Goal: Information Seeking & Learning: Learn about a topic

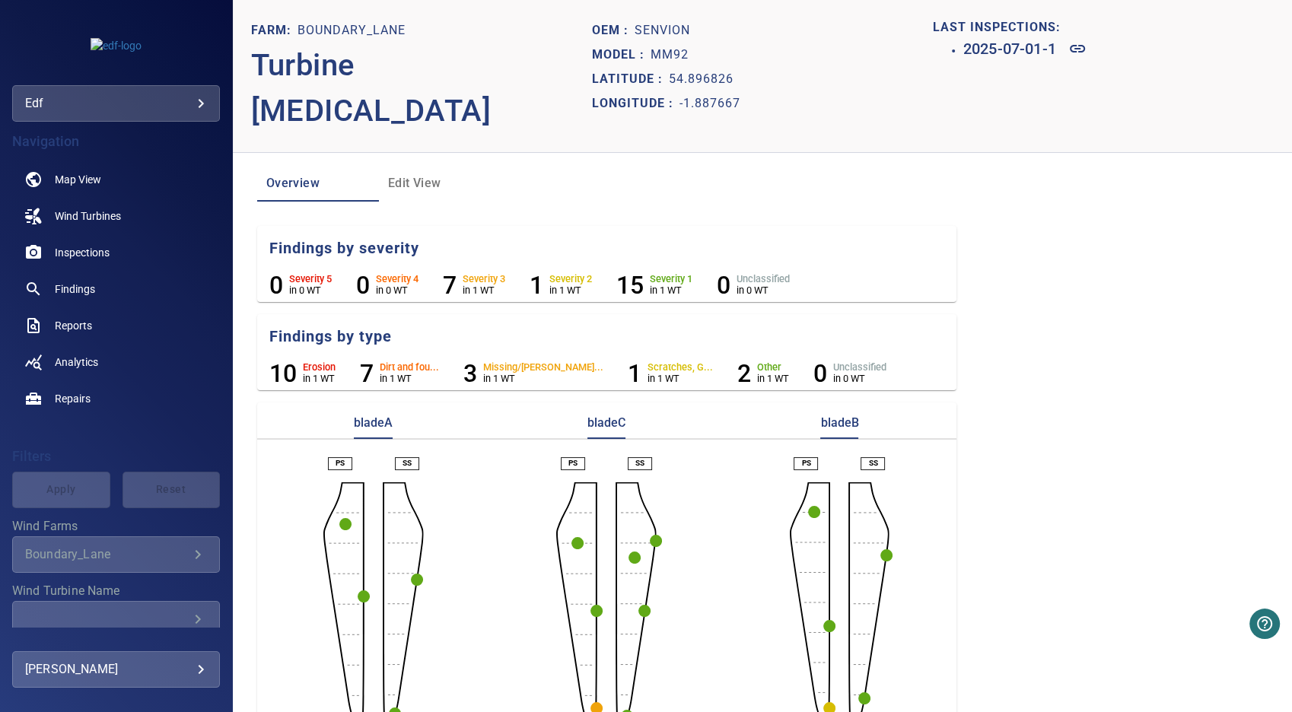
scroll to position [19, 0]
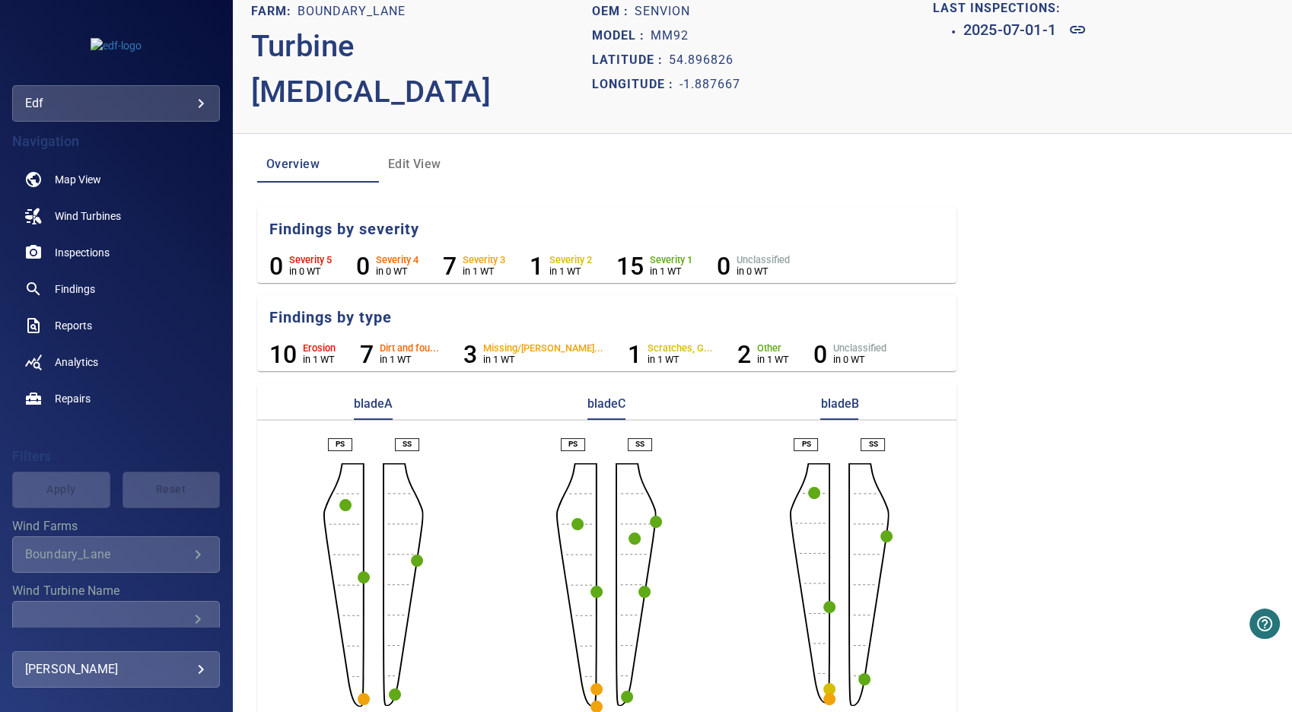
click at [362, 693] on circle "button" at bounding box center [364, 699] width 12 height 12
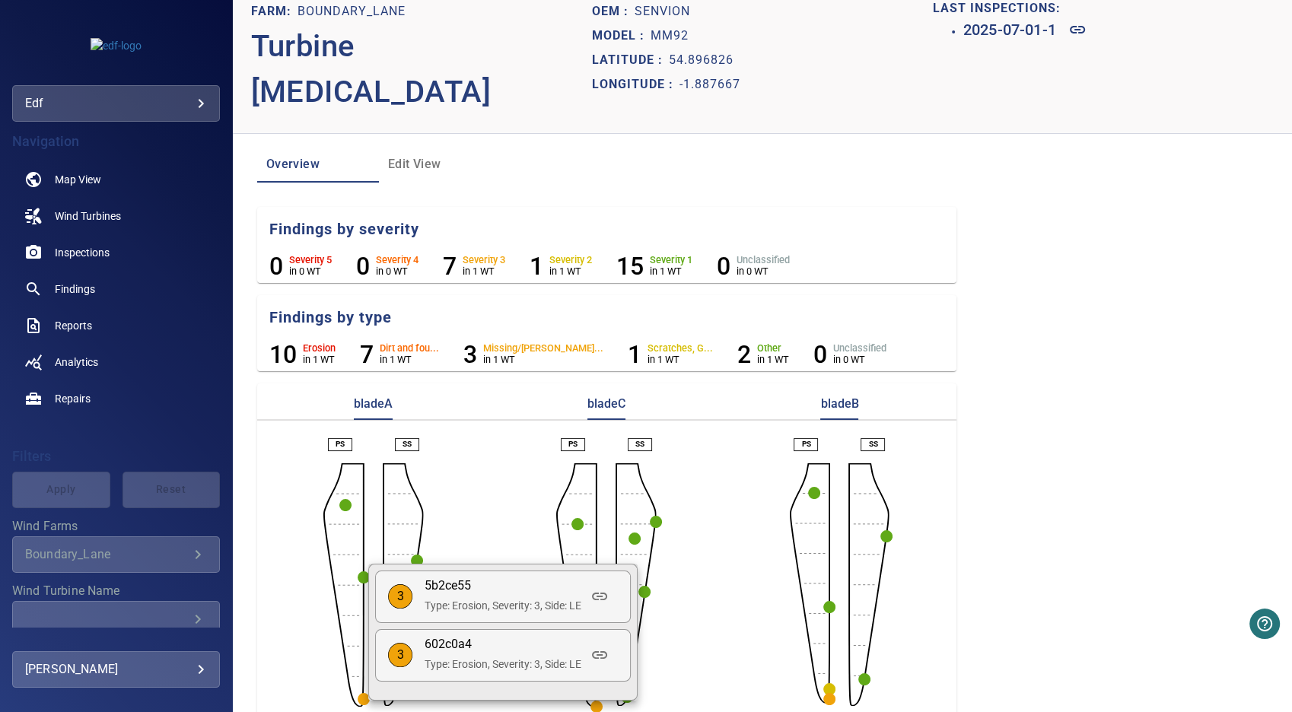
click at [467, 518] on div at bounding box center [646, 356] width 1292 height 712
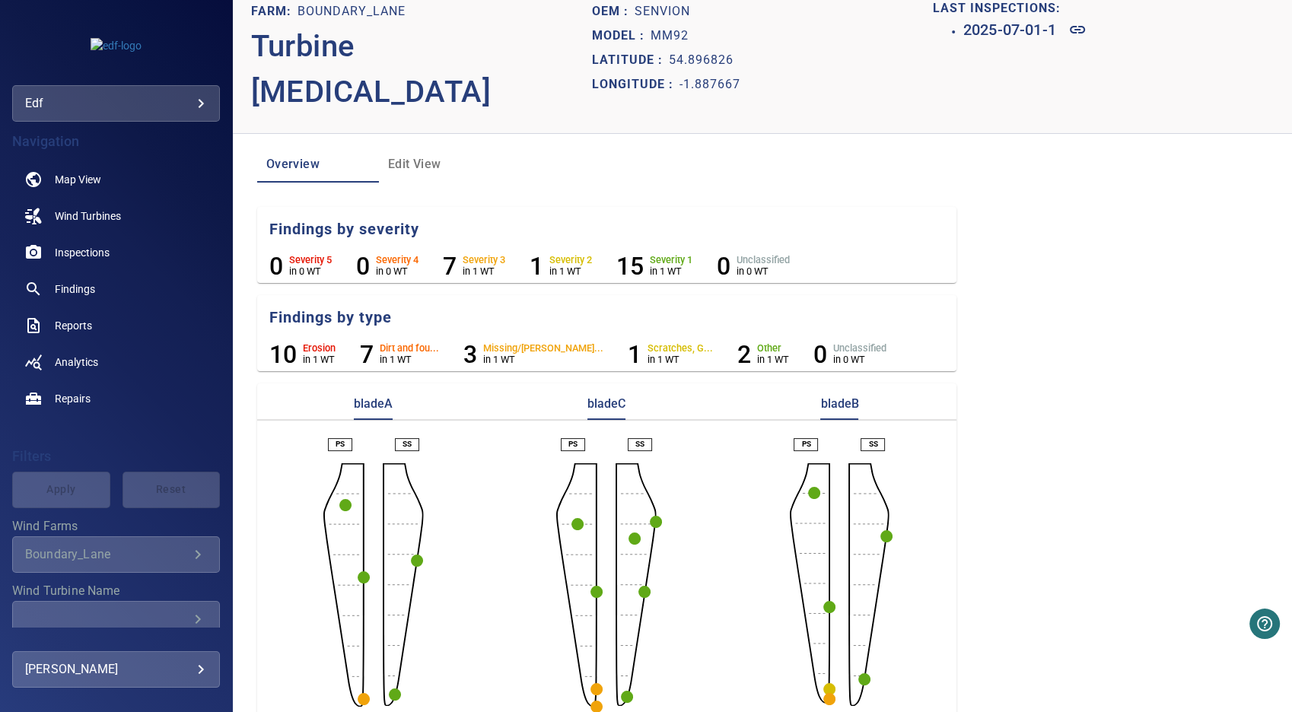
click at [824, 693] on circle "button" at bounding box center [830, 699] width 12 height 12
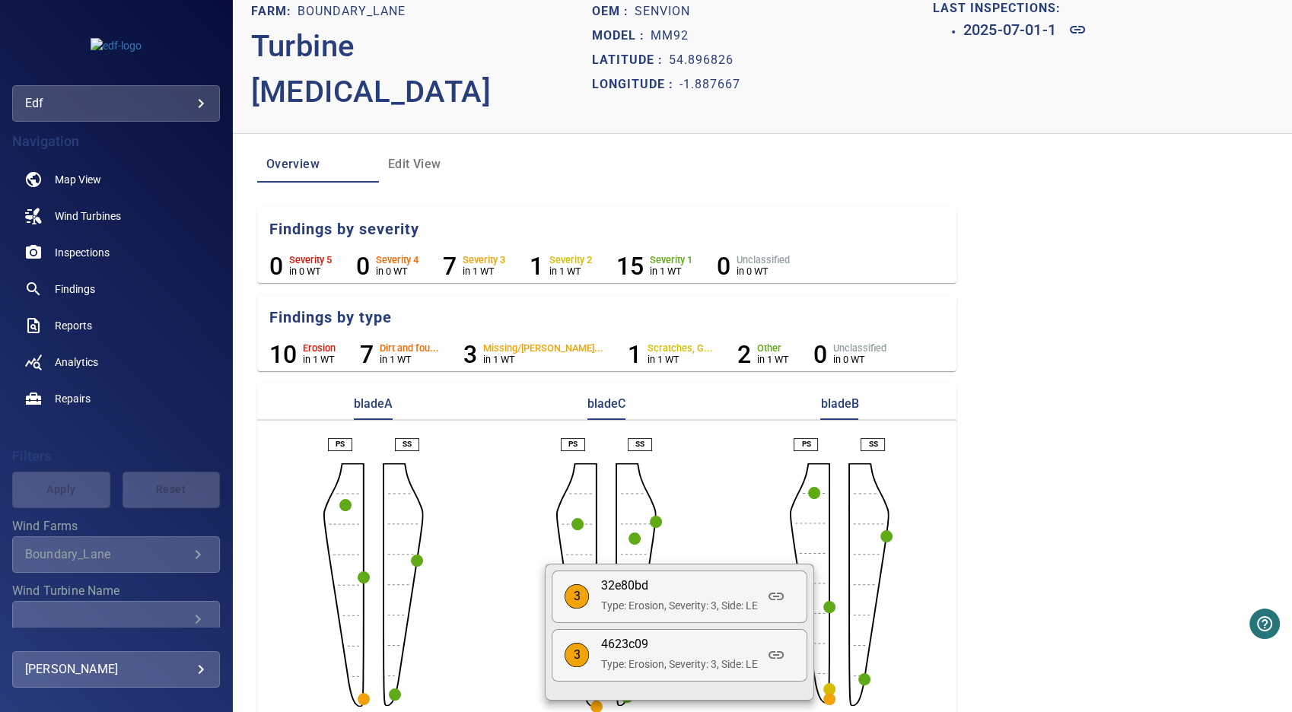
click at [677, 502] on div at bounding box center [646, 356] width 1292 height 712
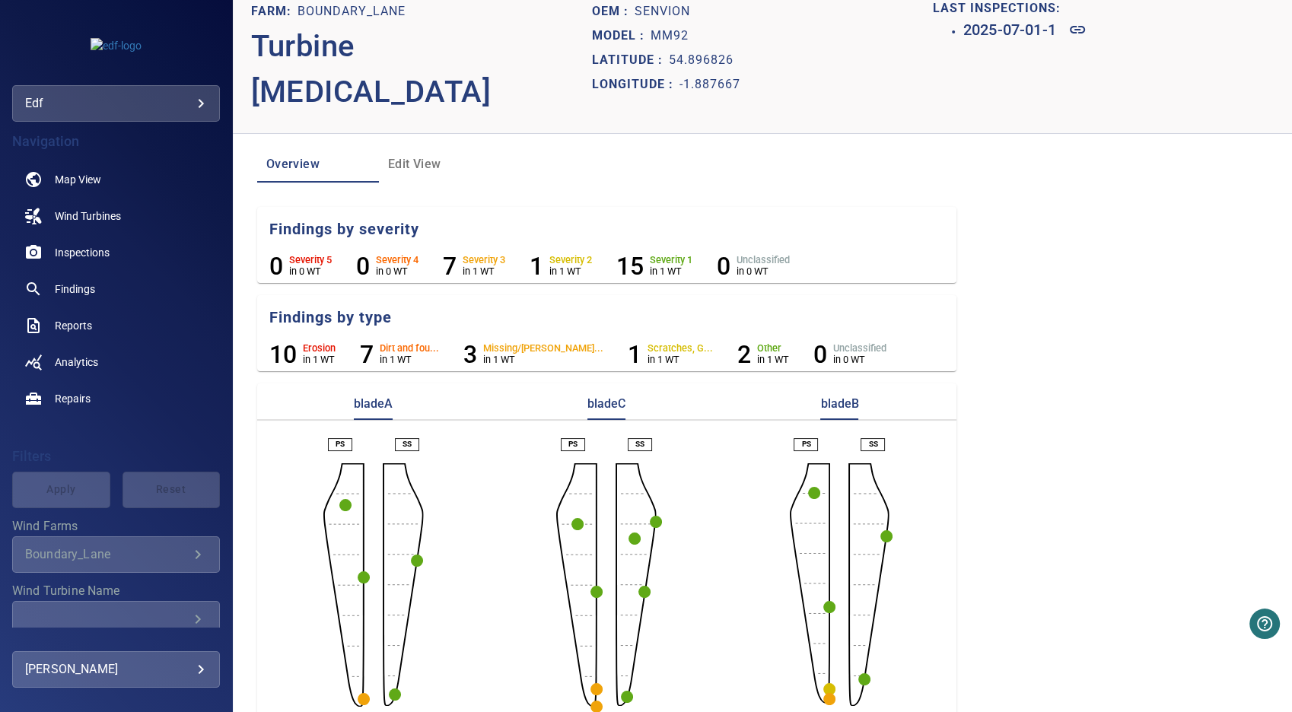
click at [591, 701] on circle "button" at bounding box center [597, 707] width 12 height 12
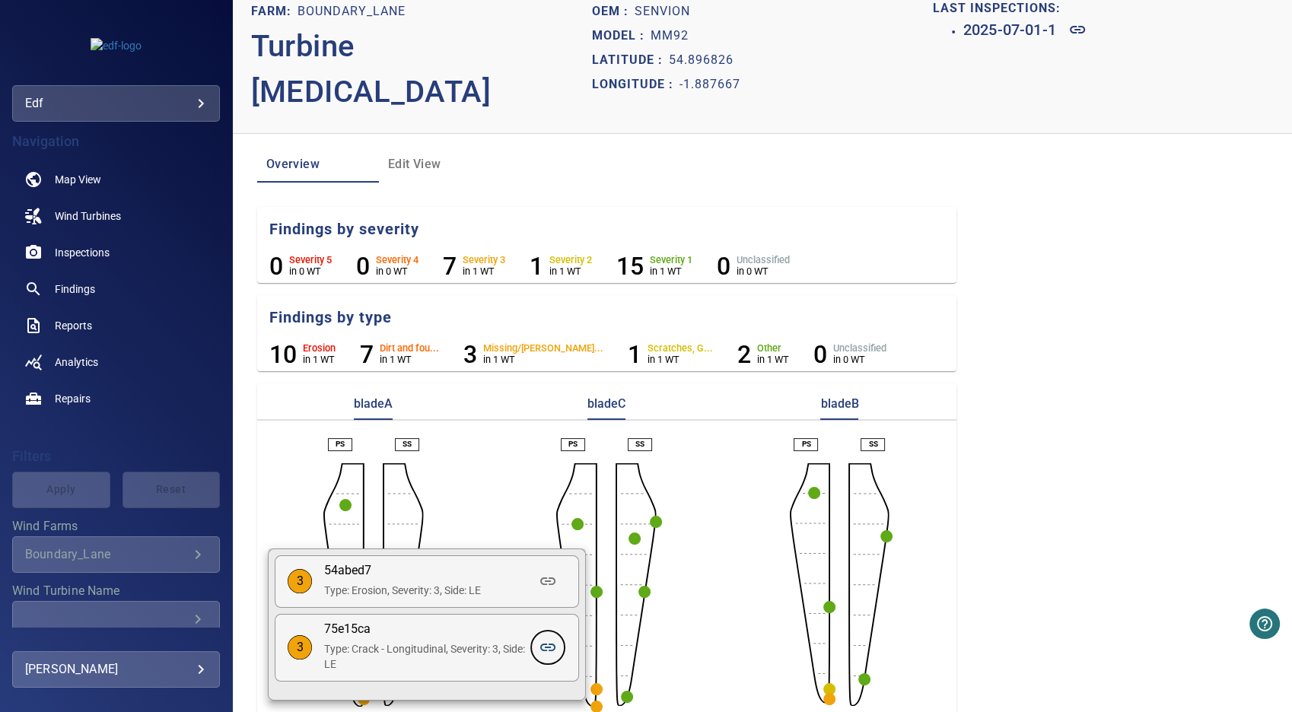
click at [548, 652] on icon at bounding box center [548, 648] width 18 height 18
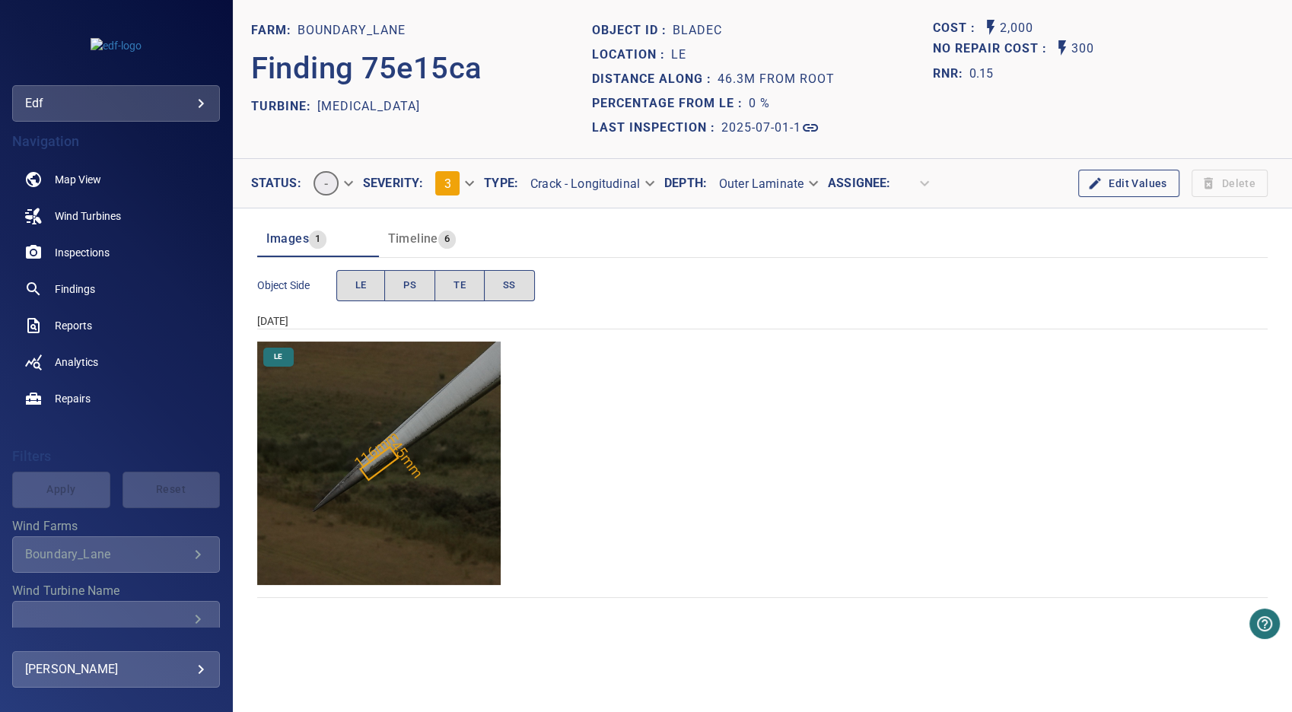
click at [378, 489] on img "Boundary_Lane/T3/2025-07-01-1/2025-07-01-1/image152wp160.jpg" at bounding box center [379, 464] width 244 height 244
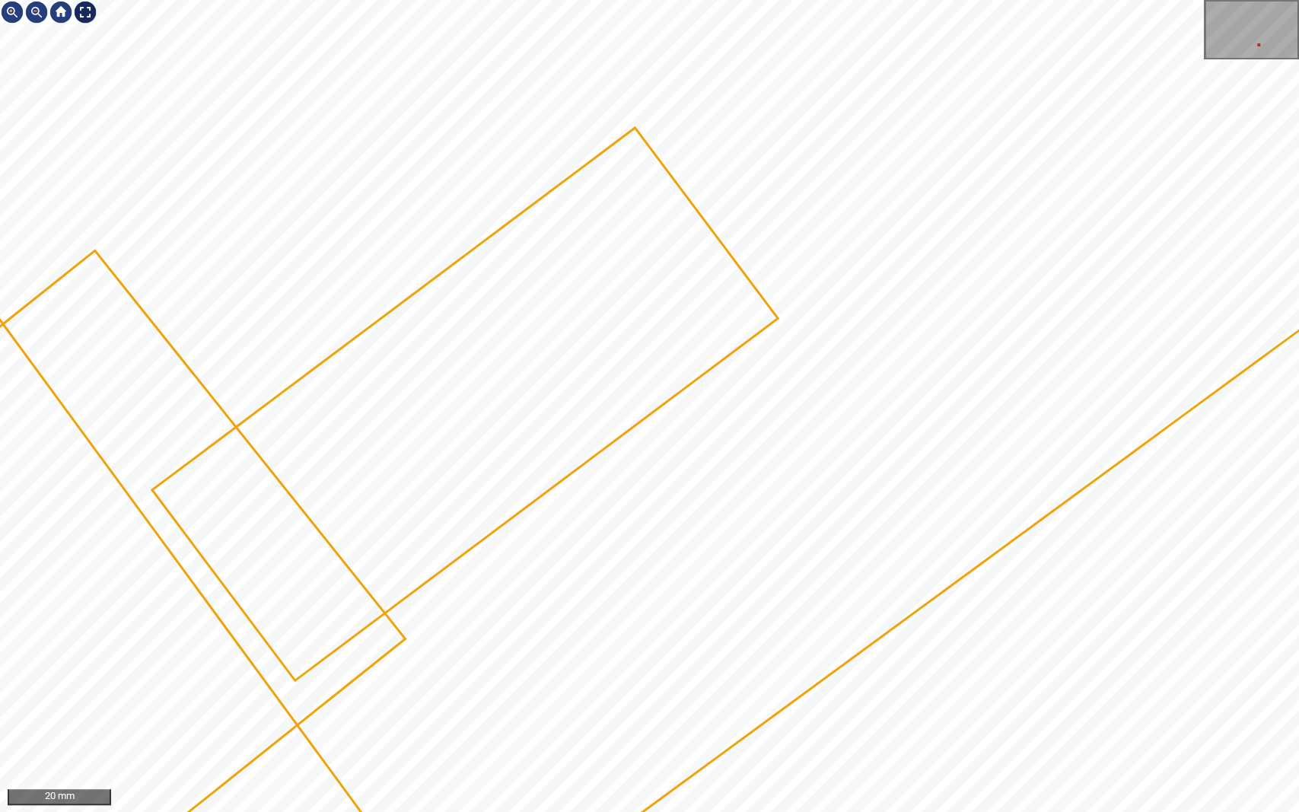
click at [88, 14] on div at bounding box center [85, 12] width 24 height 24
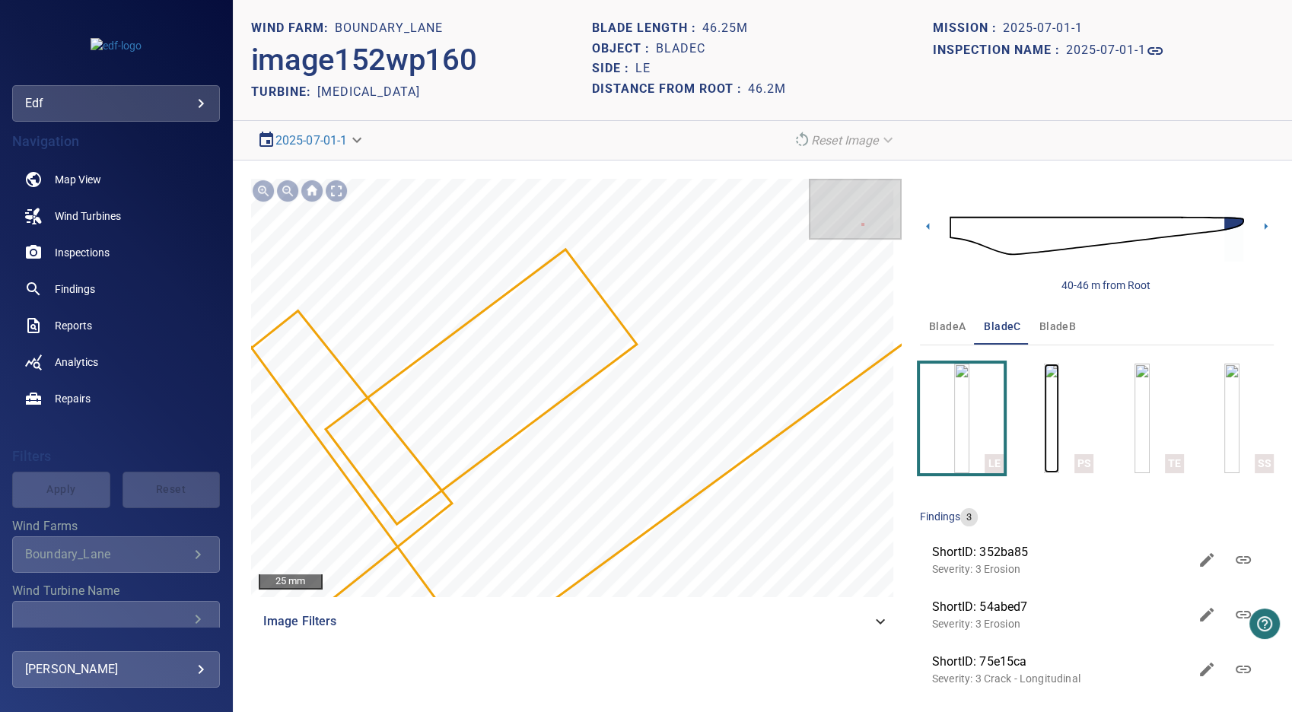
click at [1048, 411] on img "button" at bounding box center [1051, 419] width 15 height 110
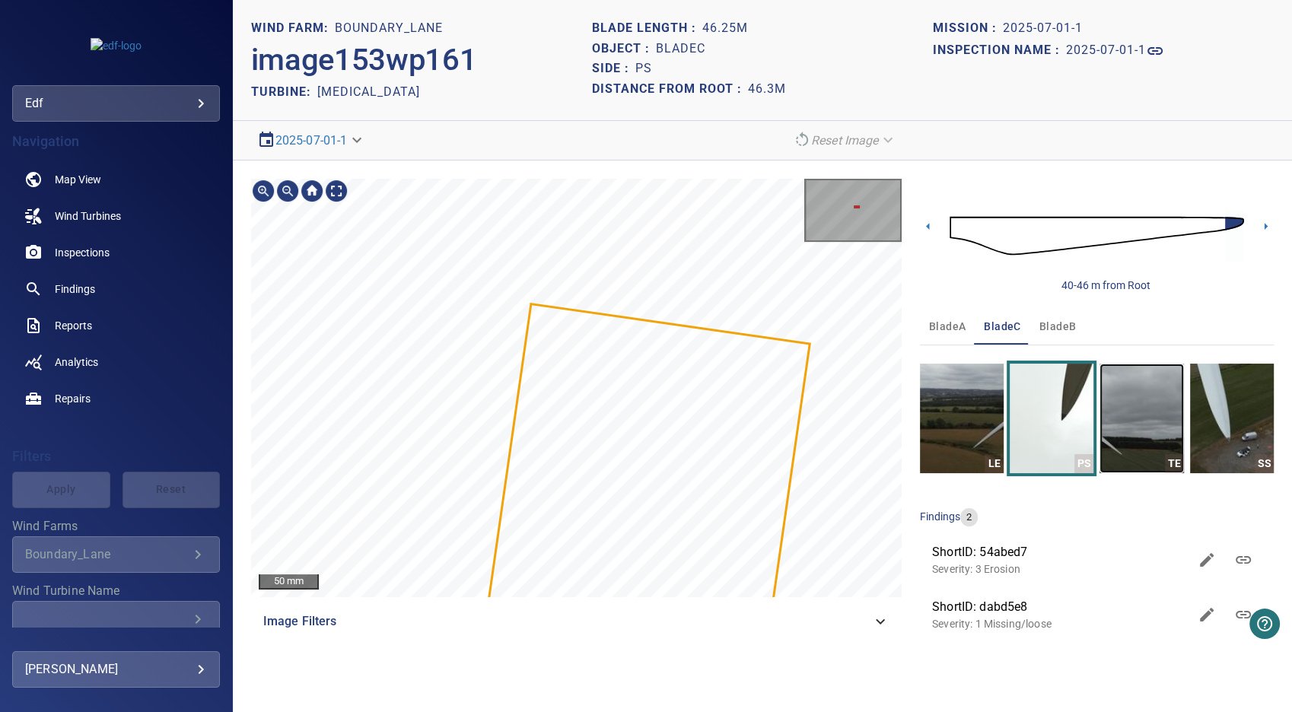
drag, startPoint x: 1157, startPoint y: 426, endPoint x: 1145, endPoint y: 427, distance: 12.2
click at [1156, 426] on img "button" at bounding box center [1142, 419] width 84 height 110
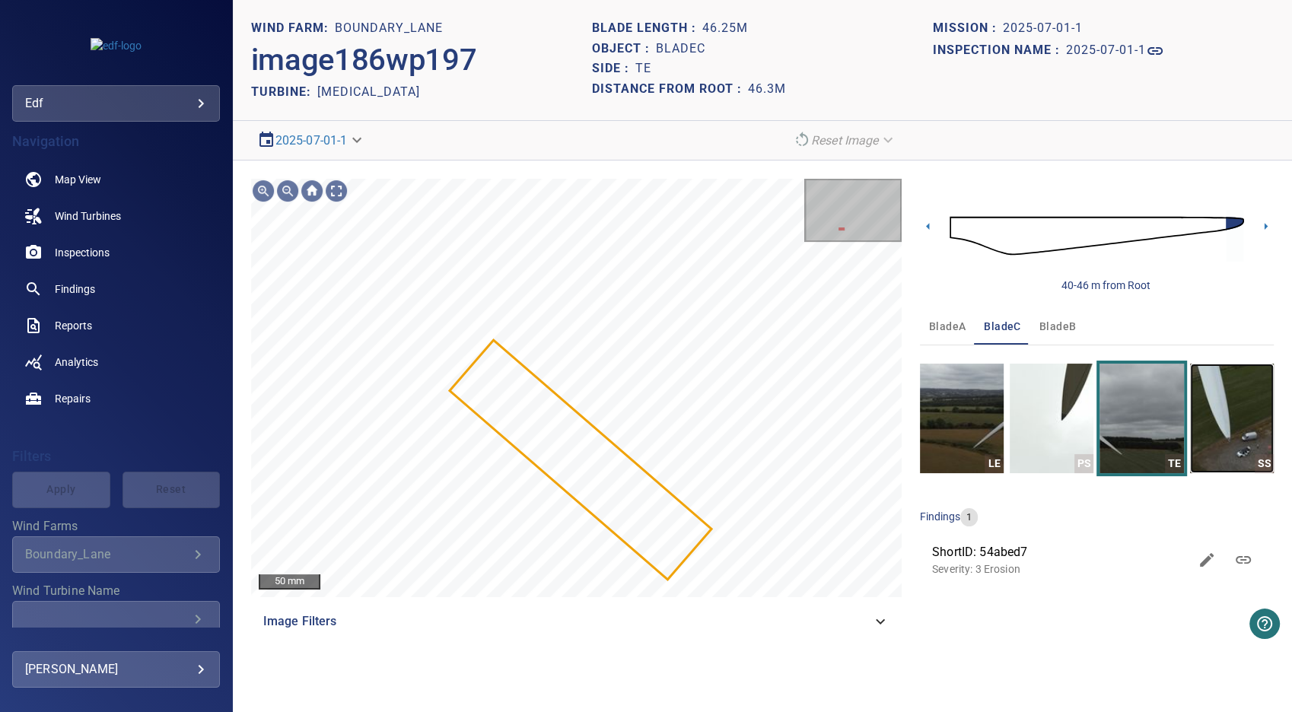
click at [1213, 425] on img "button" at bounding box center [1232, 419] width 84 height 110
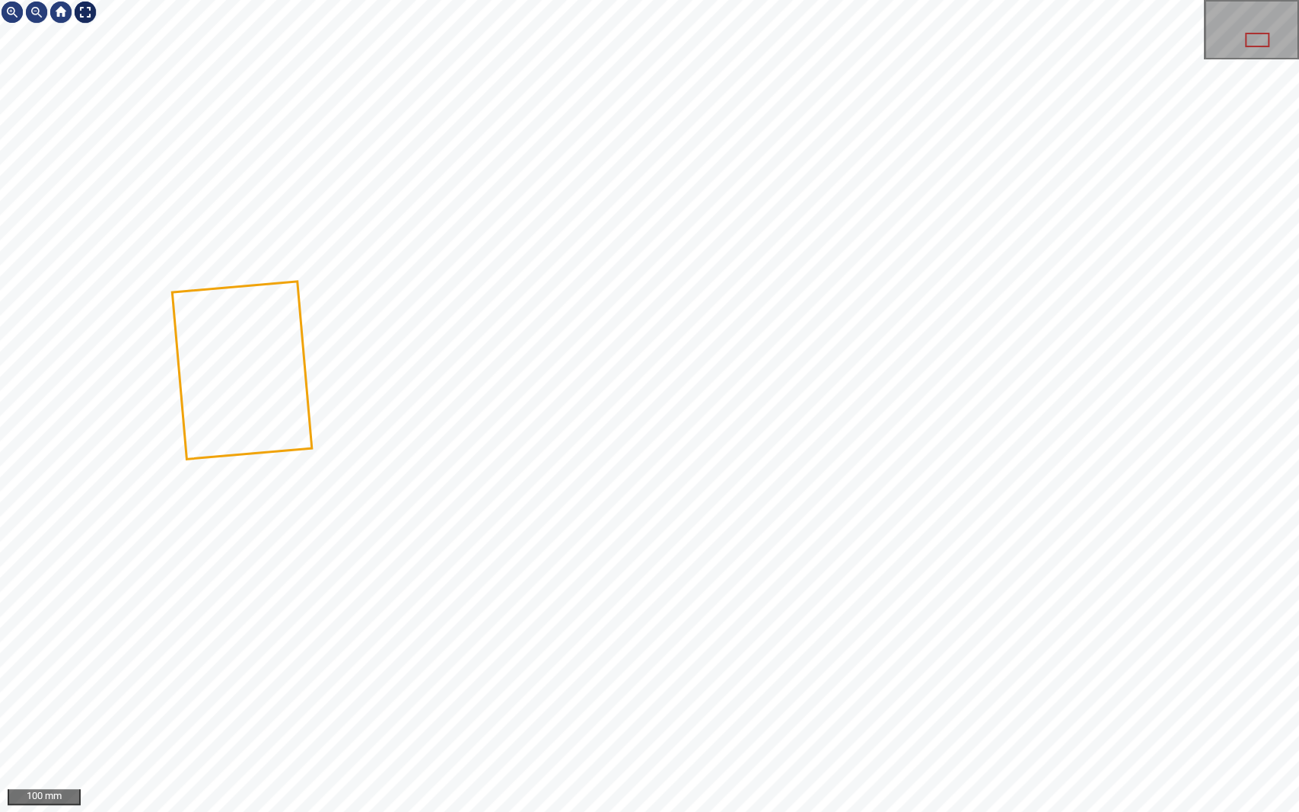
click at [85, 12] on div at bounding box center [85, 12] width 24 height 24
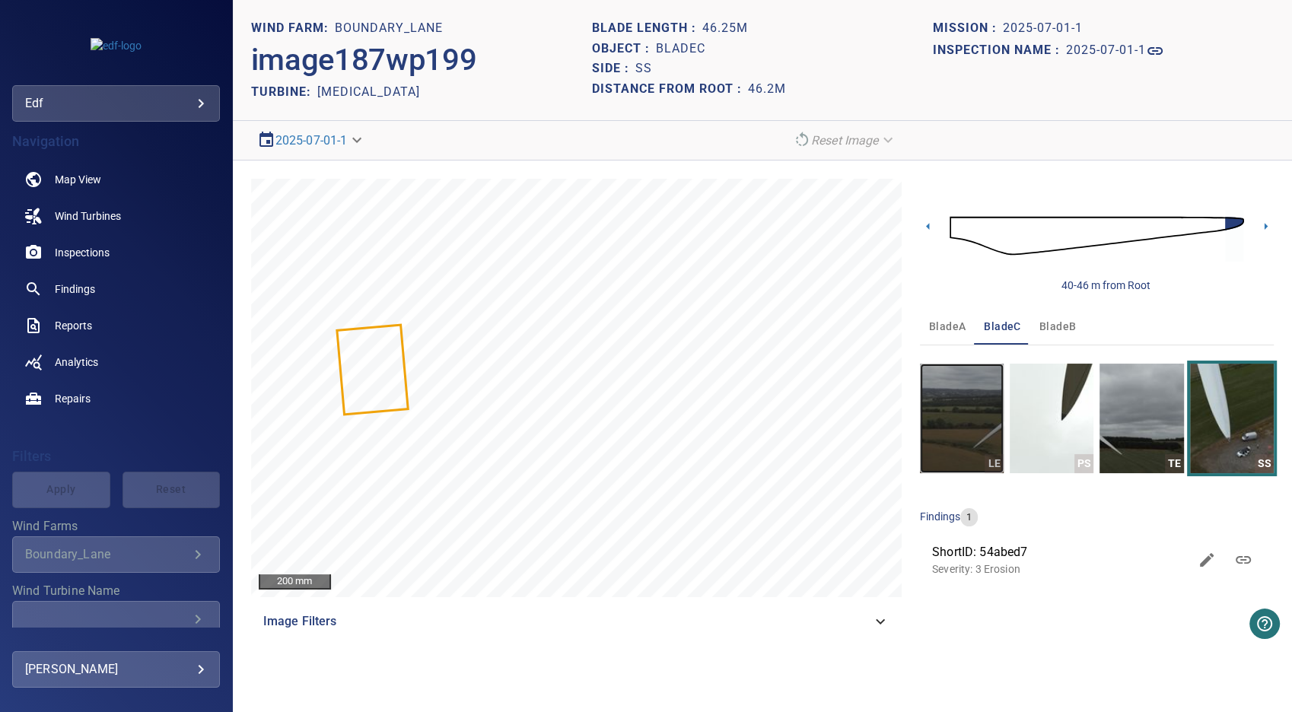
click at [980, 438] on img "button" at bounding box center [962, 419] width 84 height 110
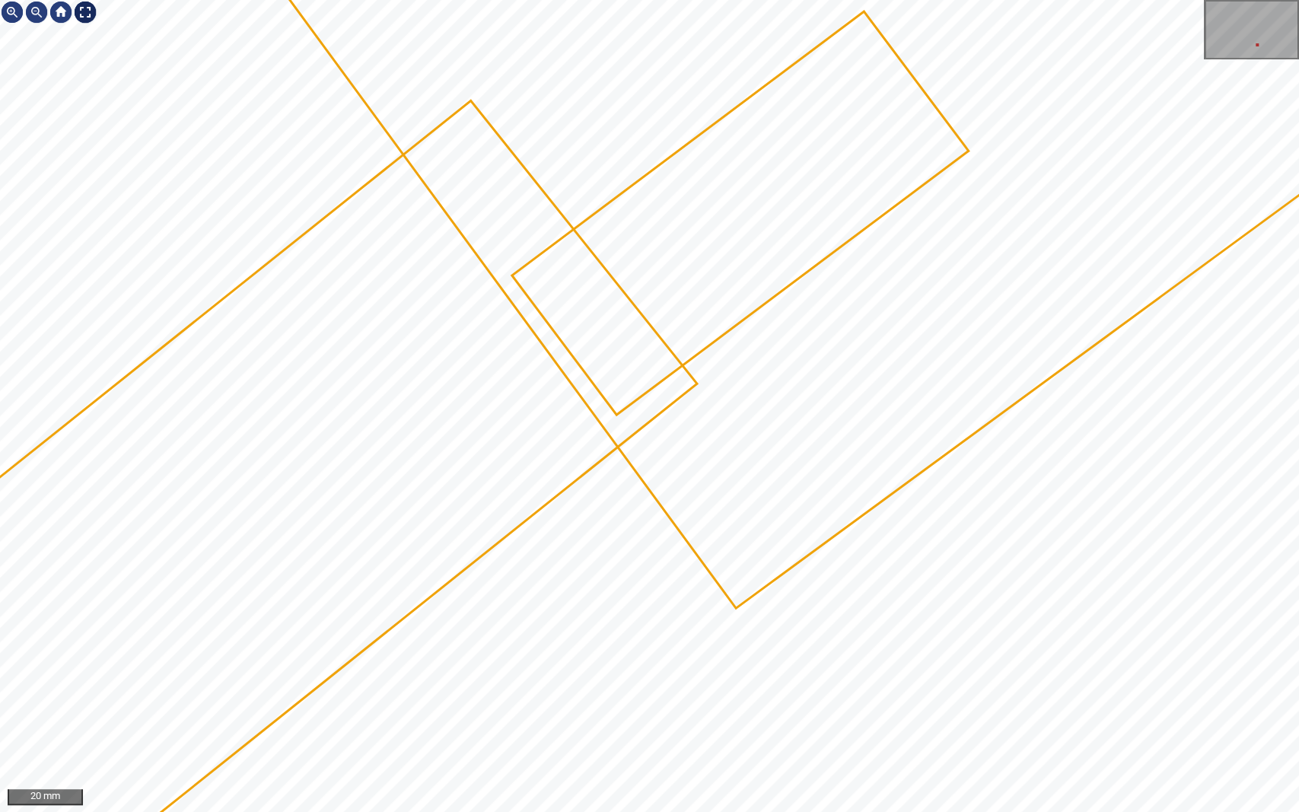
click at [88, 14] on div at bounding box center [85, 12] width 24 height 24
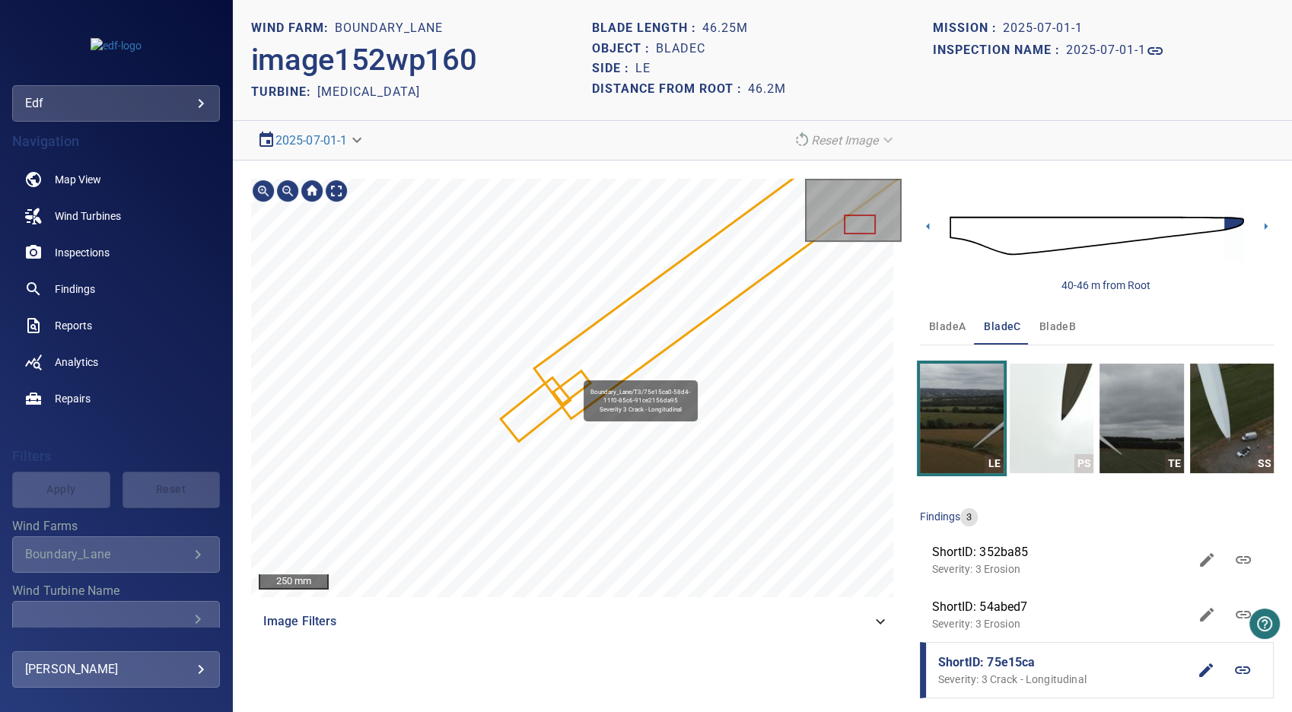
click at [575, 384] on icon at bounding box center [571, 388] width 33 height 30
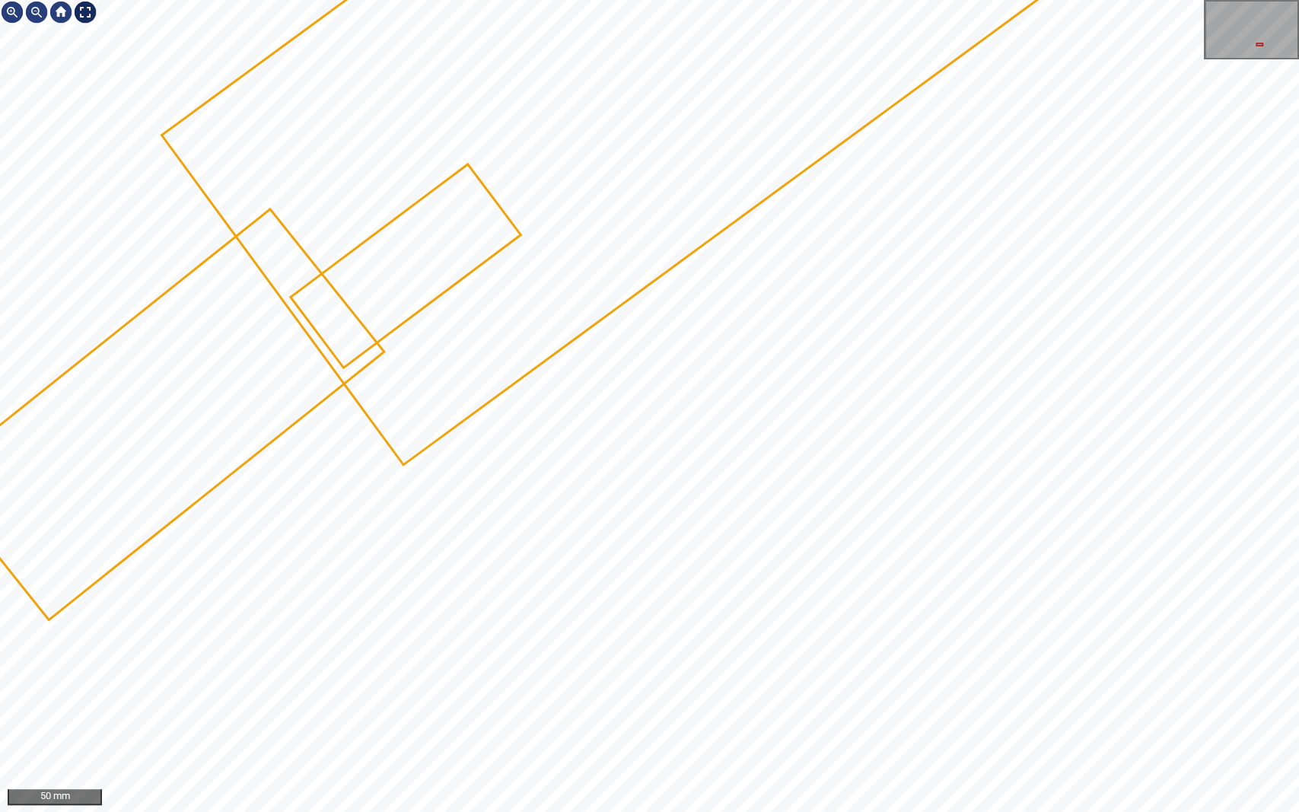
click at [85, 10] on div at bounding box center [85, 12] width 24 height 24
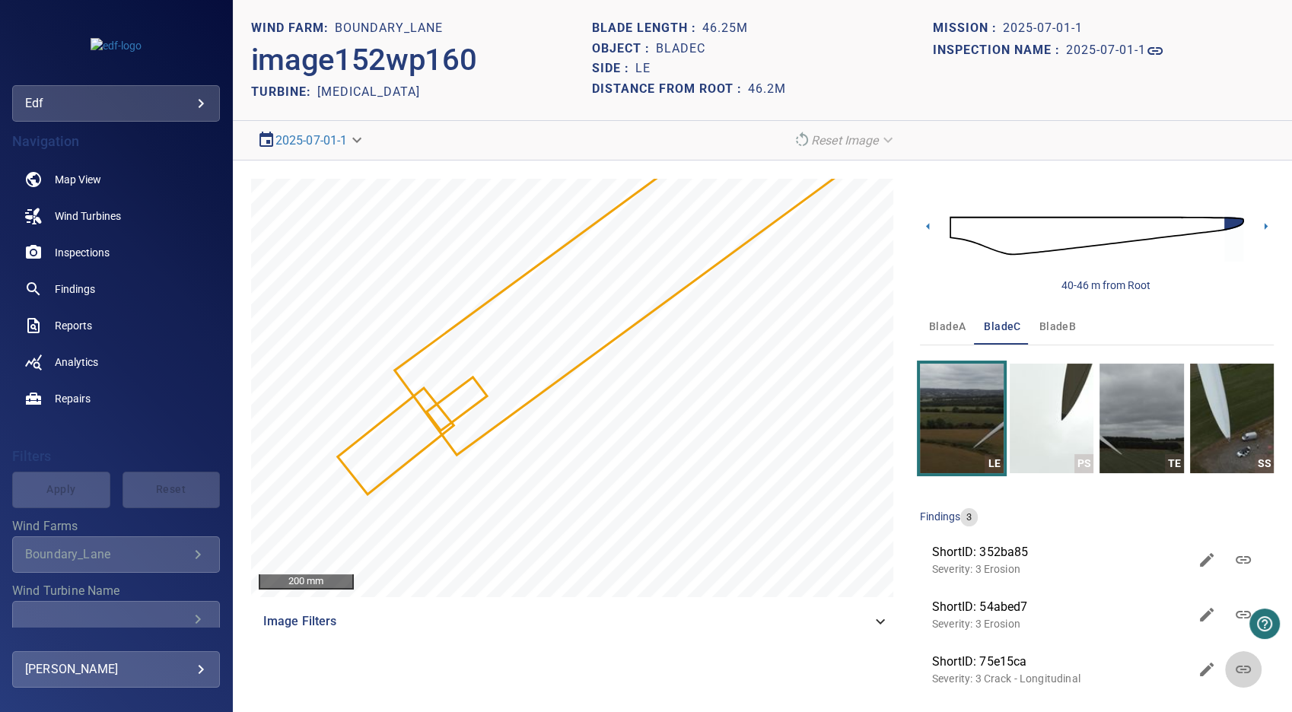
click at [1240, 667] on link at bounding box center [1243, 670] width 37 height 37
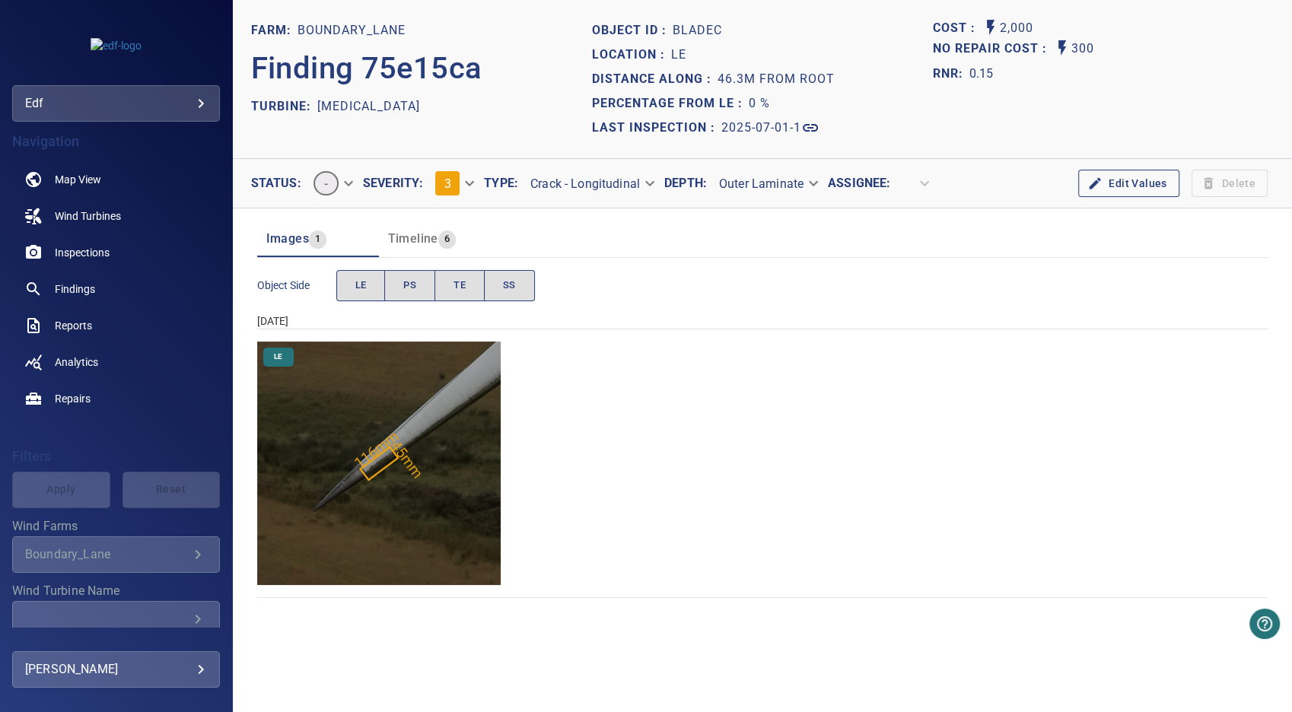
click at [422, 234] on span "Timeline" at bounding box center [413, 238] width 50 height 14
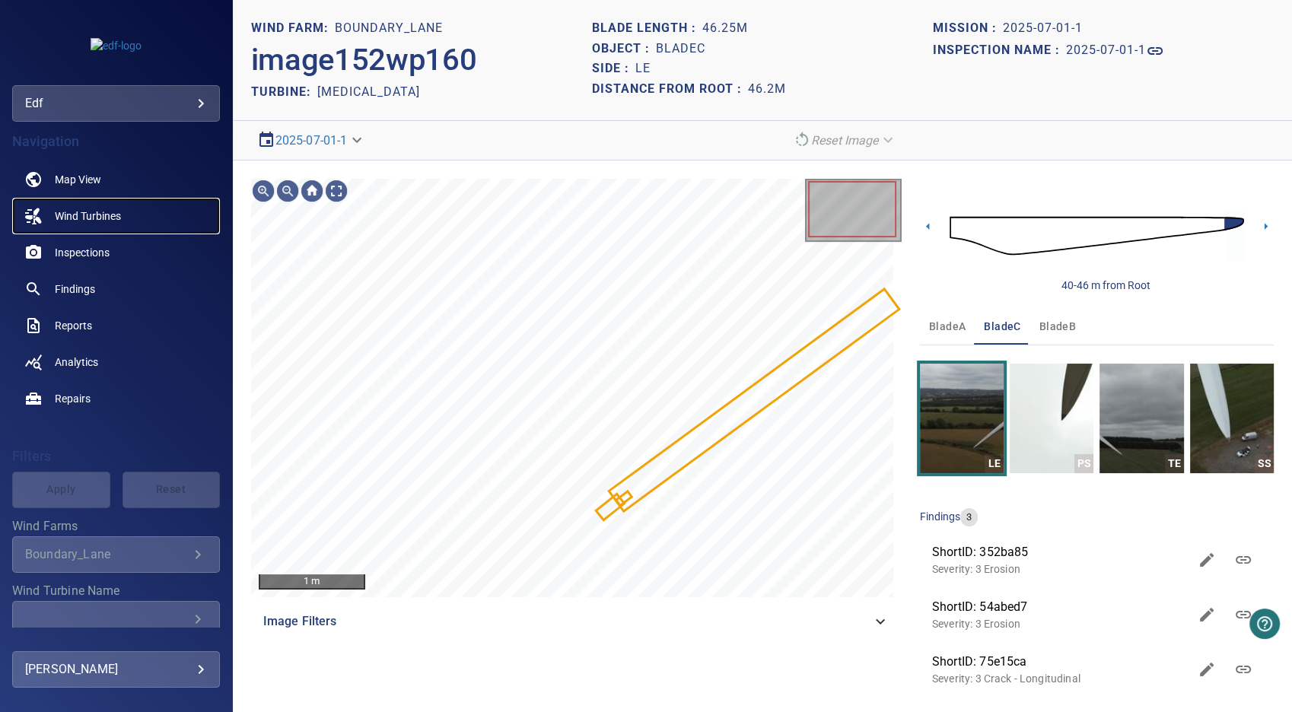
click at [116, 218] on span "Wind Turbines" at bounding box center [88, 216] width 66 height 15
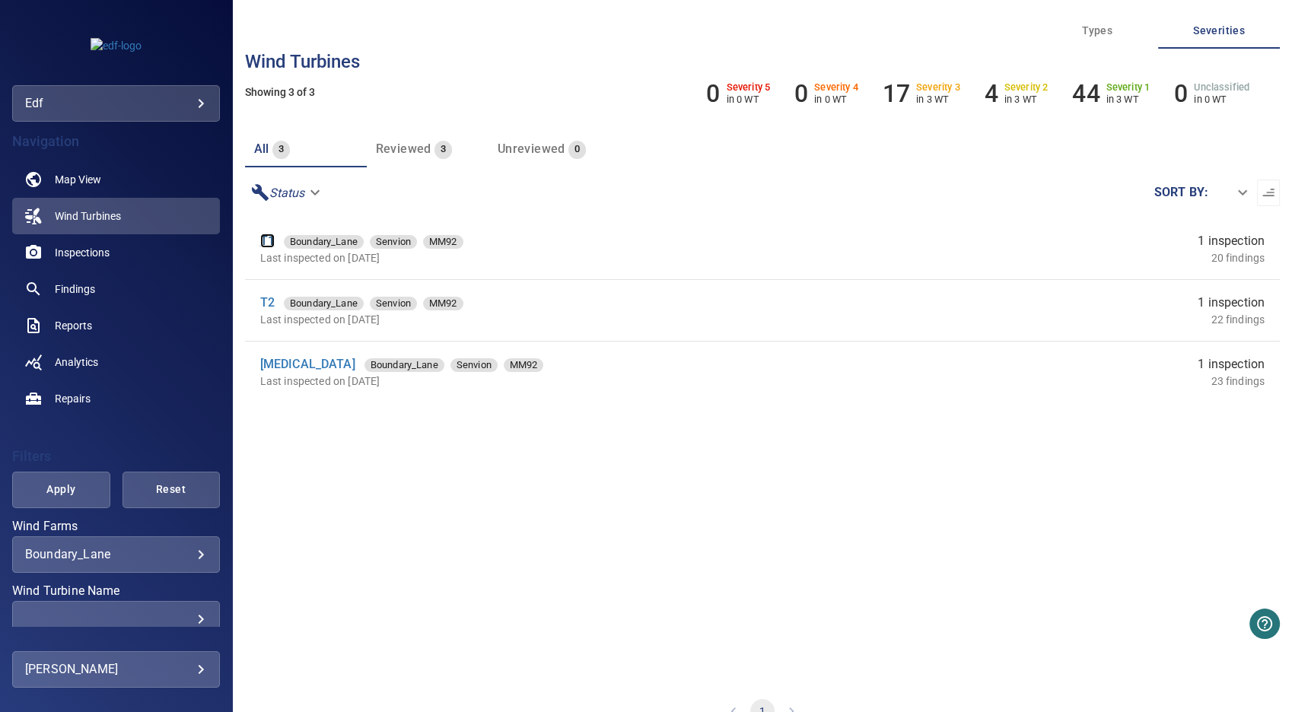
click at [271, 242] on link "T1" at bounding box center [267, 241] width 14 height 14
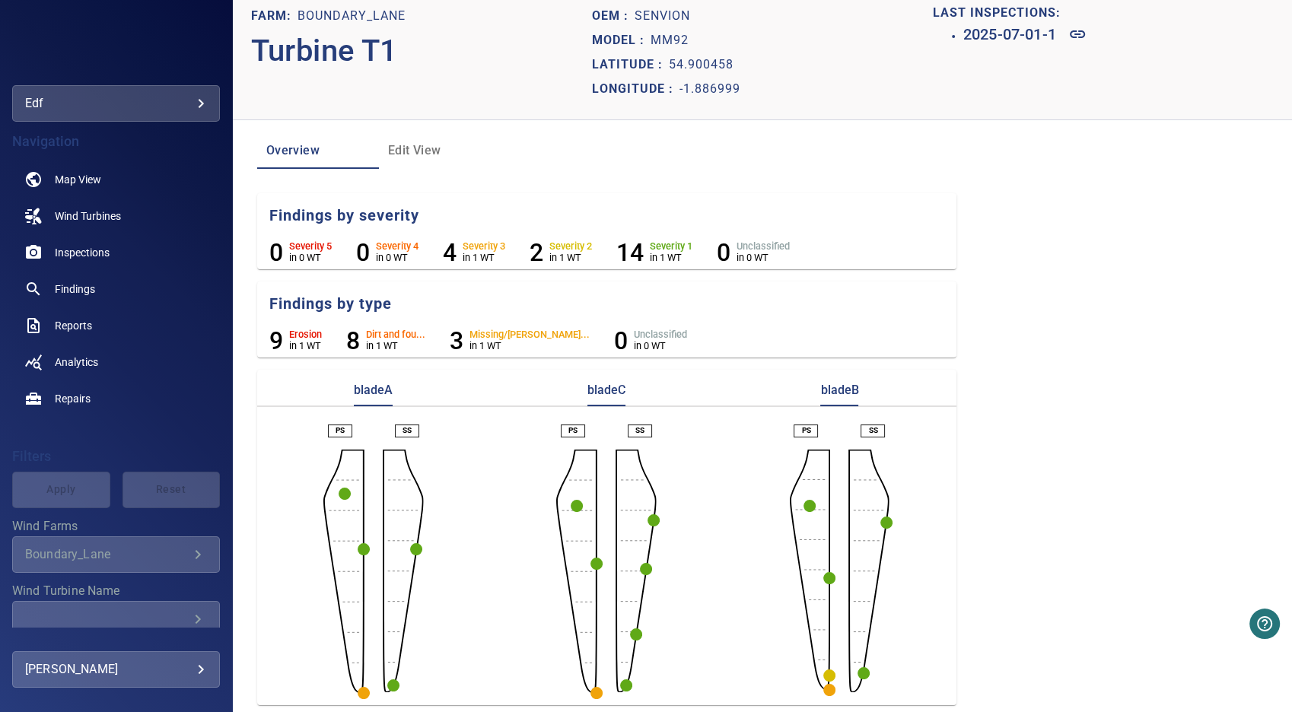
scroll to position [19, 0]
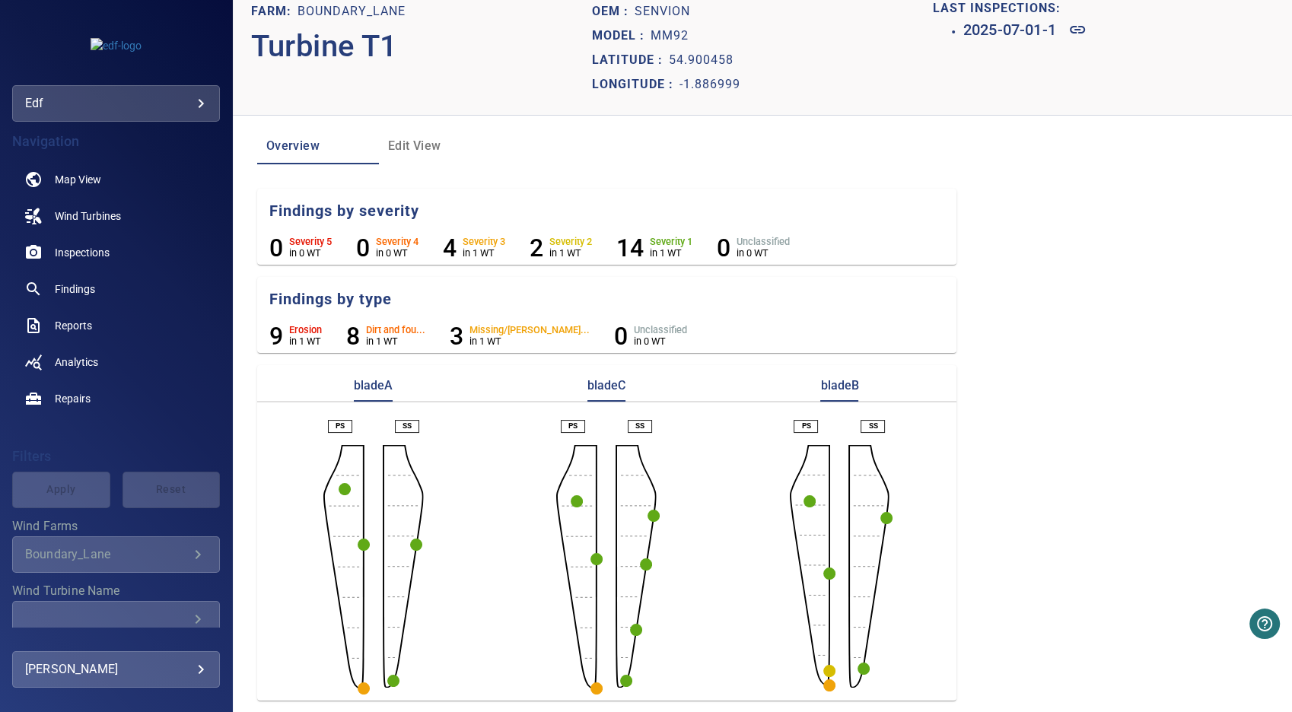
click at [362, 687] on circle "button" at bounding box center [364, 689] width 12 height 12
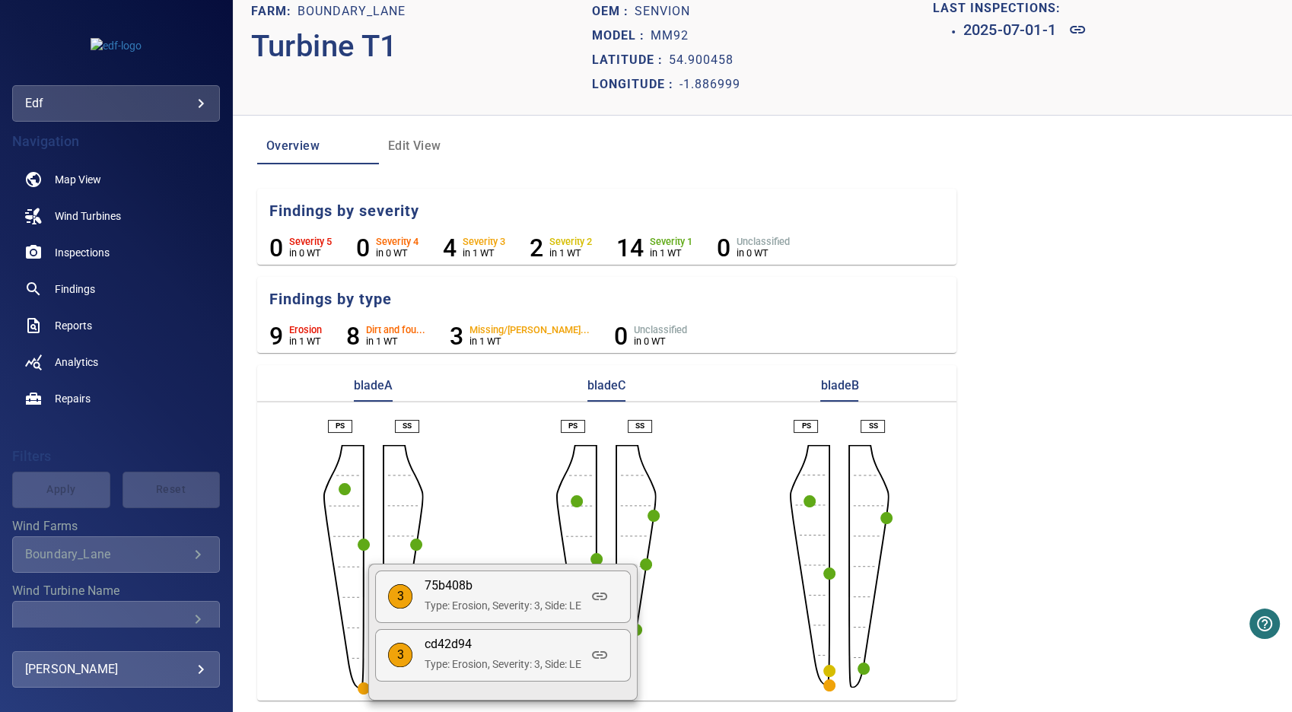
click at [499, 537] on div at bounding box center [646, 356] width 1292 height 712
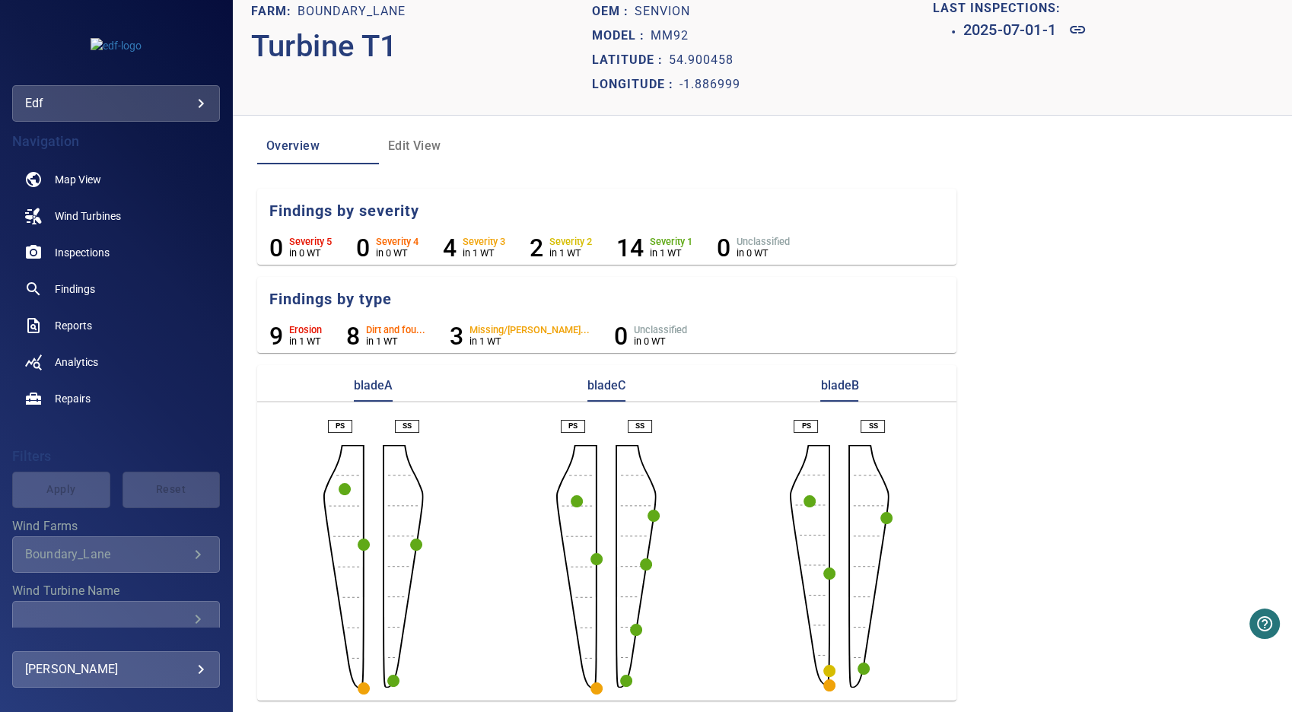
click at [391, 684] on circle "button" at bounding box center [393, 681] width 12 height 12
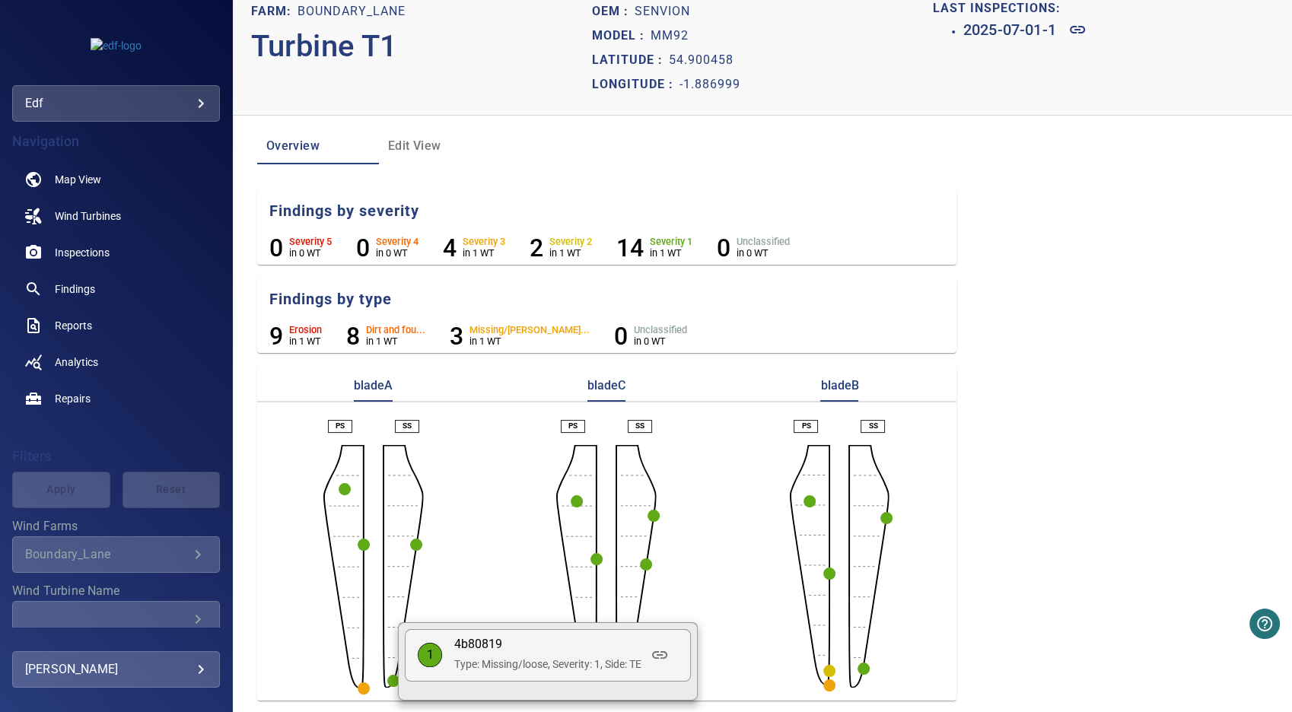
click at [359, 547] on div at bounding box center [646, 356] width 1292 height 712
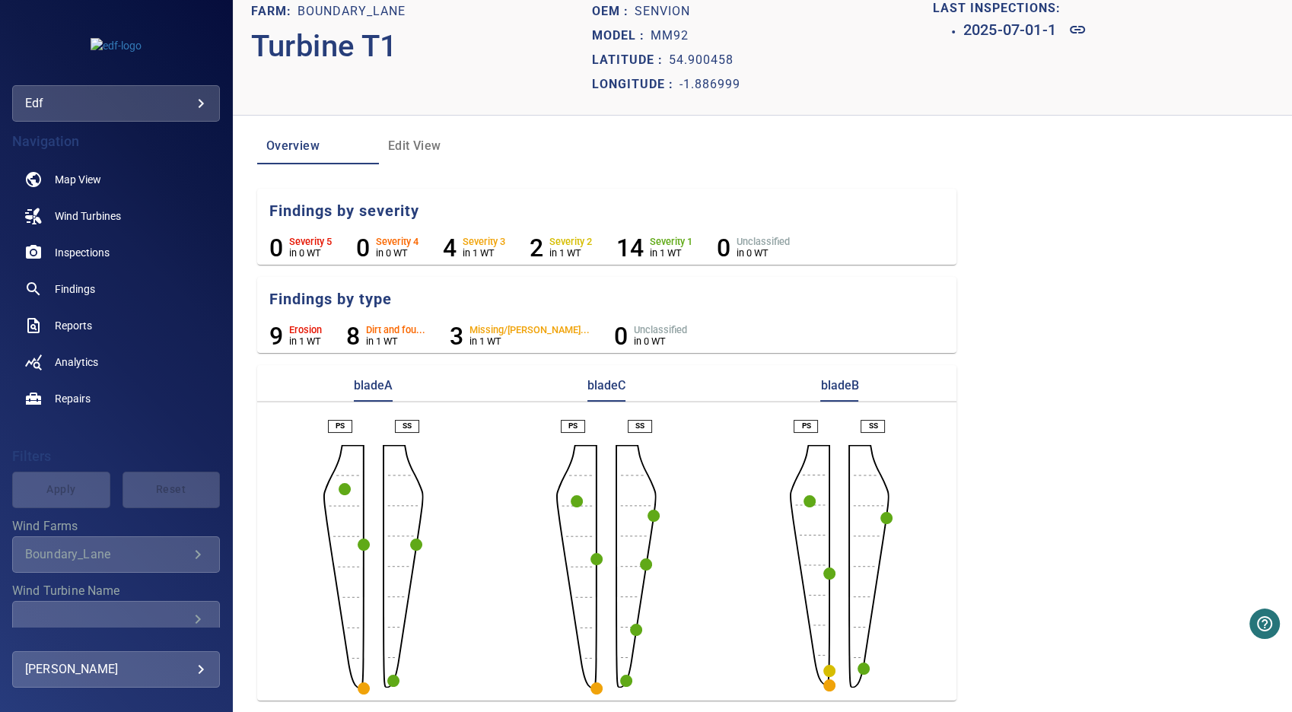
click at [362, 545] on circle "button" at bounding box center [364, 545] width 12 height 12
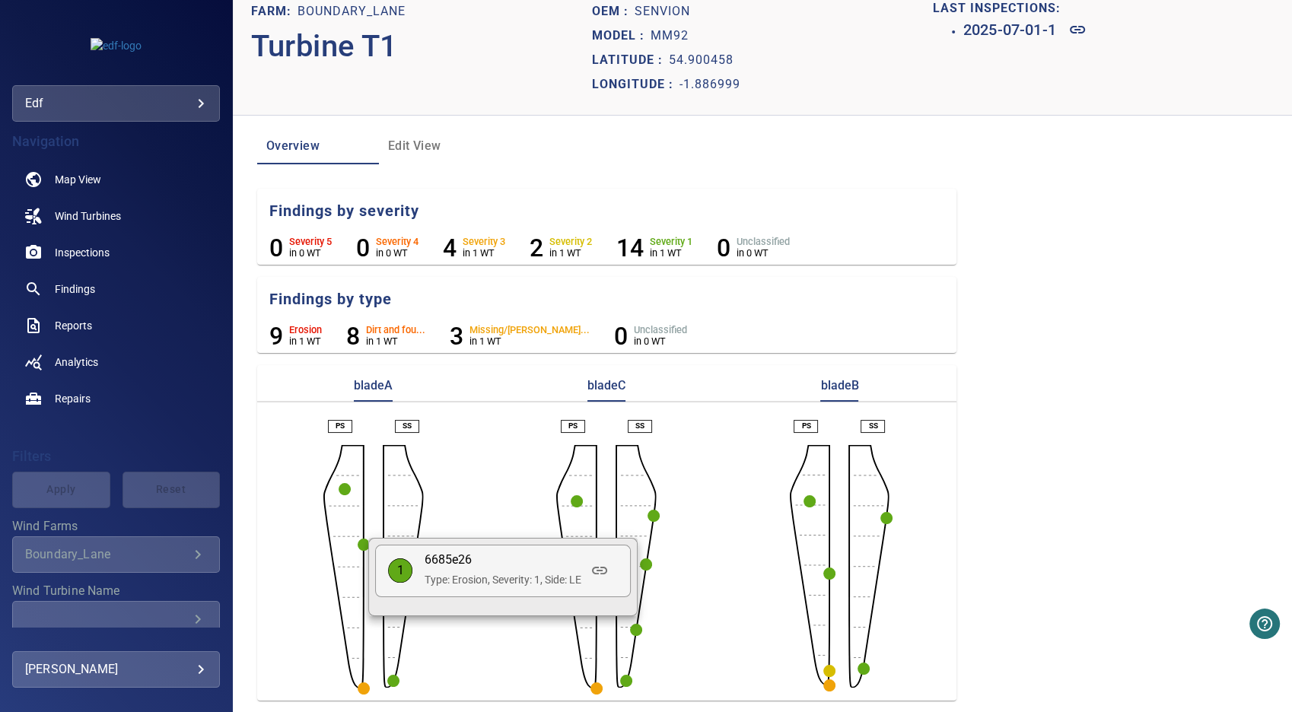
click at [345, 490] on div at bounding box center [646, 356] width 1292 height 712
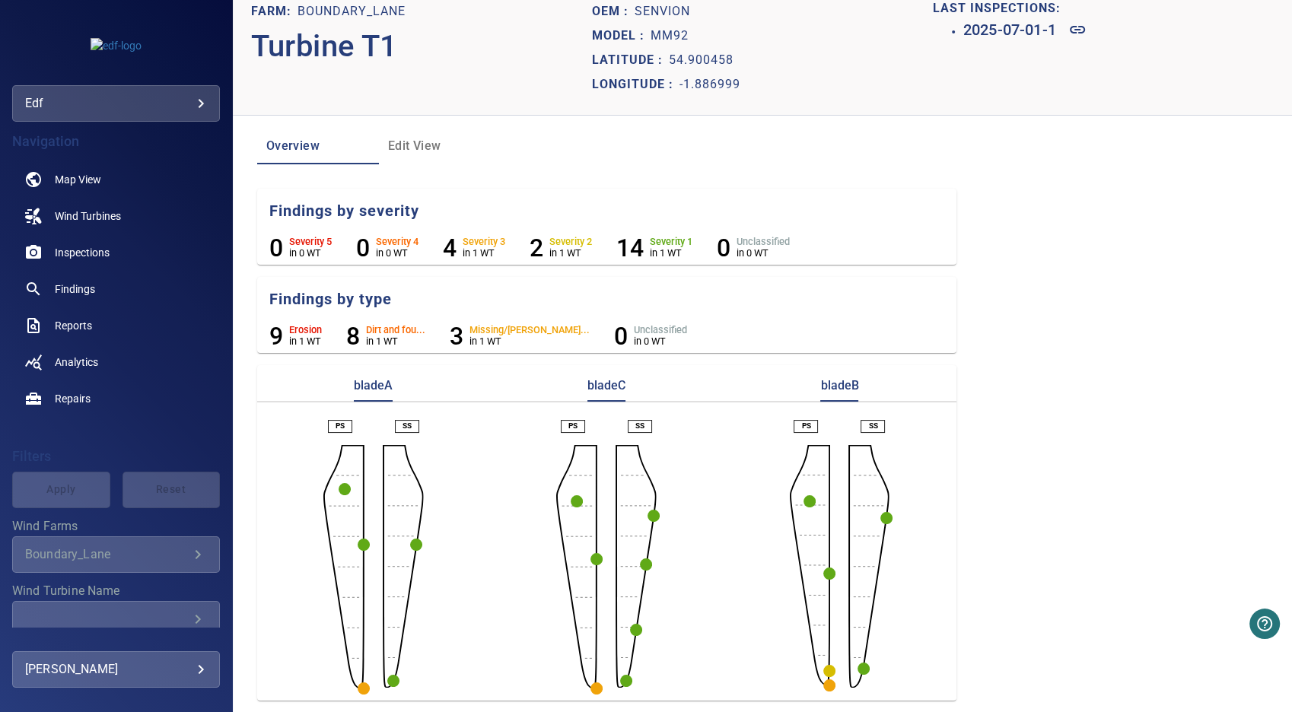
click at [346, 490] on circle "button" at bounding box center [345, 489] width 12 height 12
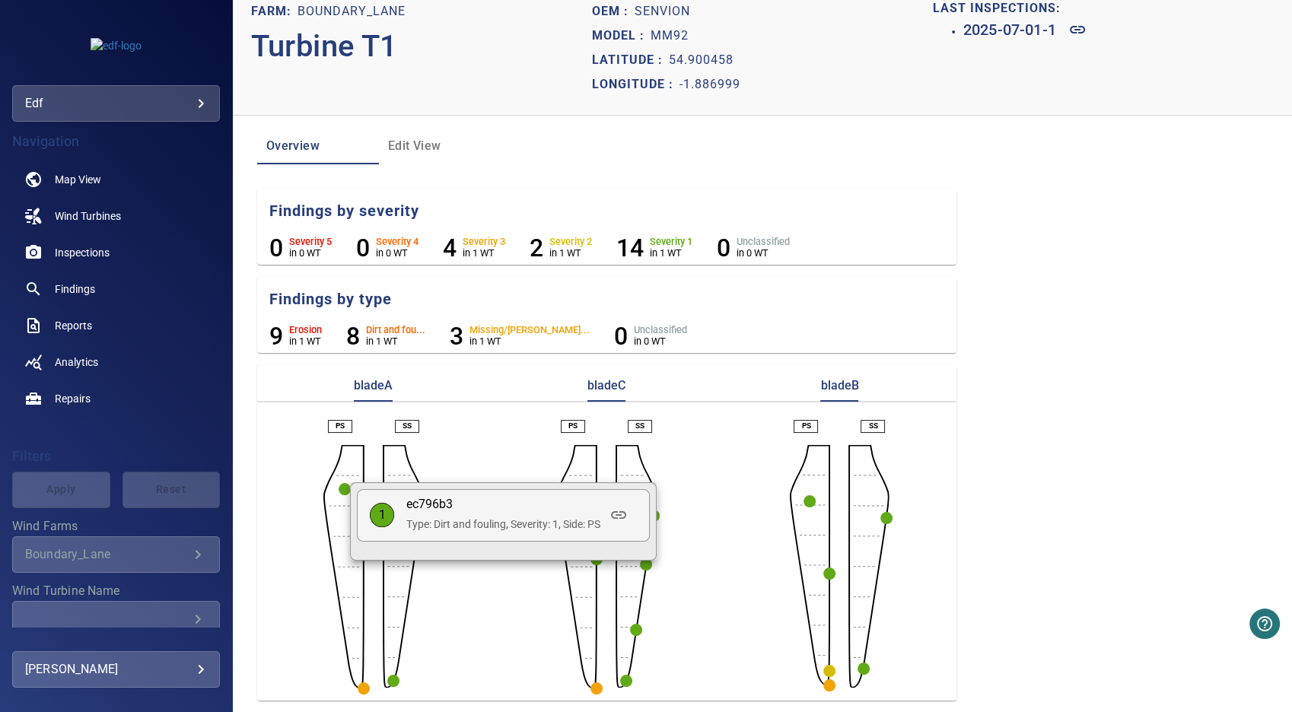
drag, startPoint x: 448, startPoint y: 627, endPoint x: 444, endPoint y: 618, distance: 9.9
click at [445, 620] on div at bounding box center [646, 356] width 1292 height 712
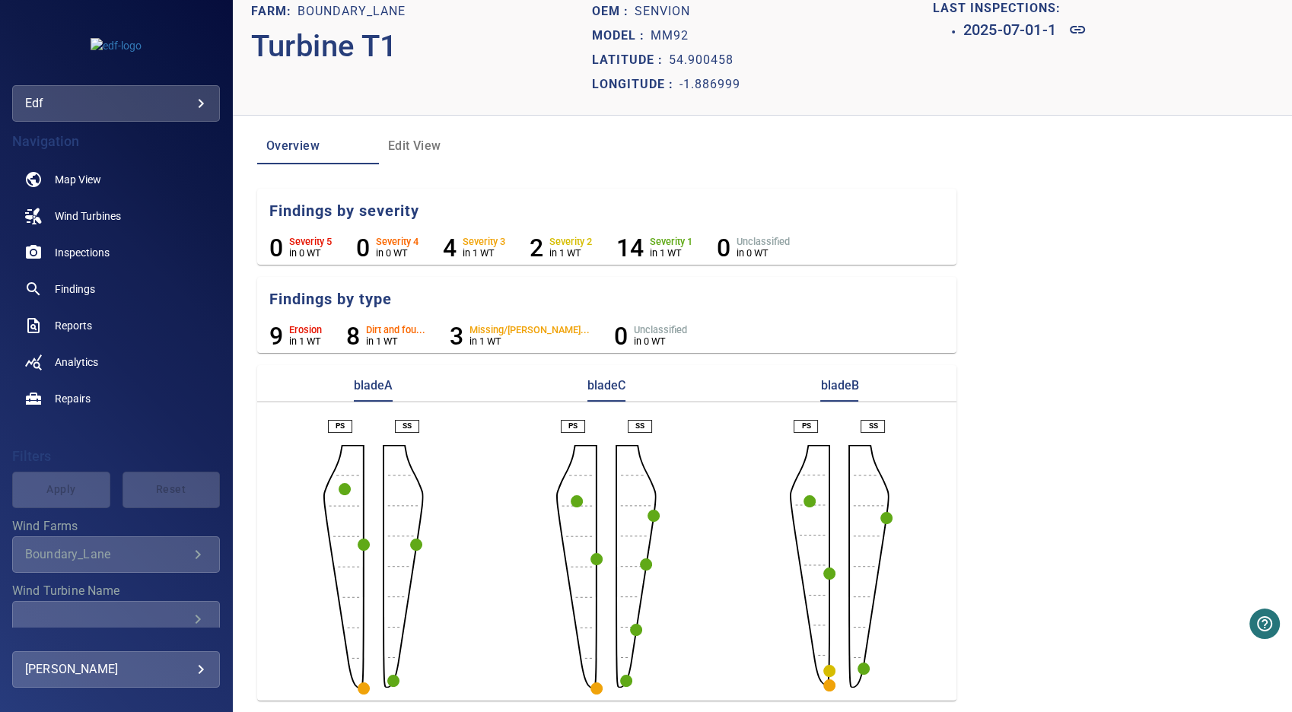
click at [414, 546] on circle "button" at bounding box center [416, 545] width 12 height 12
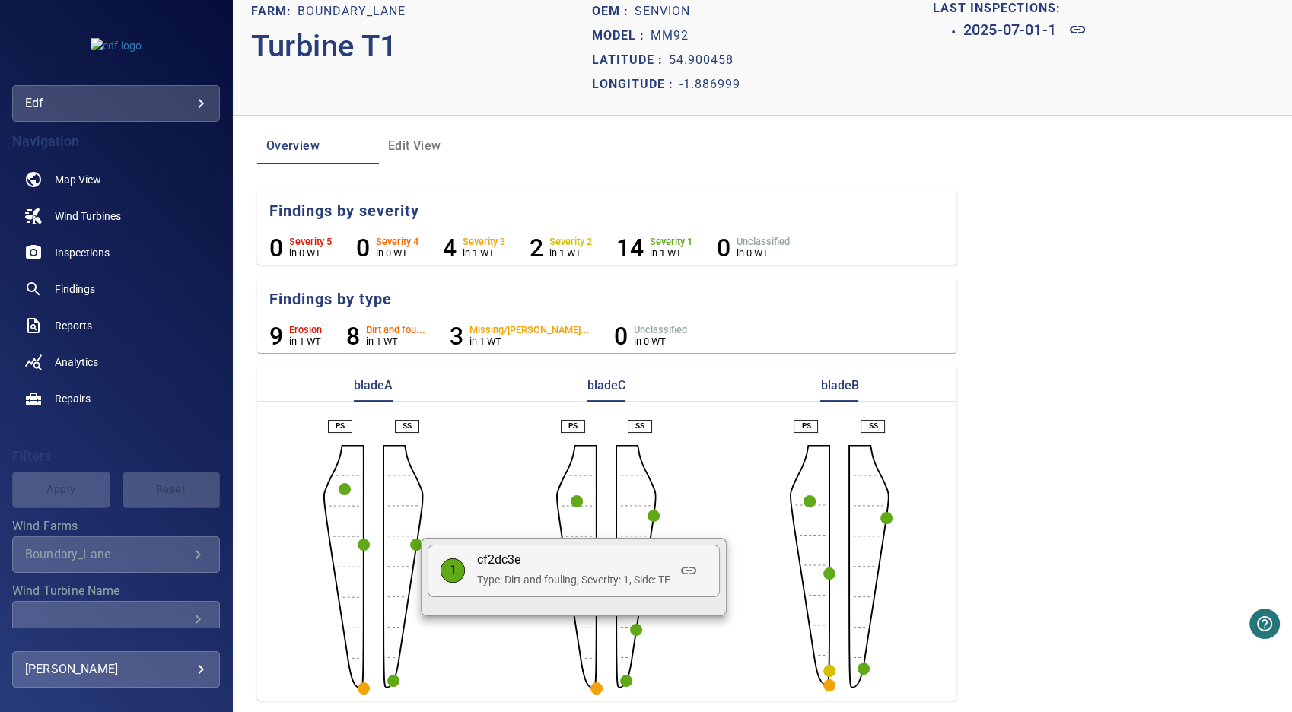
drag, startPoint x: 462, startPoint y: 637, endPoint x: 481, endPoint y: 642, distance: 19.8
click at [464, 637] on div at bounding box center [646, 356] width 1292 height 712
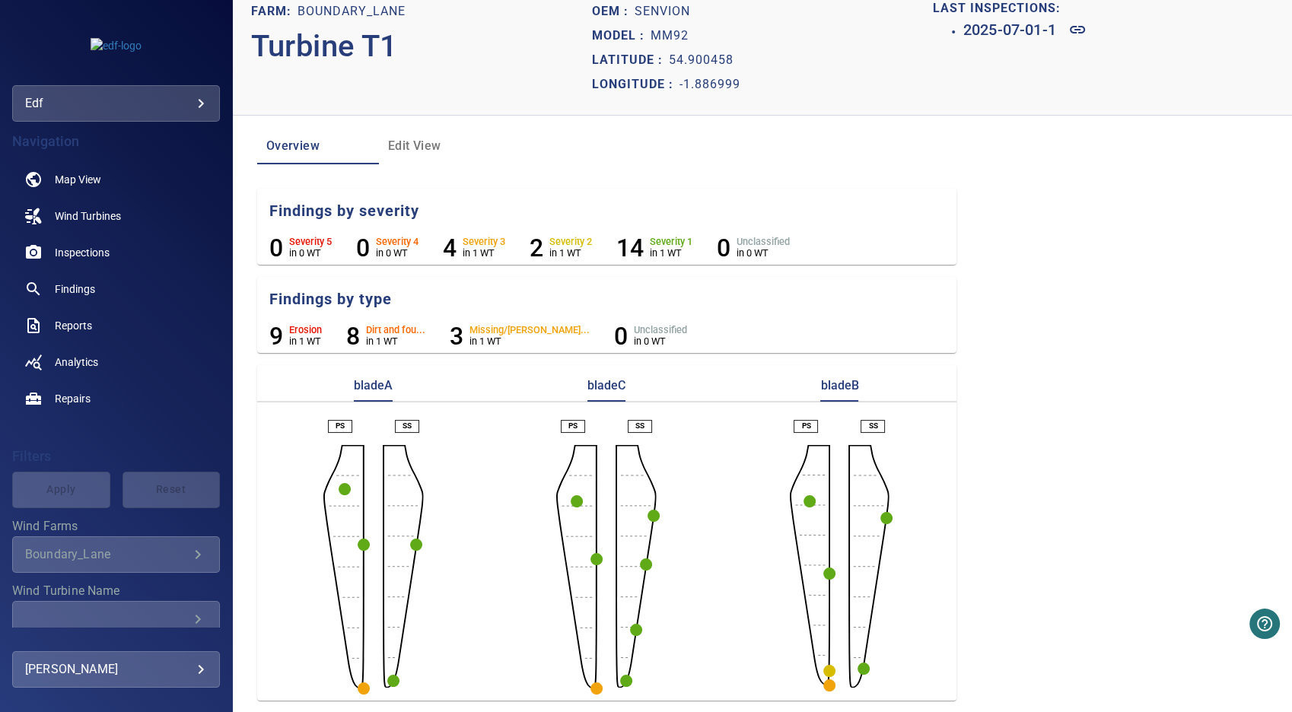
click at [592, 685] on circle "button" at bounding box center [597, 689] width 12 height 12
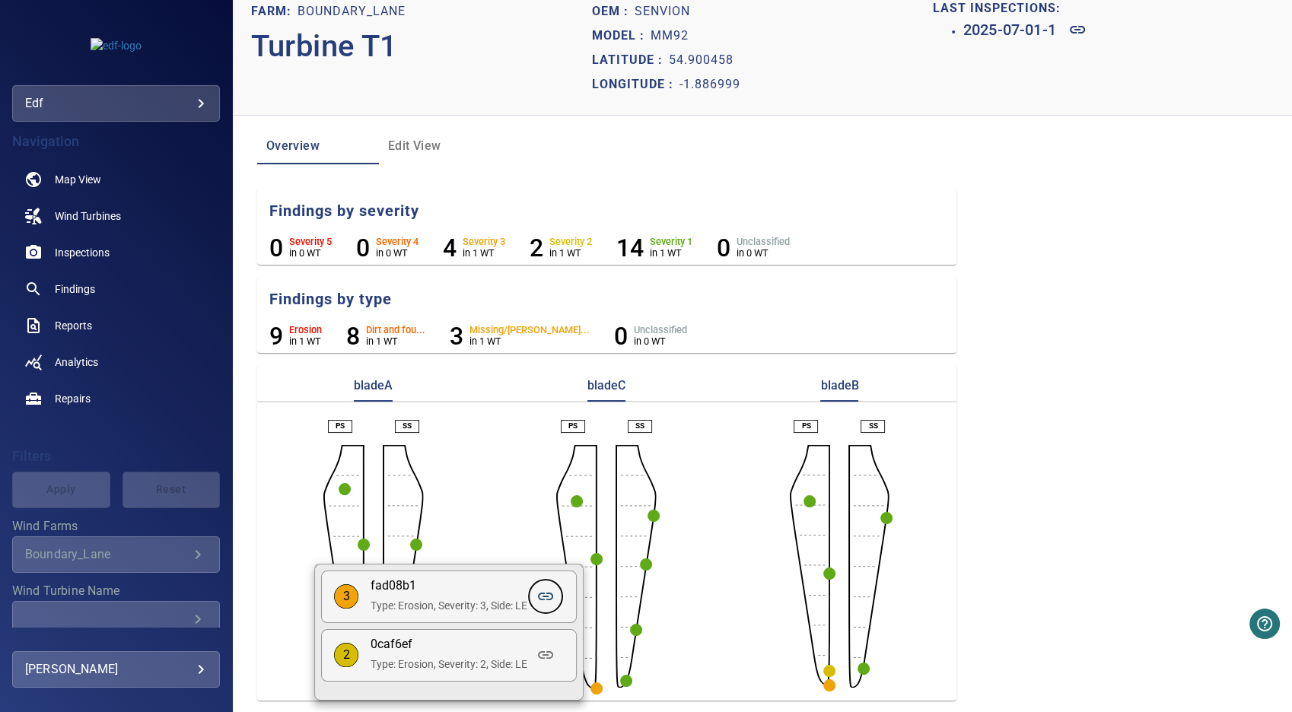
click at [547, 597] on icon at bounding box center [545, 597] width 15 height 8
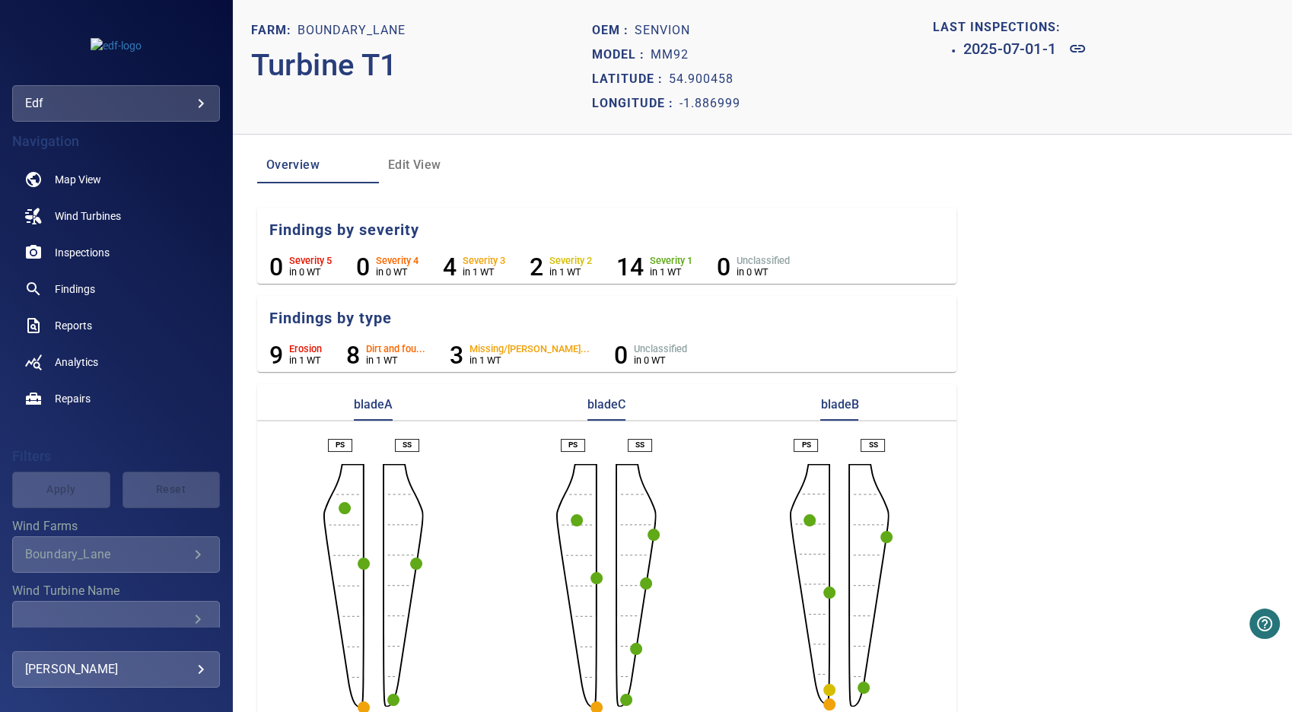
click at [620, 695] on icon "button" at bounding box center [626, 700] width 12 height 12
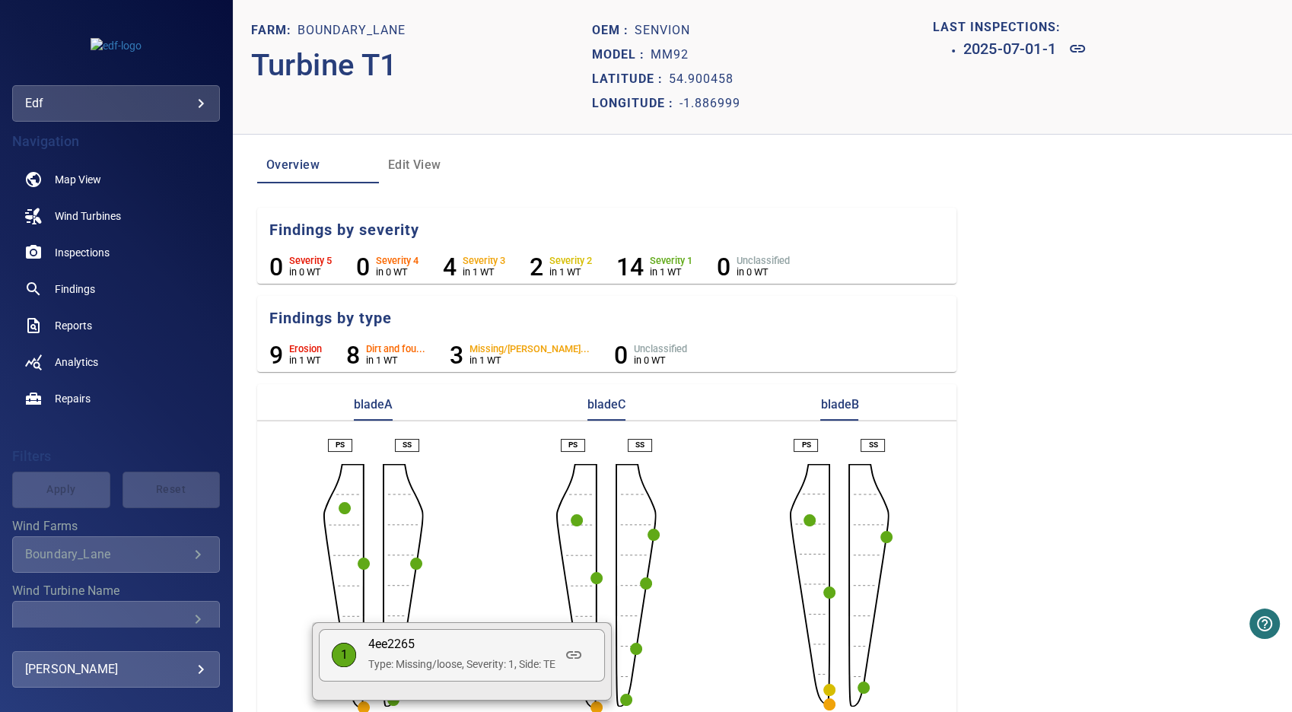
click at [633, 647] on div at bounding box center [646, 356] width 1292 height 712
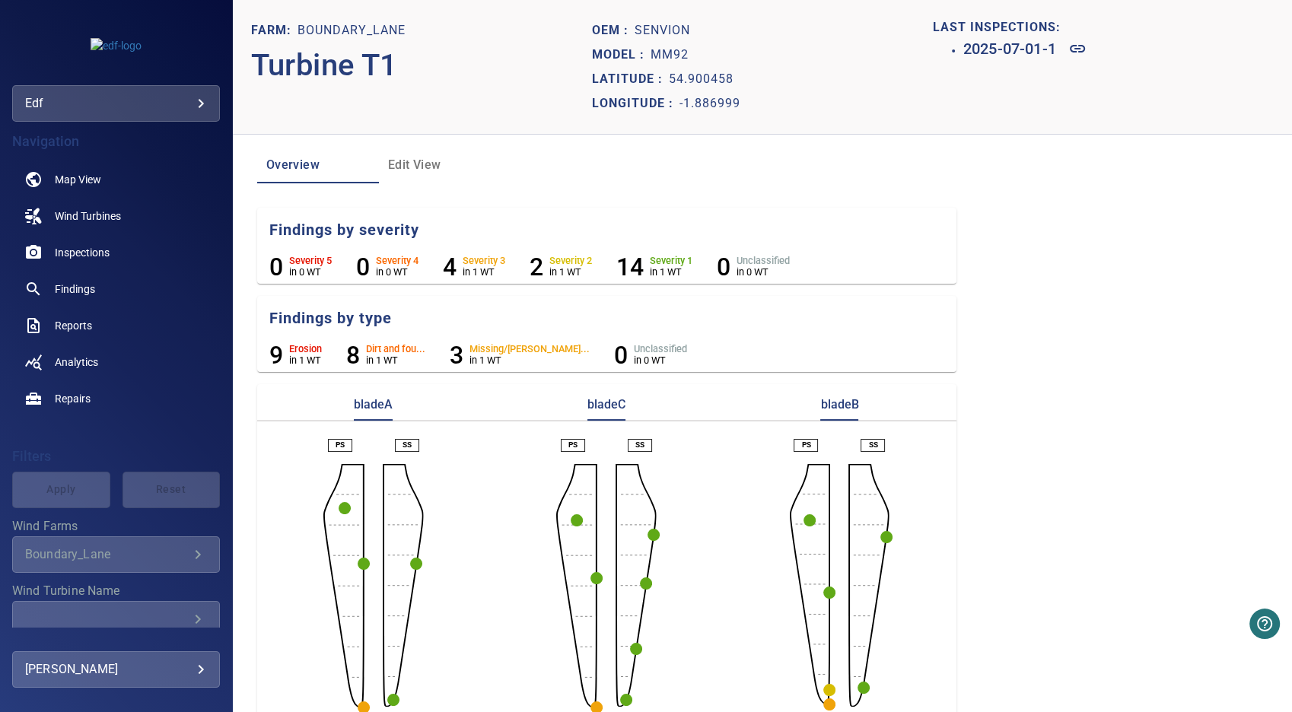
click at [632, 647] on circle "button" at bounding box center [636, 649] width 12 height 12
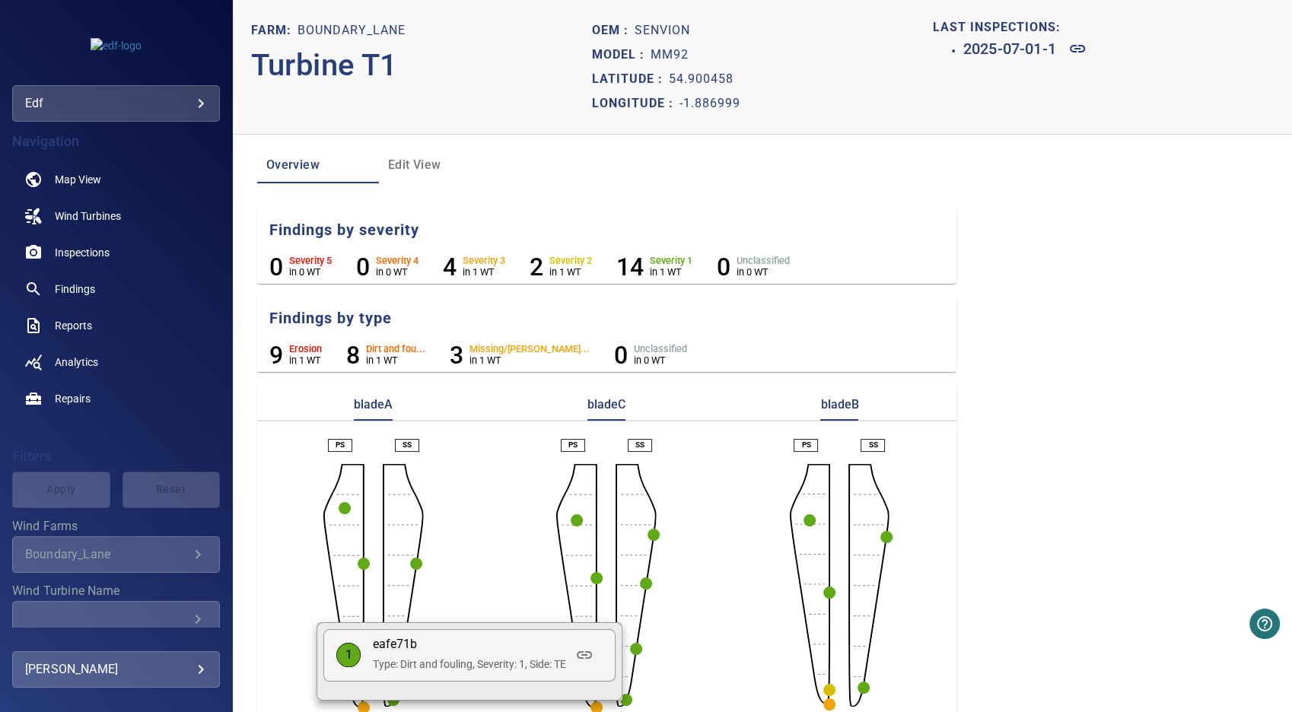
click at [642, 582] on div at bounding box center [646, 356] width 1292 height 712
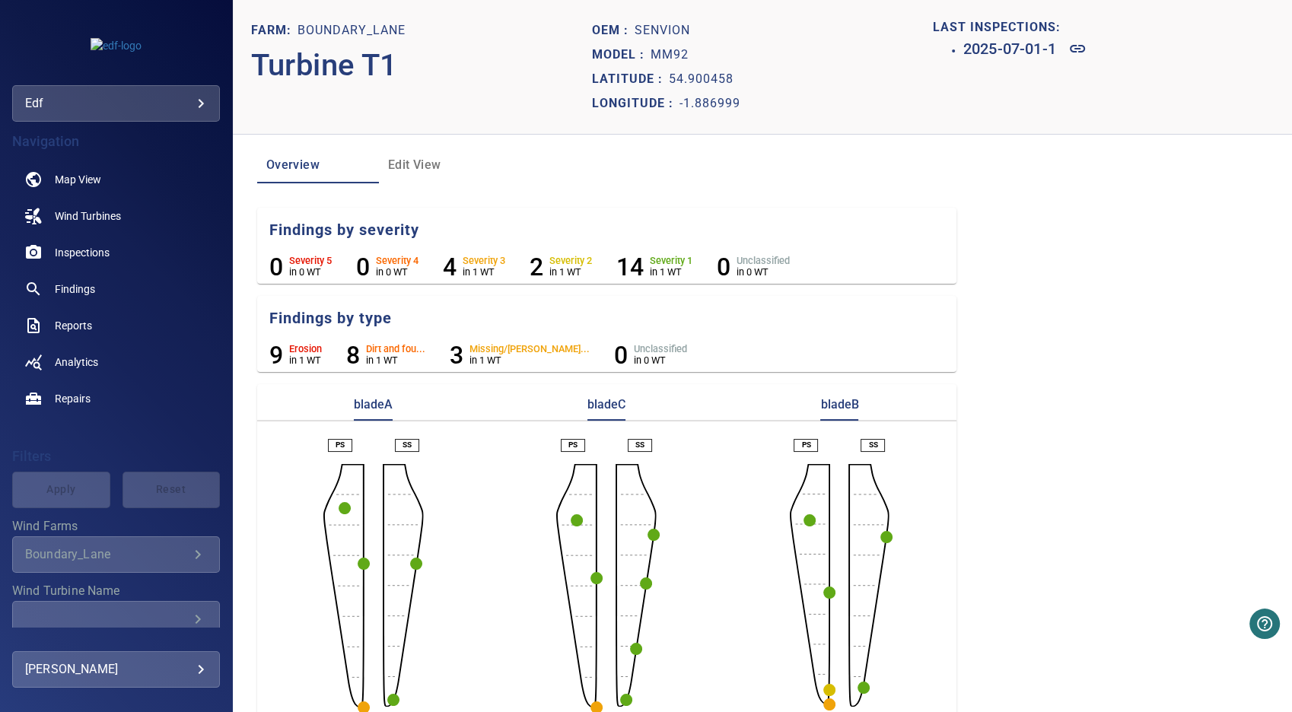
click at [642, 582] on circle "button" at bounding box center [646, 584] width 12 height 12
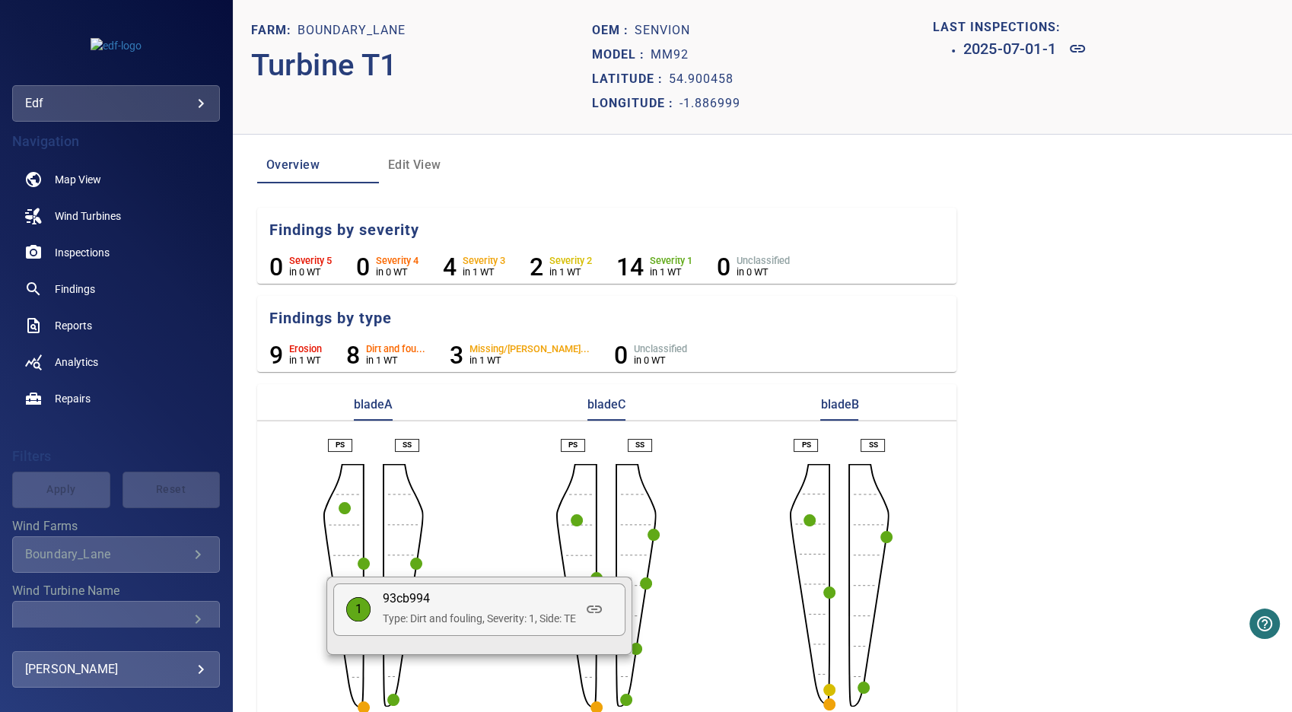
click at [604, 557] on div at bounding box center [646, 356] width 1292 height 712
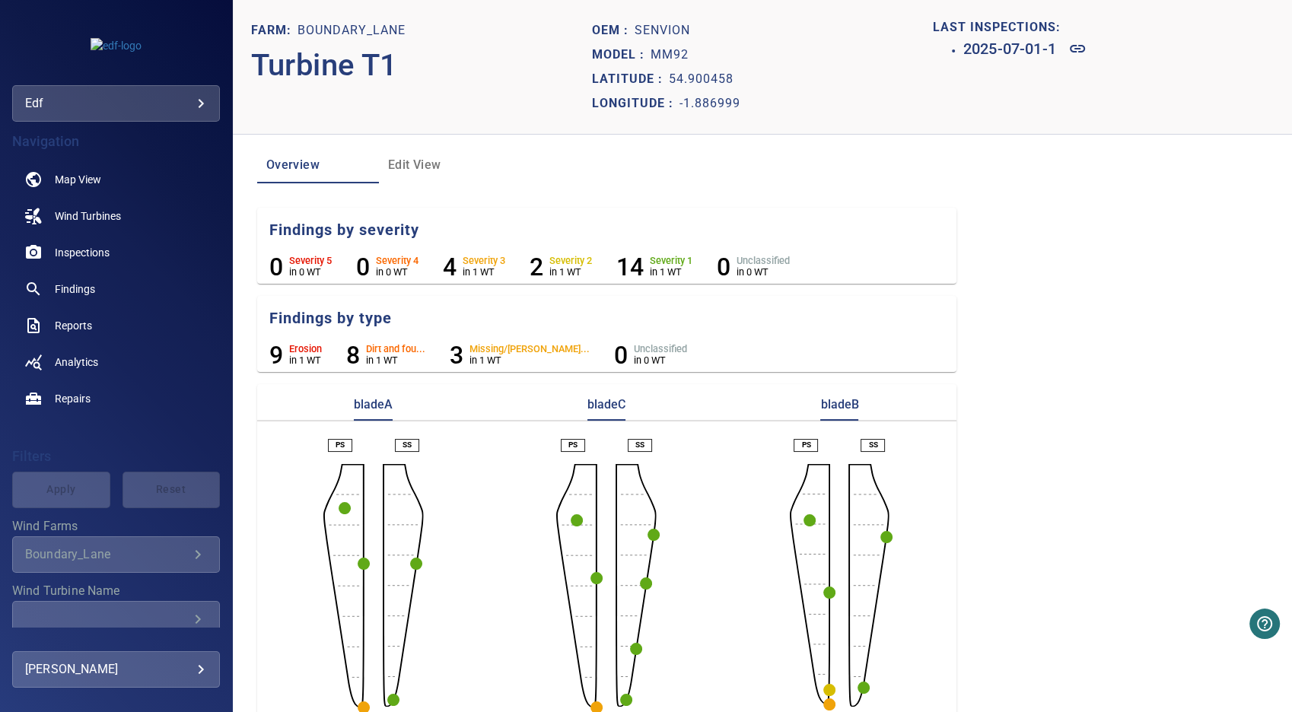
click at [597, 579] on circle "button" at bounding box center [597, 578] width 12 height 12
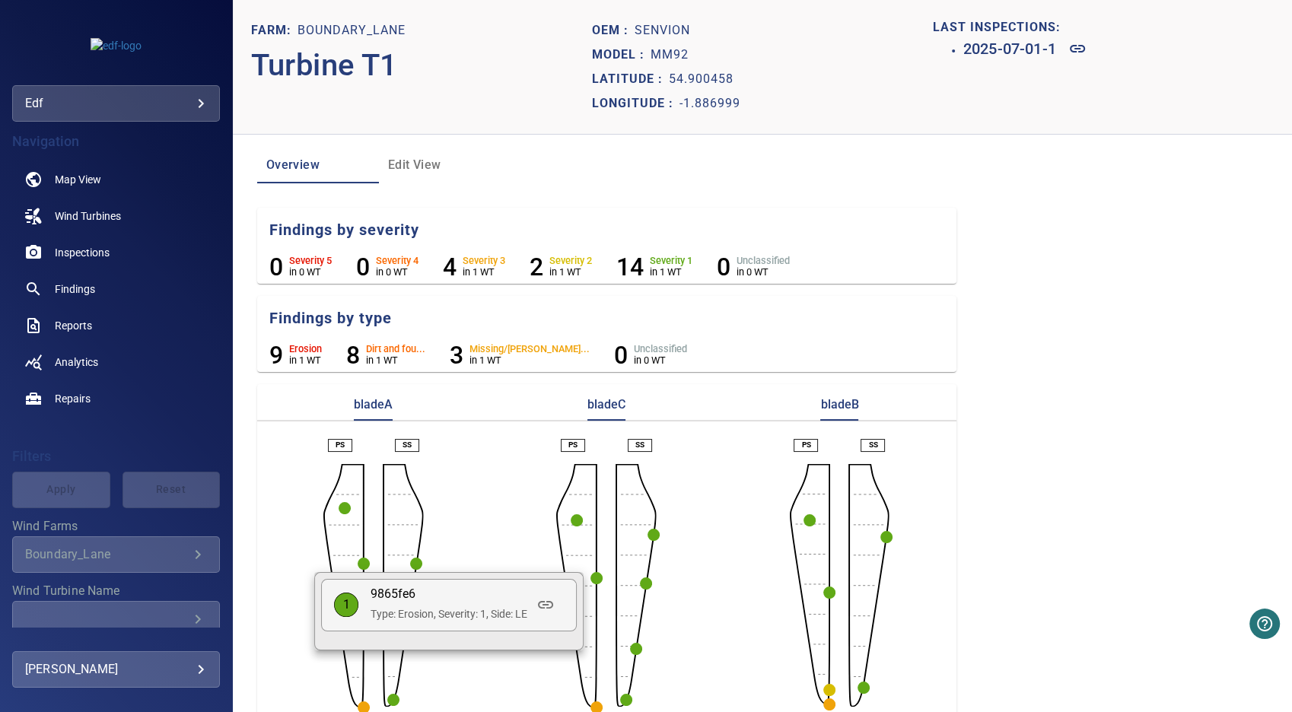
click at [571, 515] on div at bounding box center [646, 356] width 1292 height 712
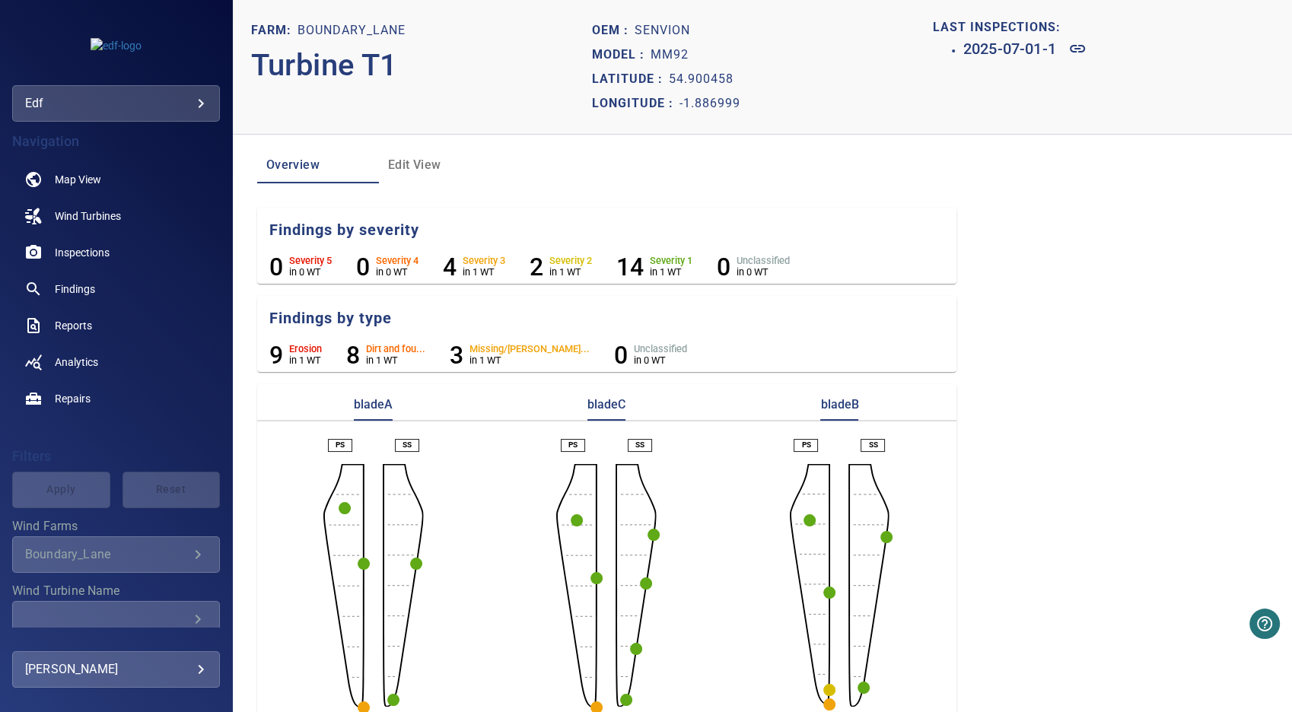
click at [572, 515] on icon "button" at bounding box center [577, 521] width 12 height 12
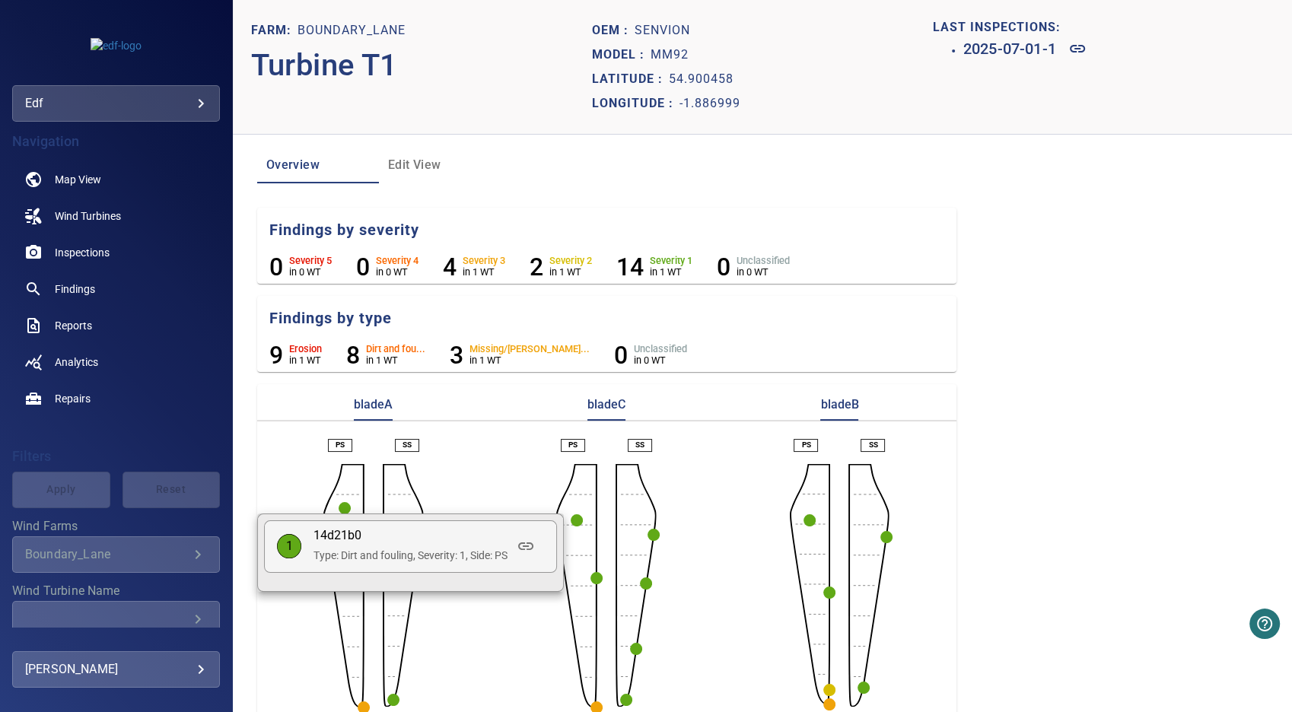
click at [651, 534] on div at bounding box center [646, 356] width 1292 height 712
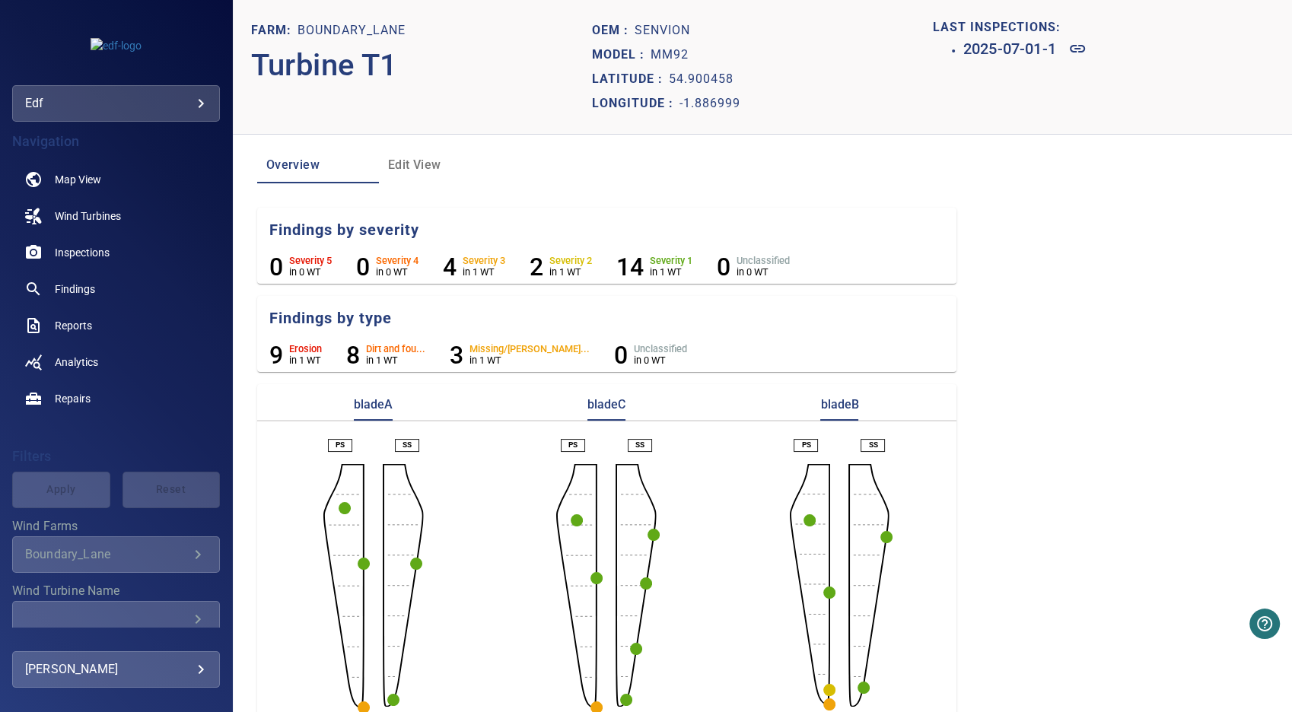
click at [652, 534] on circle "button" at bounding box center [654, 535] width 12 height 12
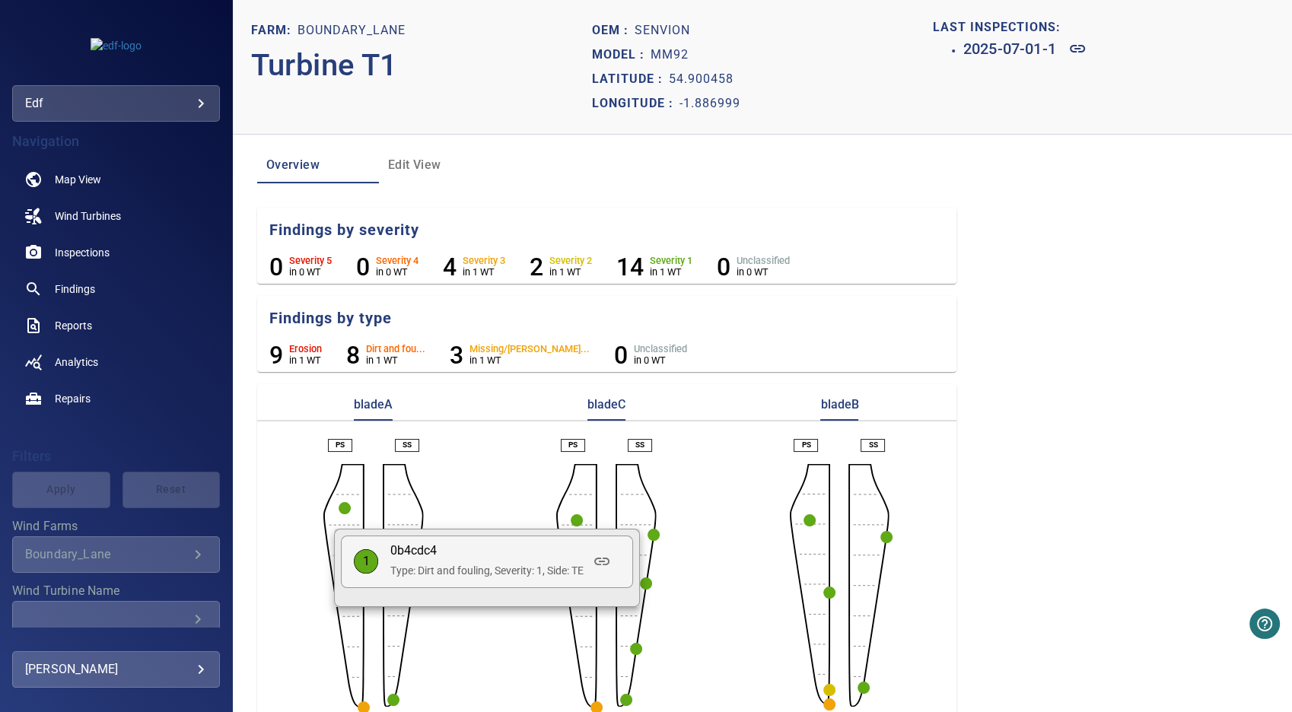
click at [799, 521] on div at bounding box center [646, 356] width 1292 height 712
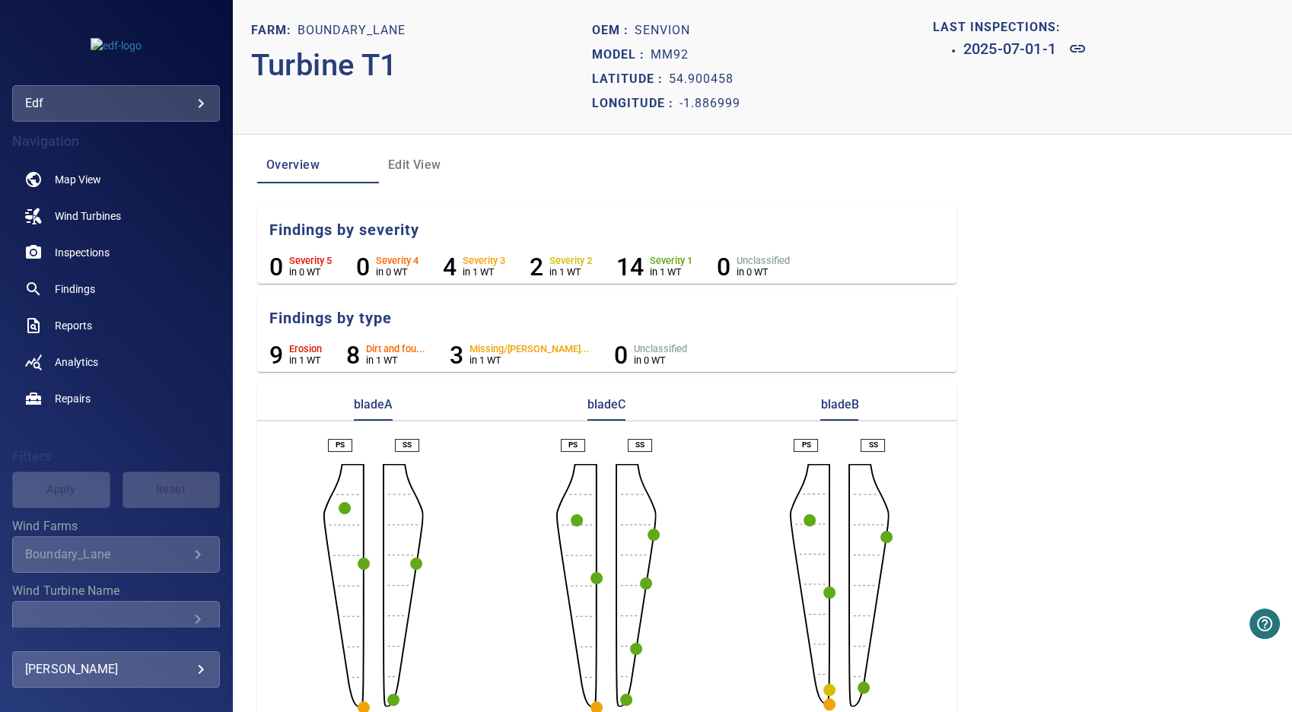
click at [804, 521] on circle "button" at bounding box center [810, 521] width 12 height 12
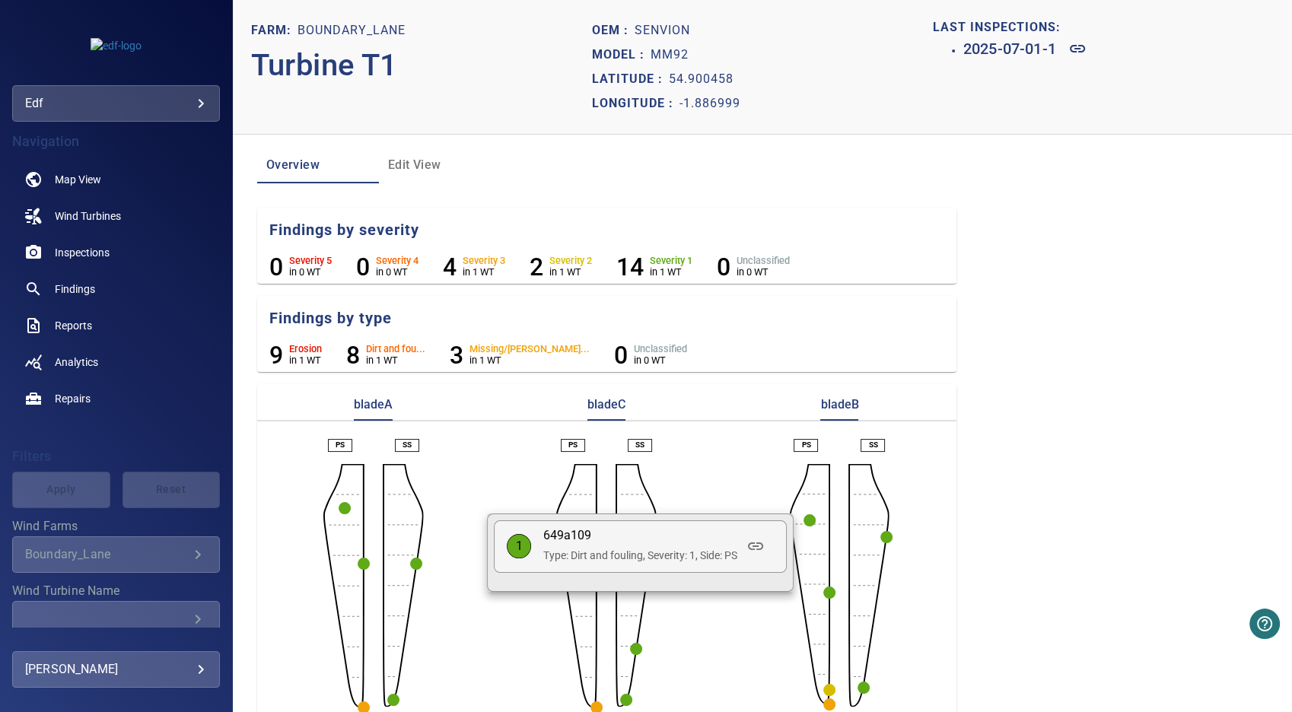
click at [824, 591] on div at bounding box center [646, 356] width 1292 height 712
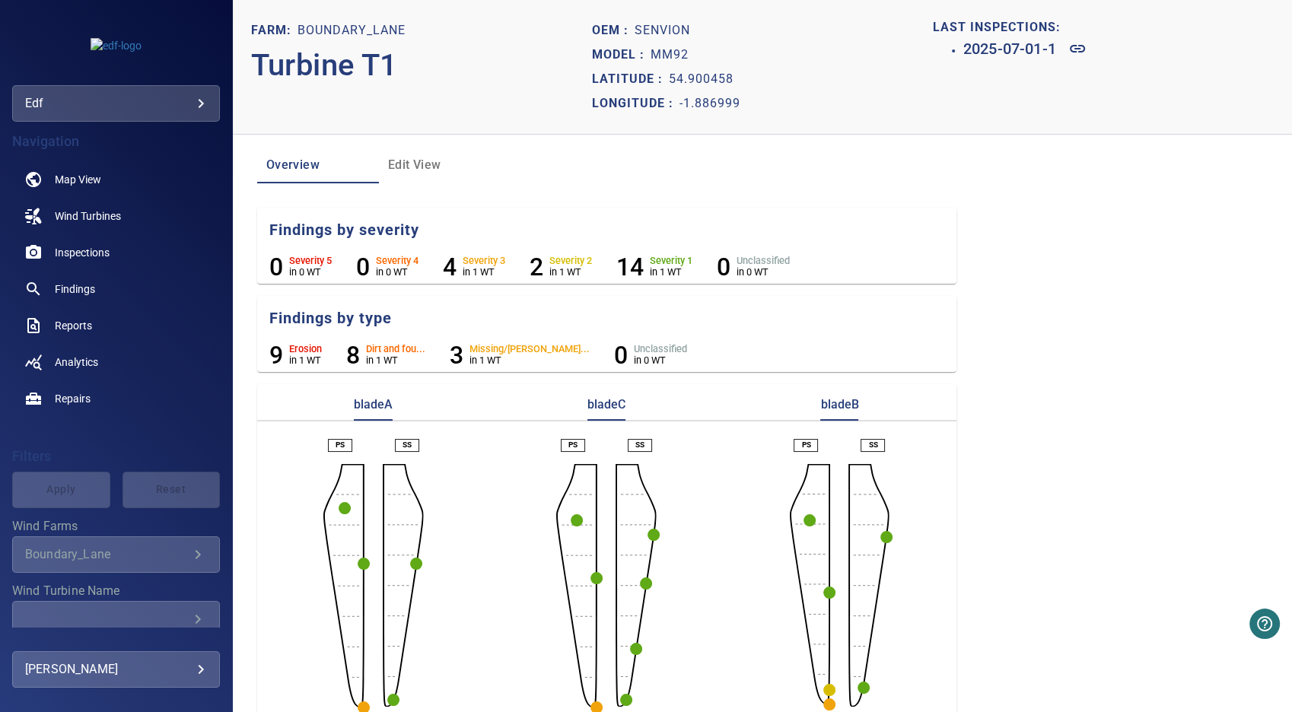
click at [824, 591] on circle "button" at bounding box center [830, 593] width 12 height 12
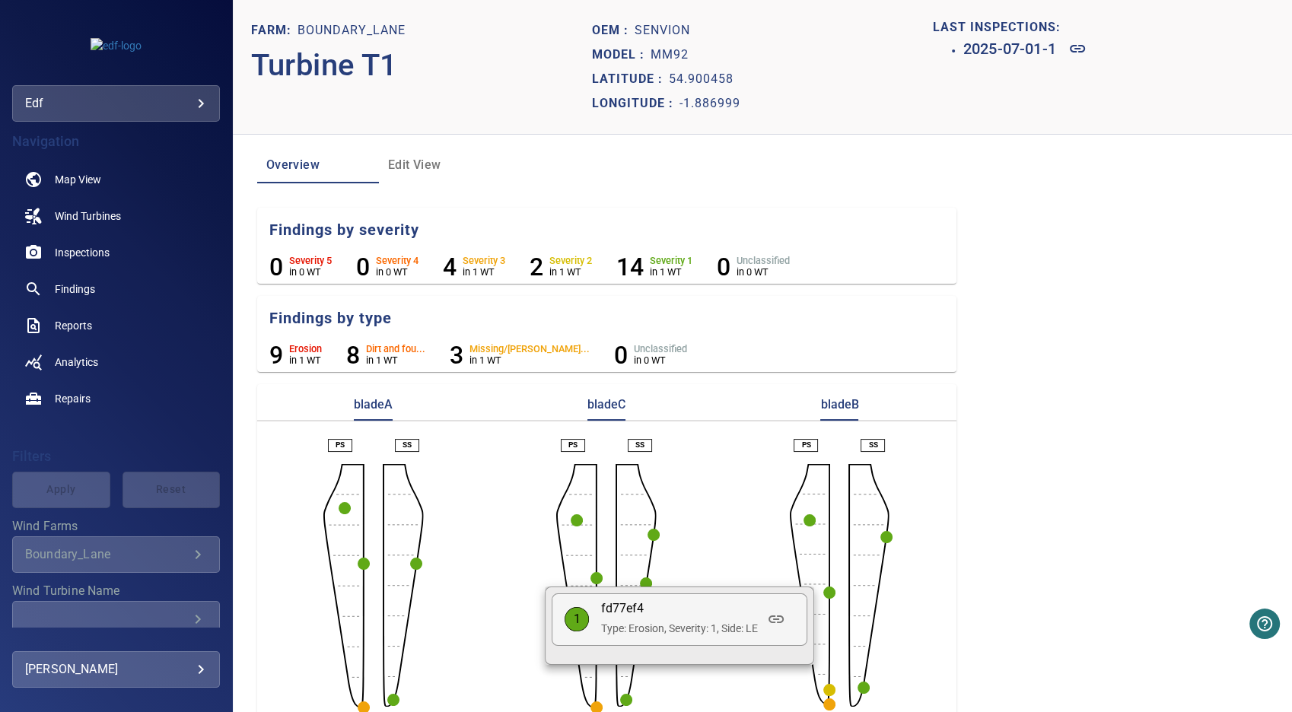
click at [818, 686] on div at bounding box center [646, 356] width 1292 height 712
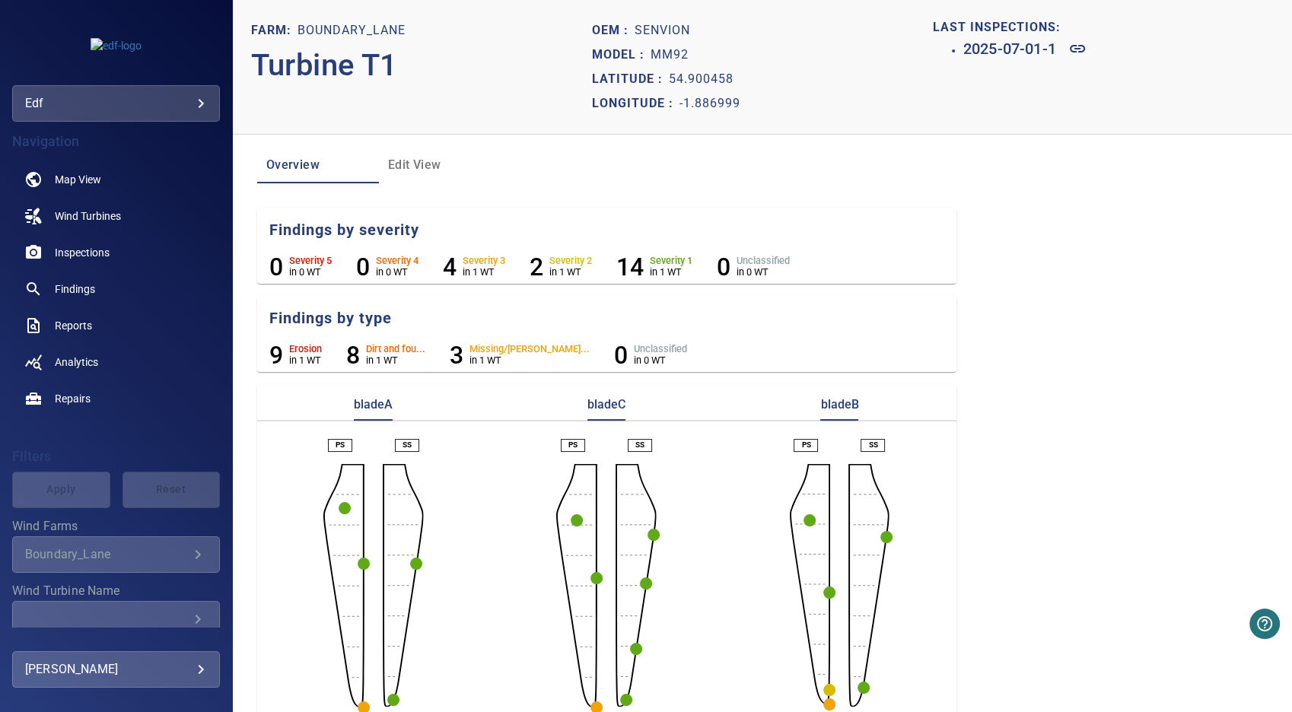
click at [824, 690] on circle "button" at bounding box center [830, 690] width 12 height 12
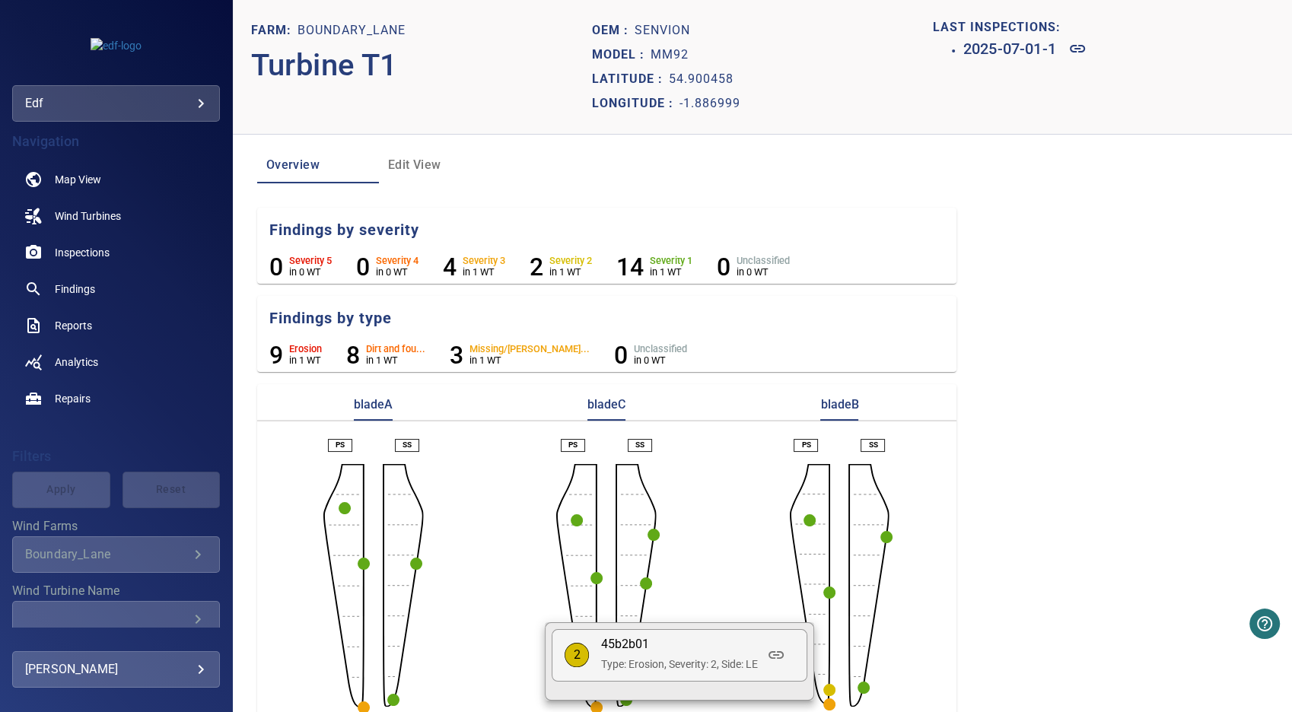
click at [823, 703] on div at bounding box center [646, 356] width 1292 height 712
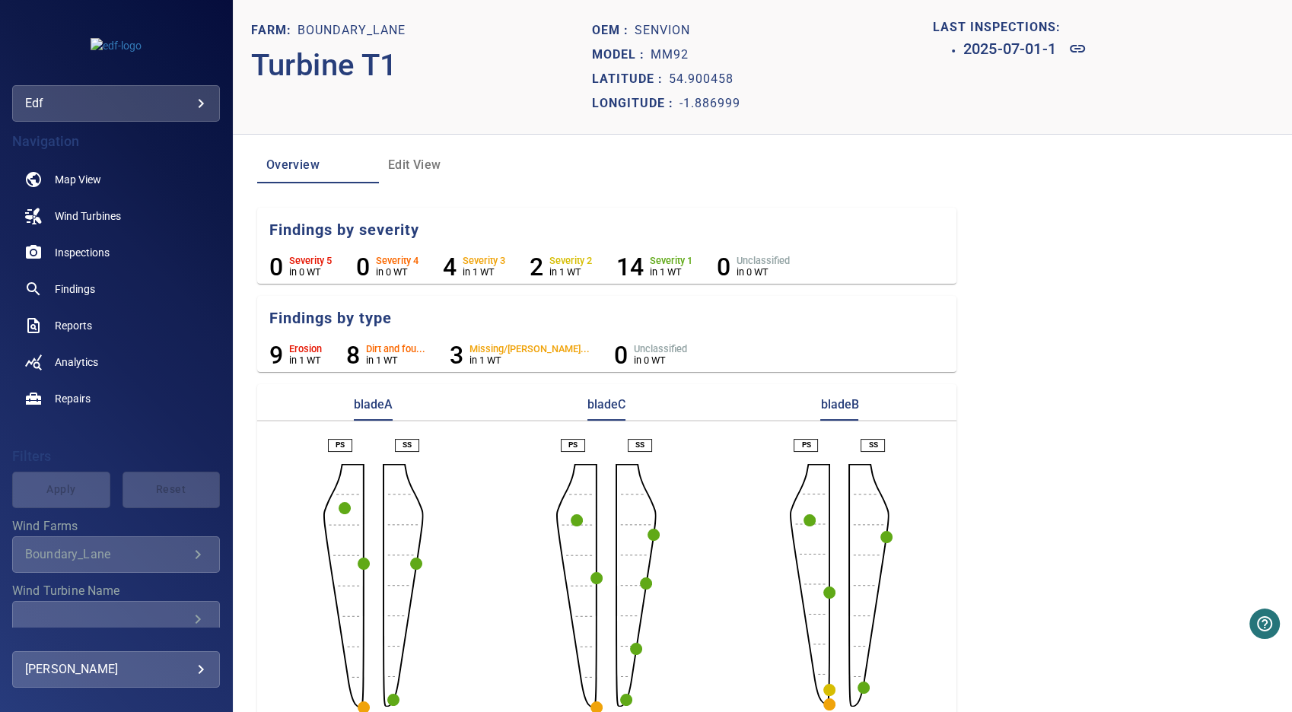
click at [824, 703] on circle "button" at bounding box center [830, 705] width 12 height 12
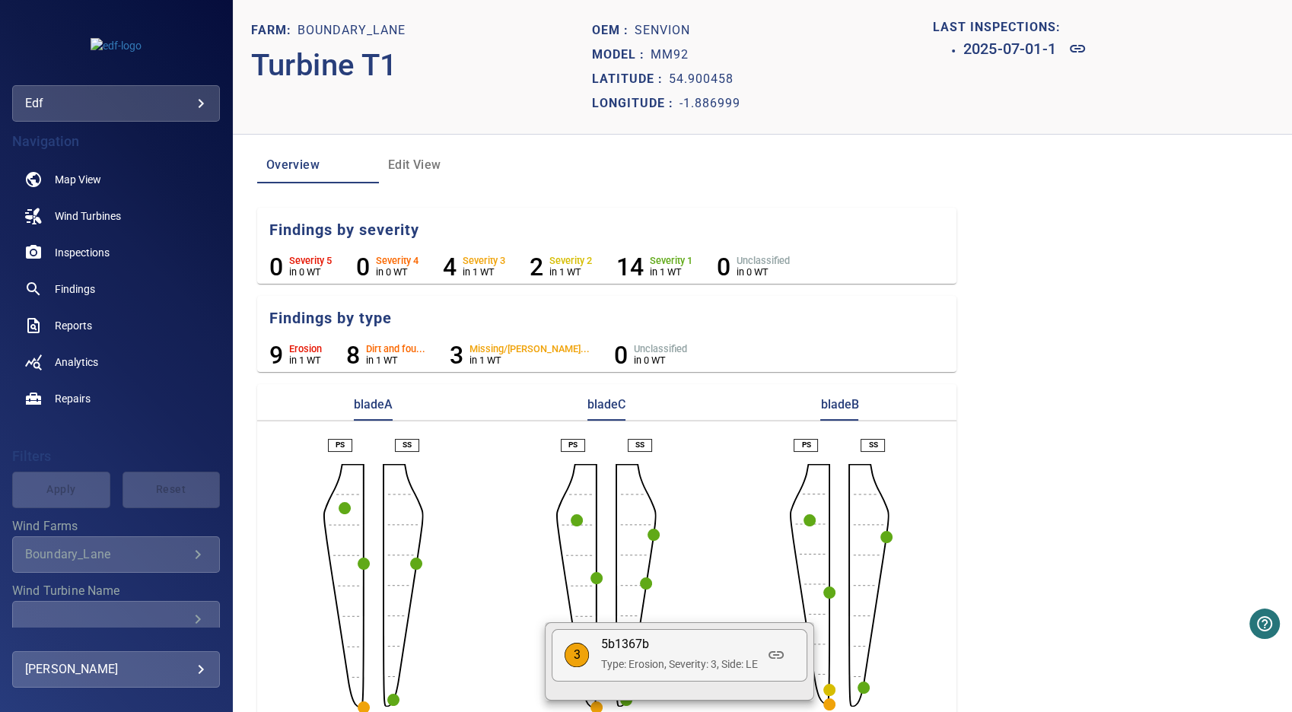
click at [853, 688] on div at bounding box center [646, 356] width 1292 height 712
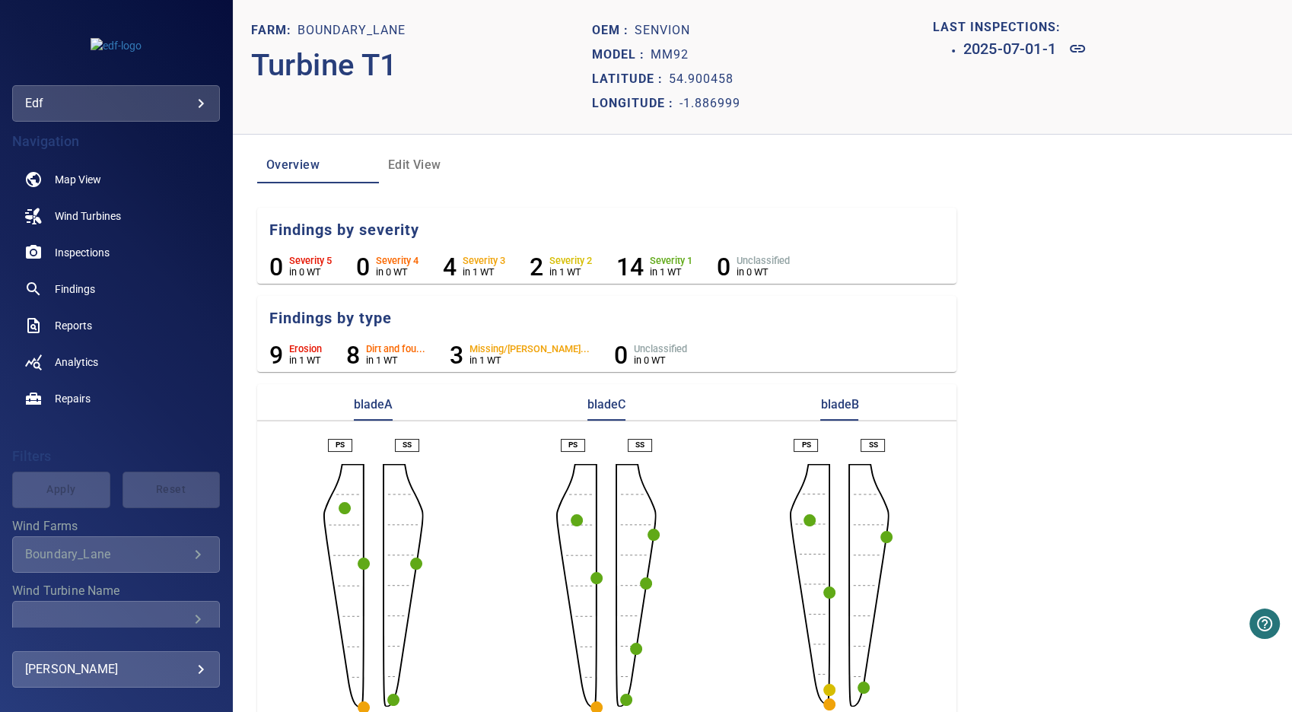
click at [858, 687] on circle "button" at bounding box center [864, 688] width 12 height 12
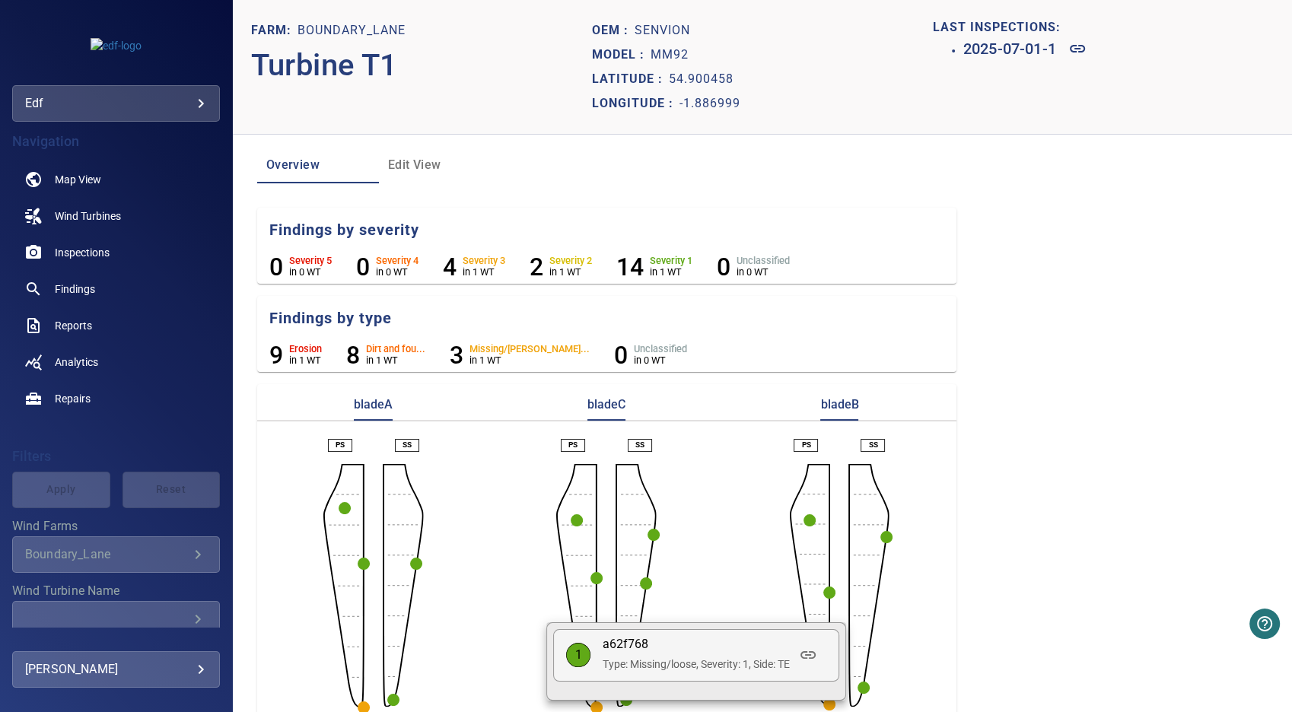
click at [881, 537] on div at bounding box center [646, 356] width 1292 height 712
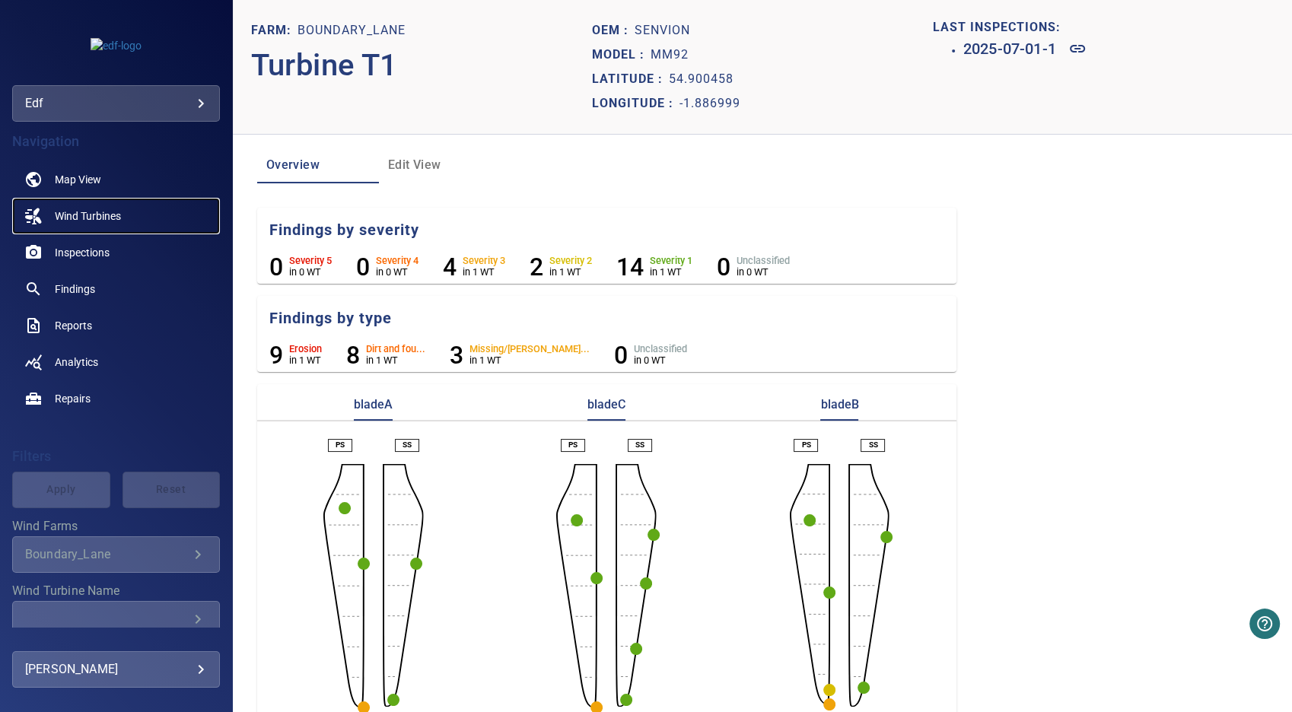
click at [117, 210] on span "Wind Turbines" at bounding box center [88, 216] width 66 height 15
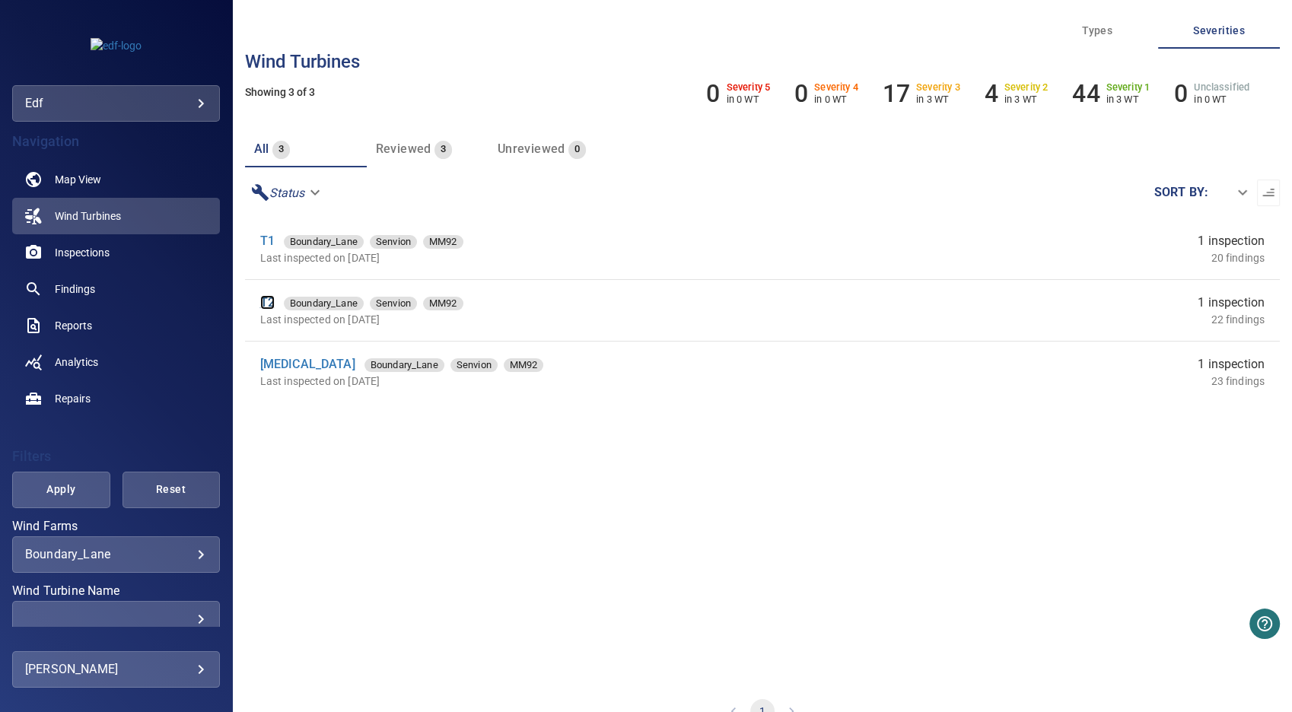
click at [266, 300] on link "T2" at bounding box center [267, 302] width 14 height 14
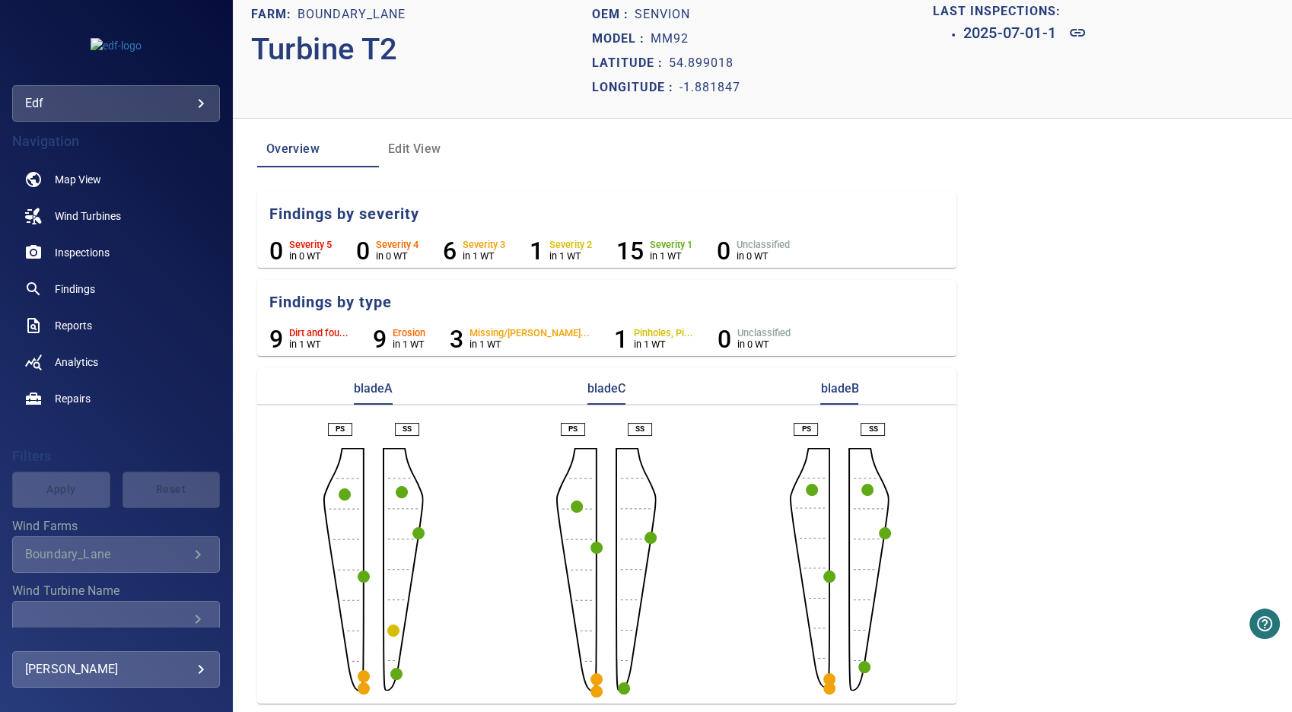
scroll to position [19, 0]
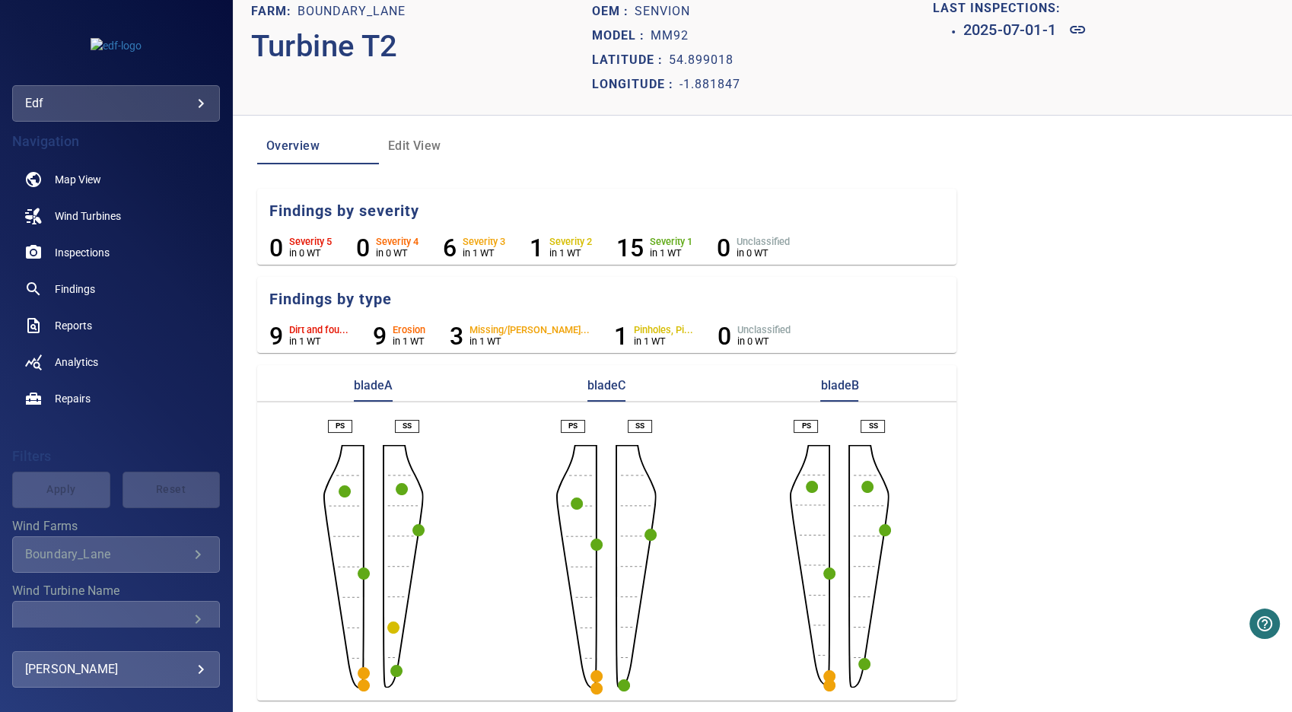
click at [366, 683] on circle "button" at bounding box center [364, 686] width 12 height 12
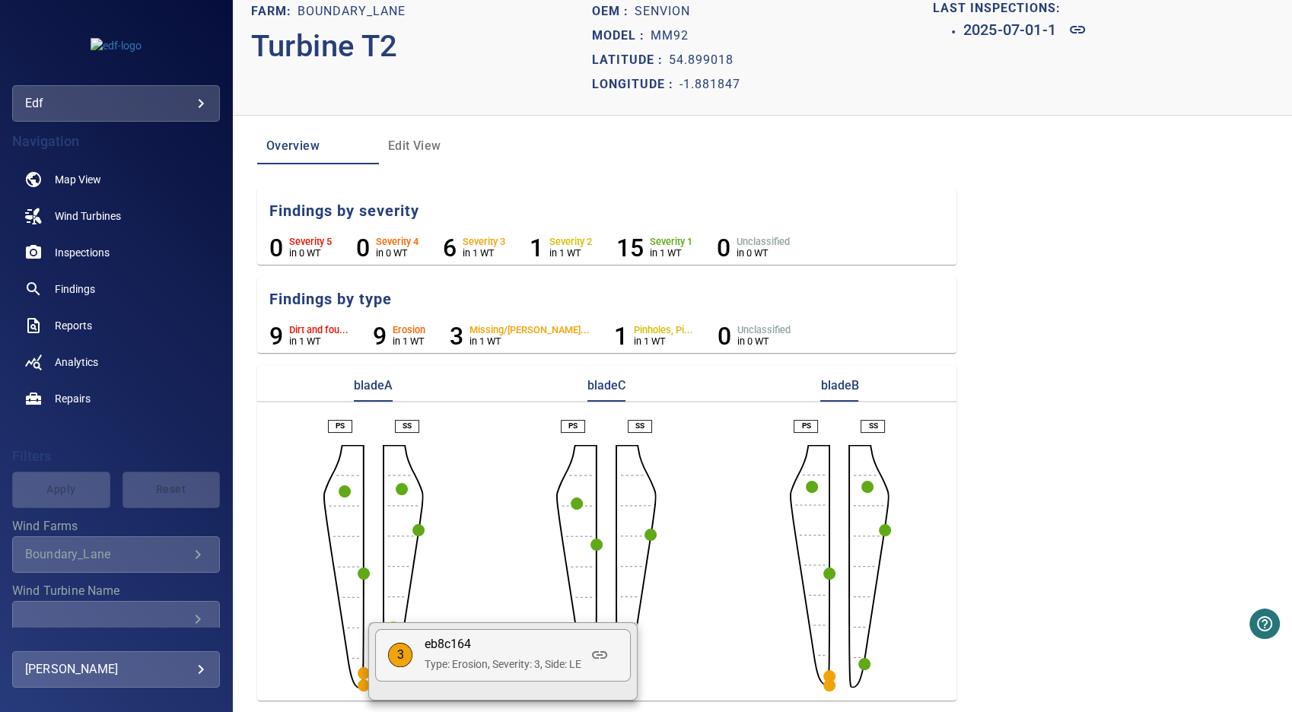
click at [361, 672] on div at bounding box center [646, 356] width 1292 height 712
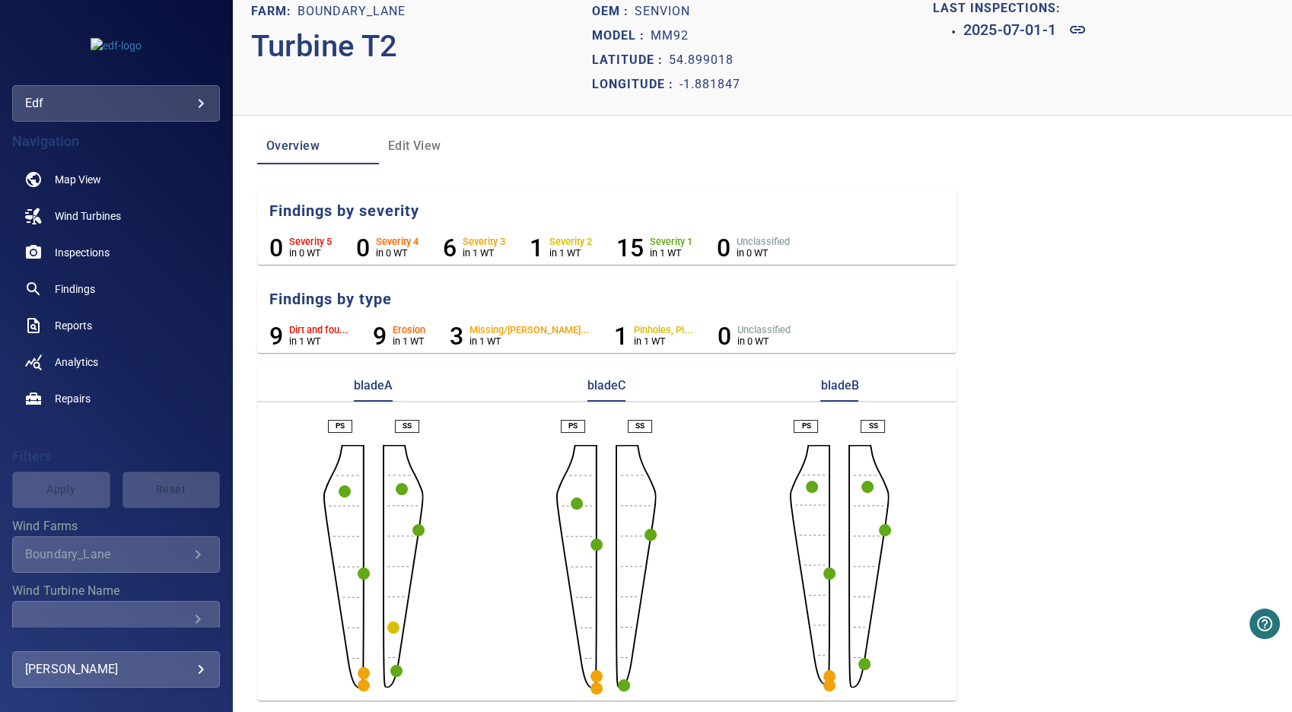
click at [361, 672] on circle "button" at bounding box center [364, 673] width 12 height 12
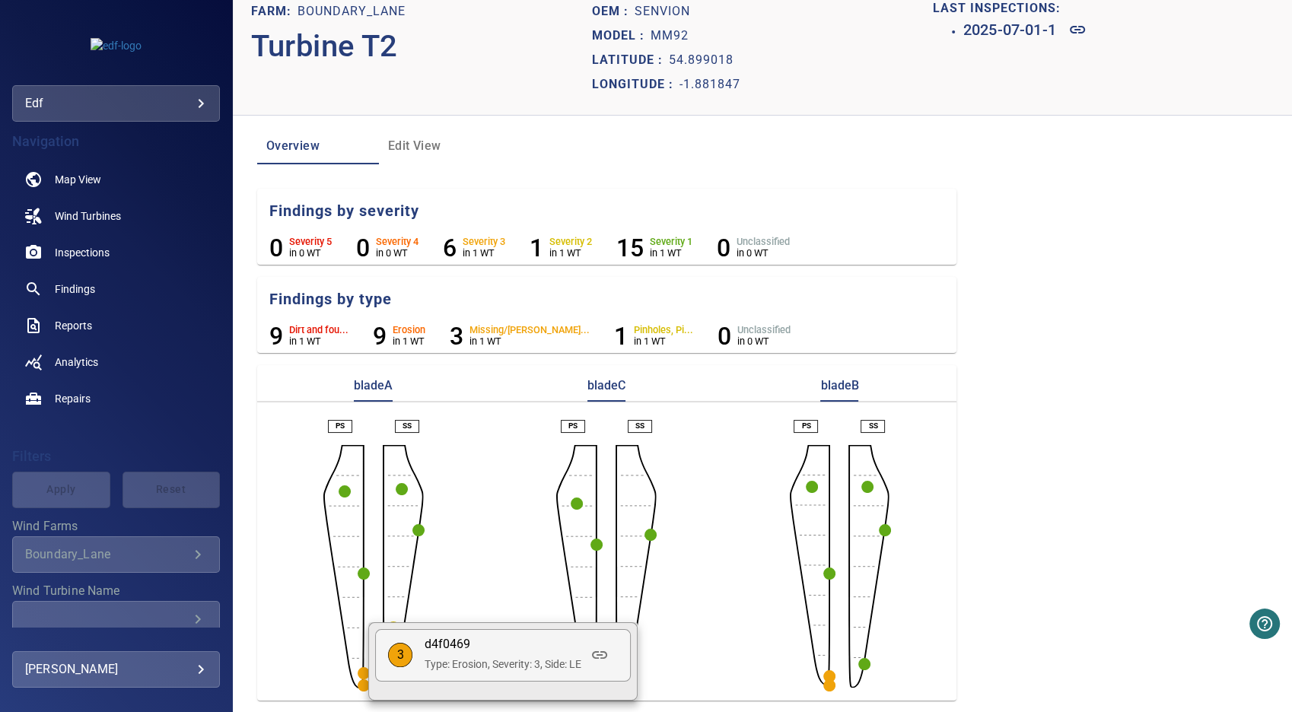
drag, startPoint x: 463, startPoint y: 551, endPoint x: 445, endPoint y: 608, distance: 59.7
click at [464, 551] on div at bounding box center [646, 356] width 1292 height 712
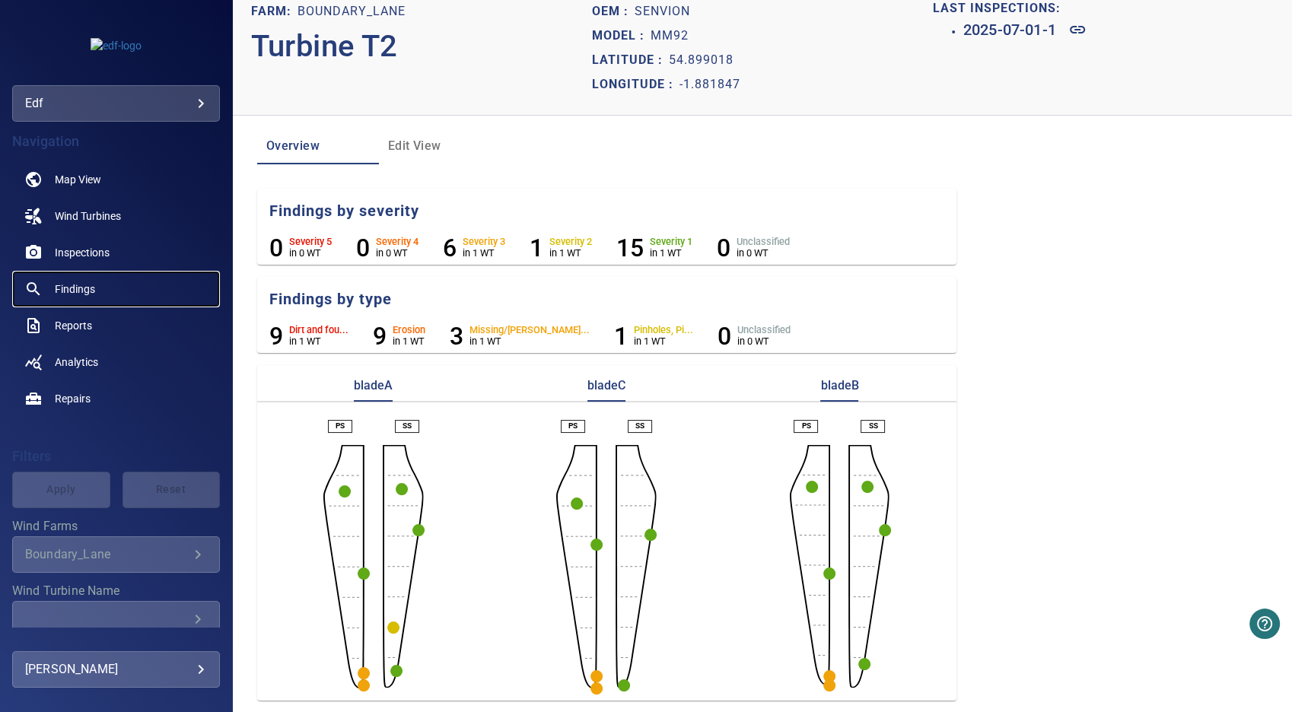
click at [77, 285] on span "Findings" at bounding box center [75, 289] width 40 height 15
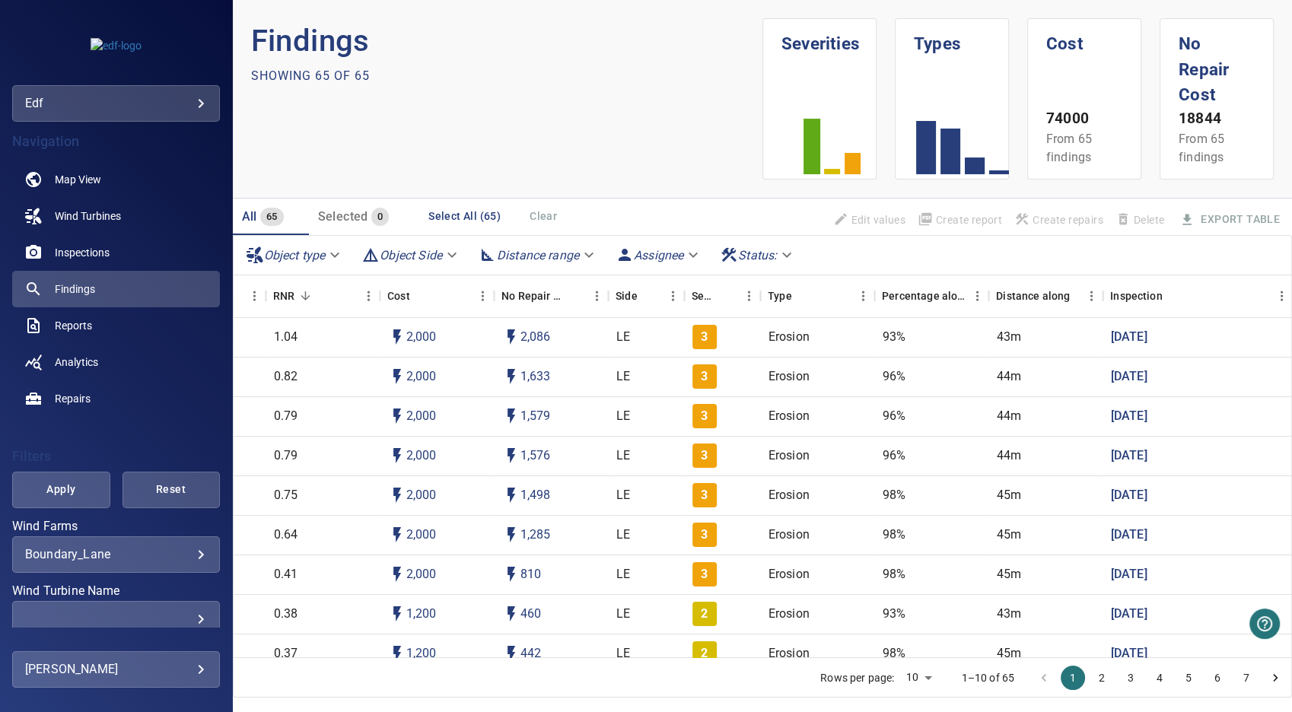
scroll to position [0, 385]
click at [913, 676] on body "**********" at bounding box center [646, 356] width 1292 height 712
click at [912, 682] on li "100" at bounding box center [906, 680] width 45 height 27
type input "***"
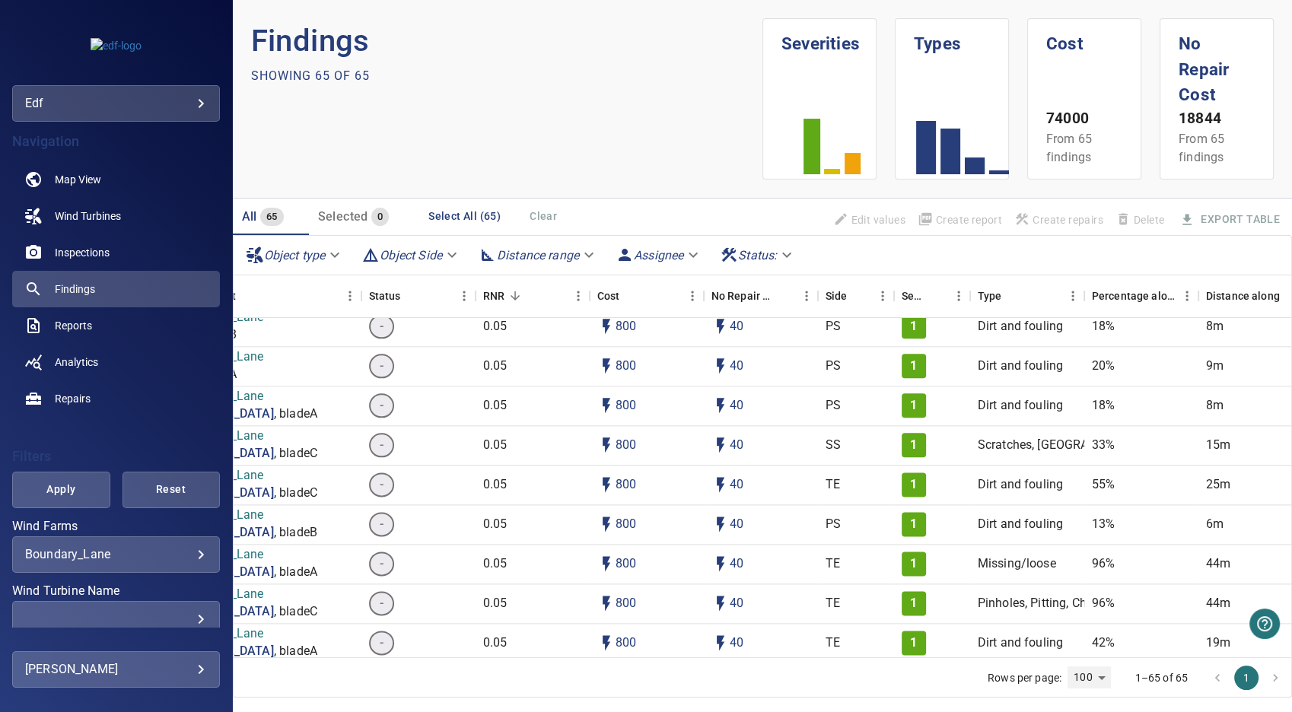
scroll to position [2029, 0]
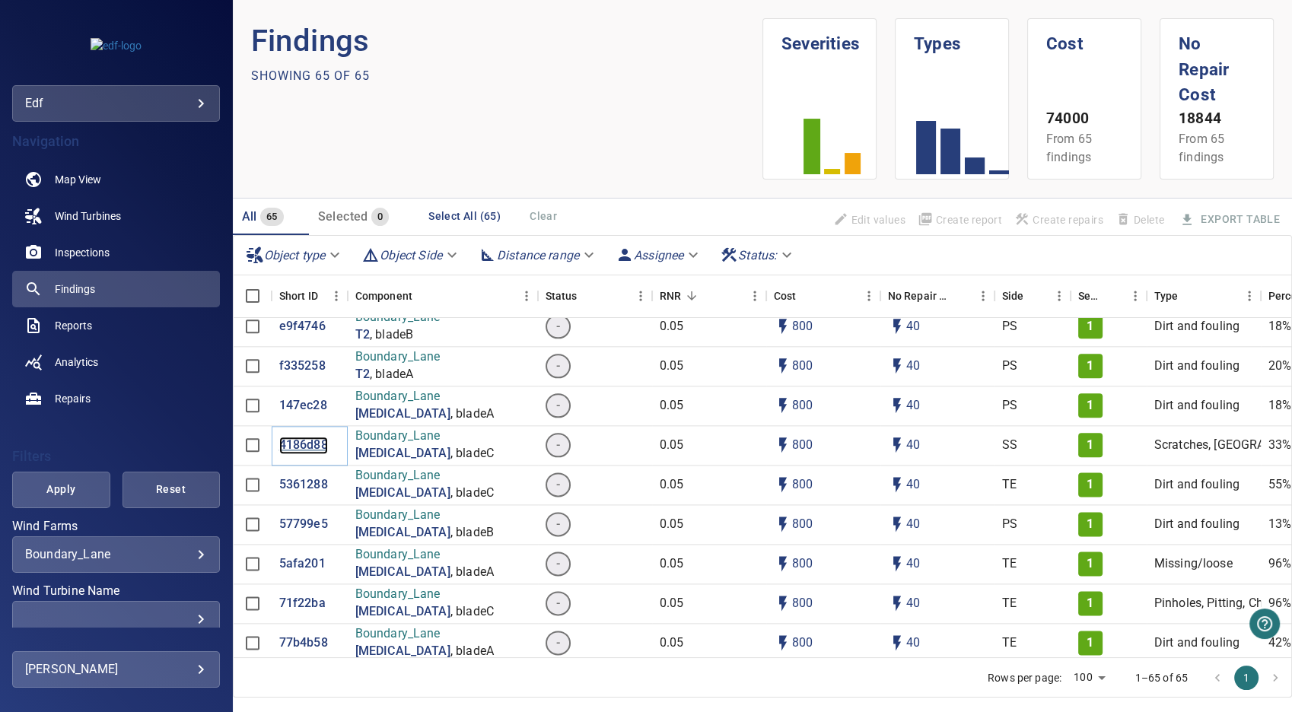
click at [307, 444] on p "4186d88" at bounding box center [303, 446] width 49 height 18
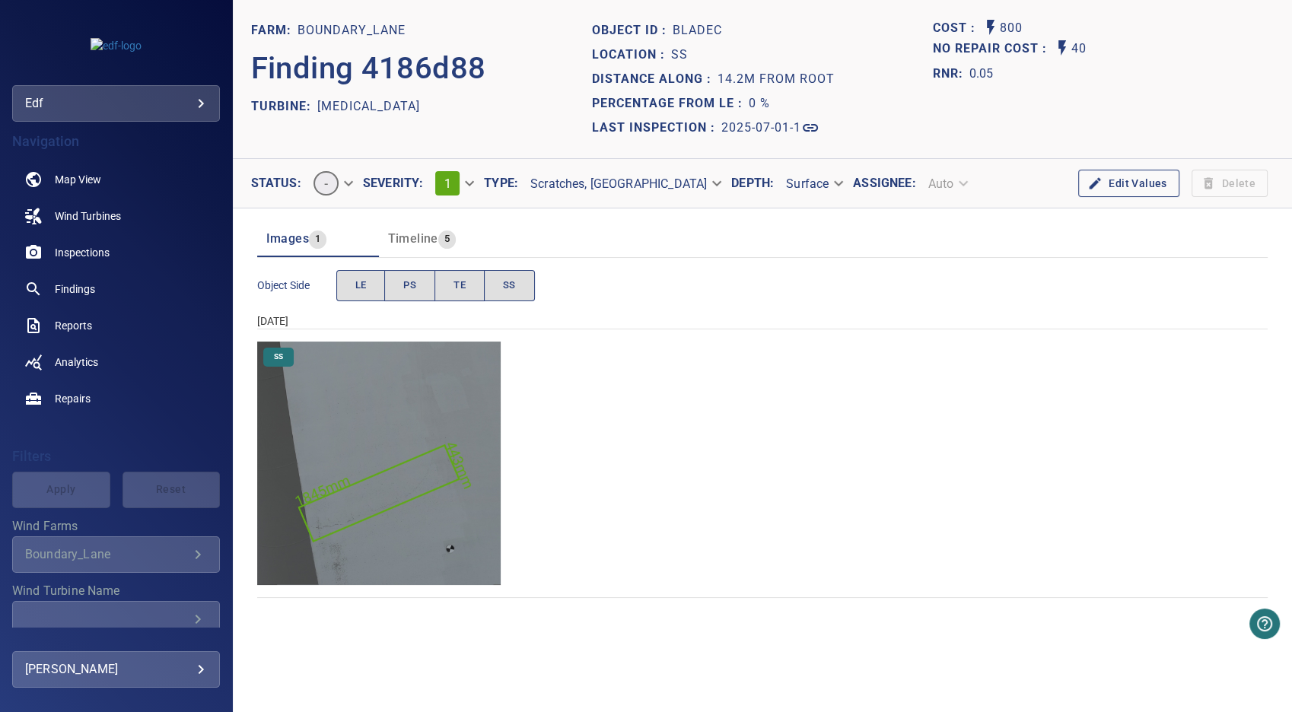
click at [384, 492] on img "Boundary_Lane/T3/2025-07-01-1/2025-07-01-1/image199wp211.jpg" at bounding box center [379, 464] width 244 height 244
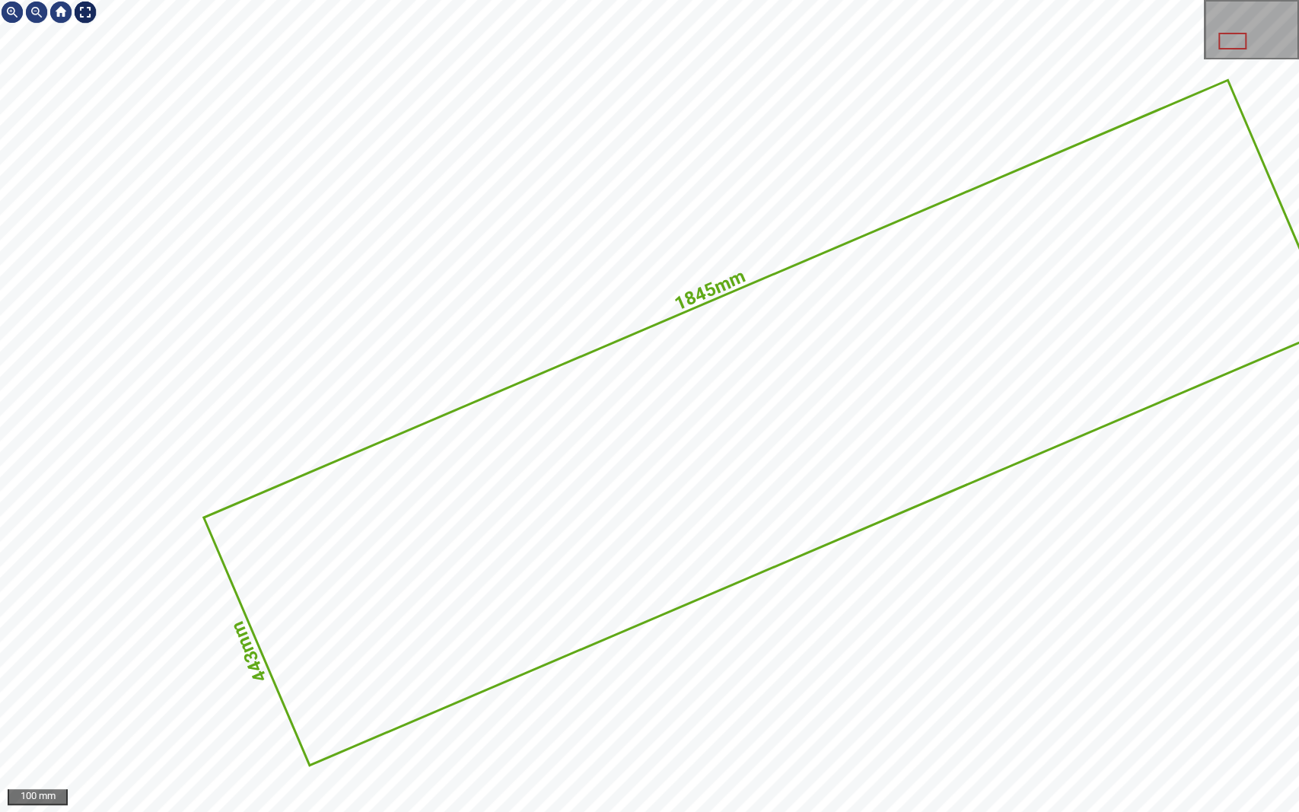
click at [81, 16] on div at bounding box center [85, 12] width 24 height 24
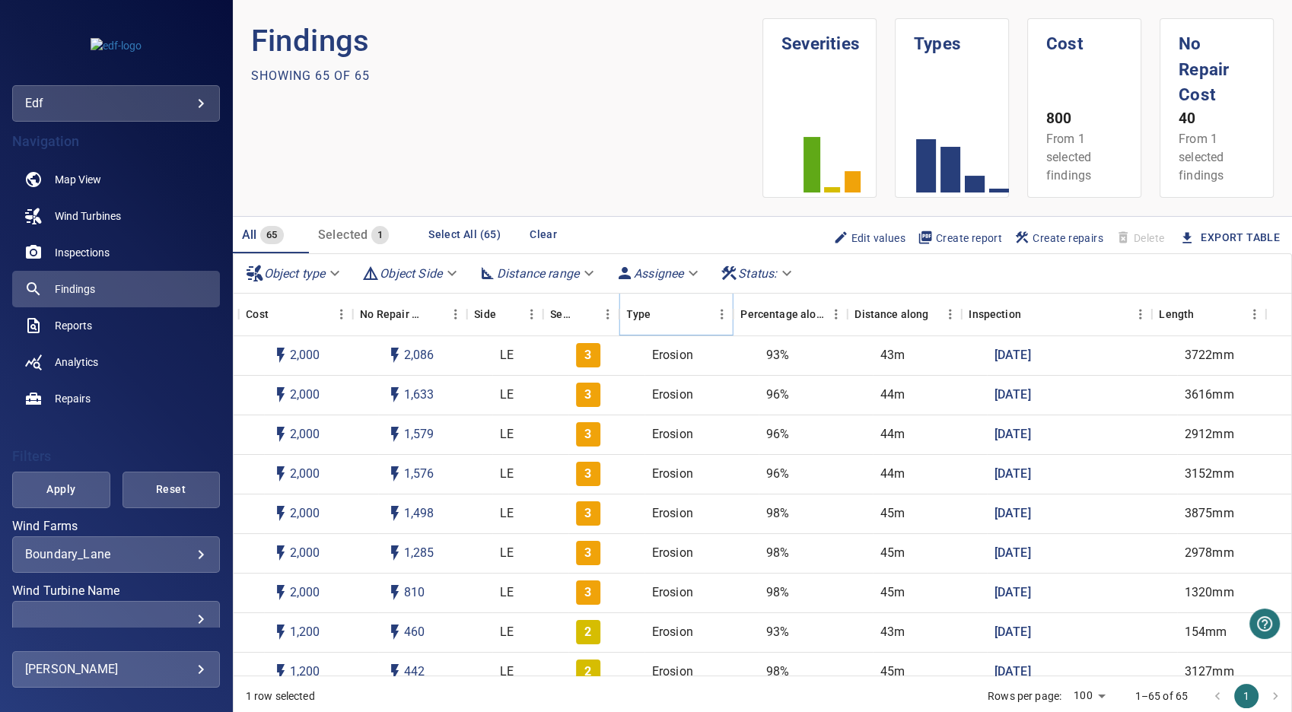
click at [719, 314] on icon "Menu" at bounding box center [721, 314] width 15 height 15
click at [718, 314] on icon "Menu" at bounding box center [721, 314] width 15 height 15
click at [849, 269] on div "Object type Object Side Distance range Assignee Status :" at bounding box center [763, 274] width 1058 height 40
click at [838, 314] on icon "Percentage along" at bounding box center [847, 314] width 18 height 18
click at [835, 311] on icon "Menu" at bounding box center [836, 314] width 2 height 10
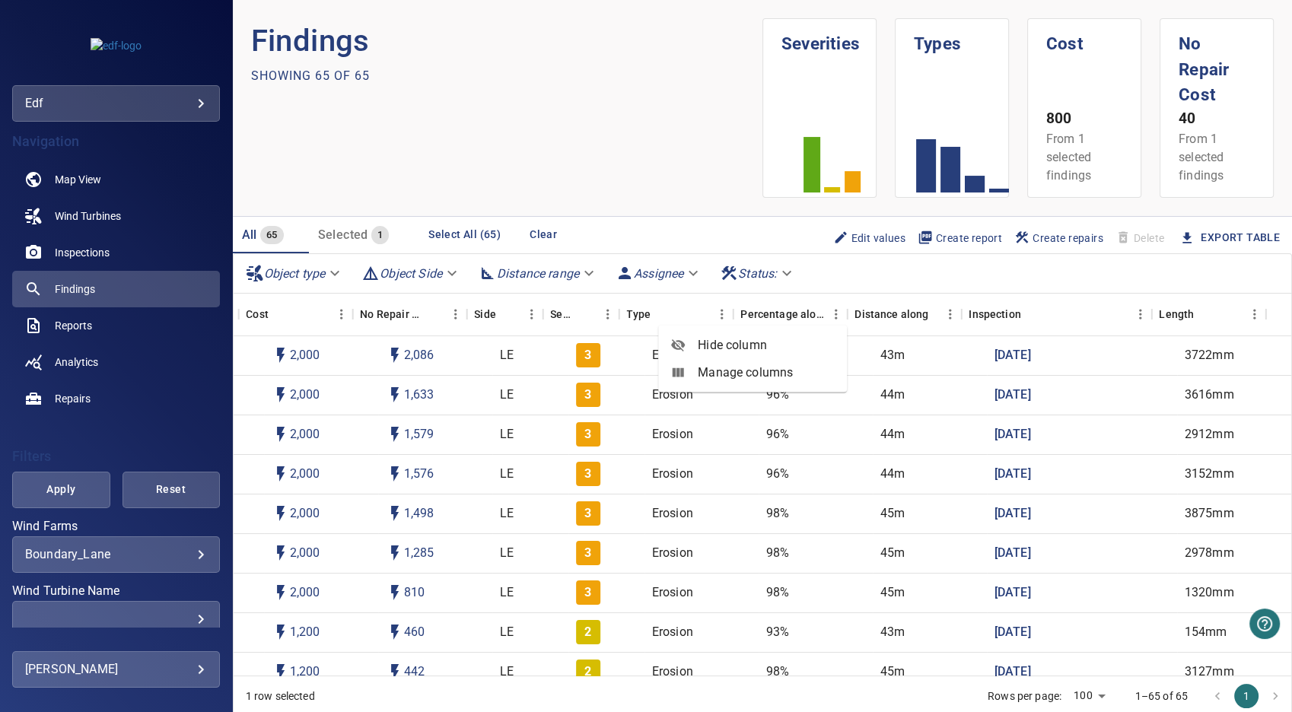
click at [792, 343] on span "Hide column" at bounding box center [766, 345] width 137 height 18
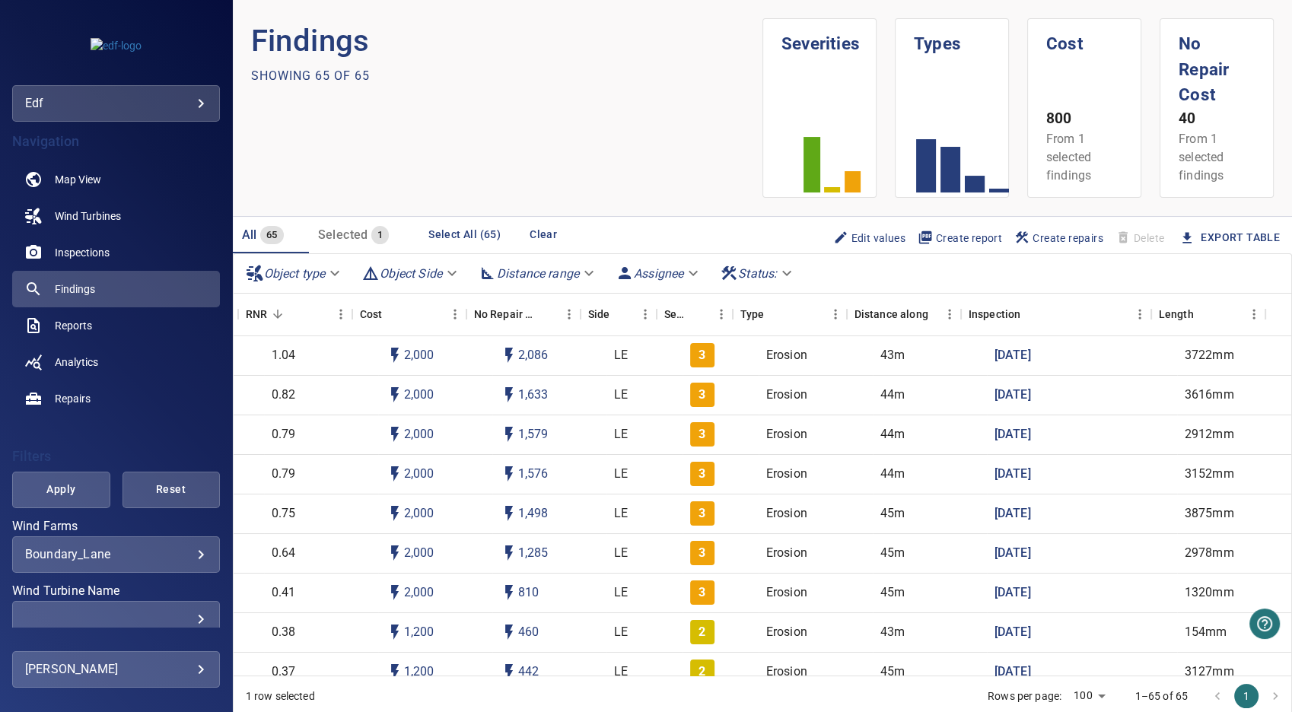
scroll to position [0, 414]
click at [457, 310] on icon "Cost" at bounding box center [466, 314] width 18 height 18
click at [457, 317] on icon "Cost" at bounding box center [466, 314] width 18 height 18
click at [453, 320] on icon "Menu" at bounding box center [455, 314] width 15 height 15
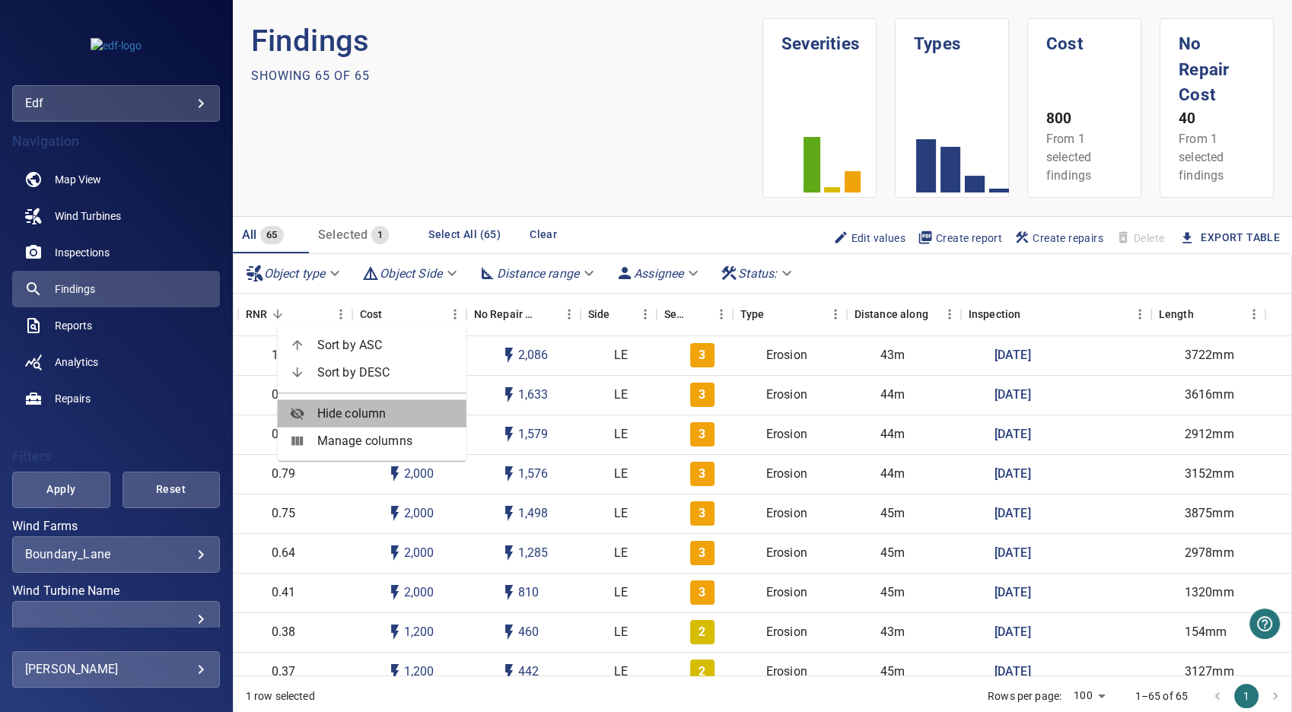
click at [403, 419] on span "Hide column" at bounding box center [385, 414] width 137 height 18
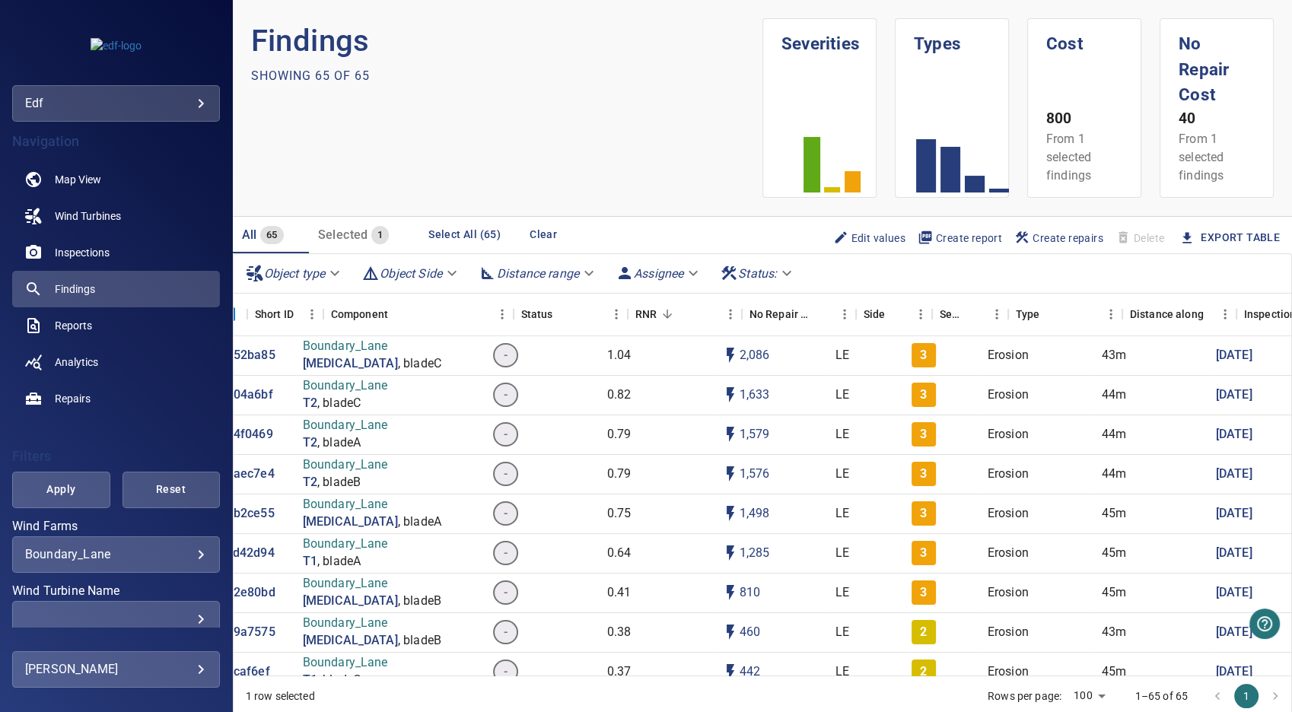
scroll to position [0, 0]
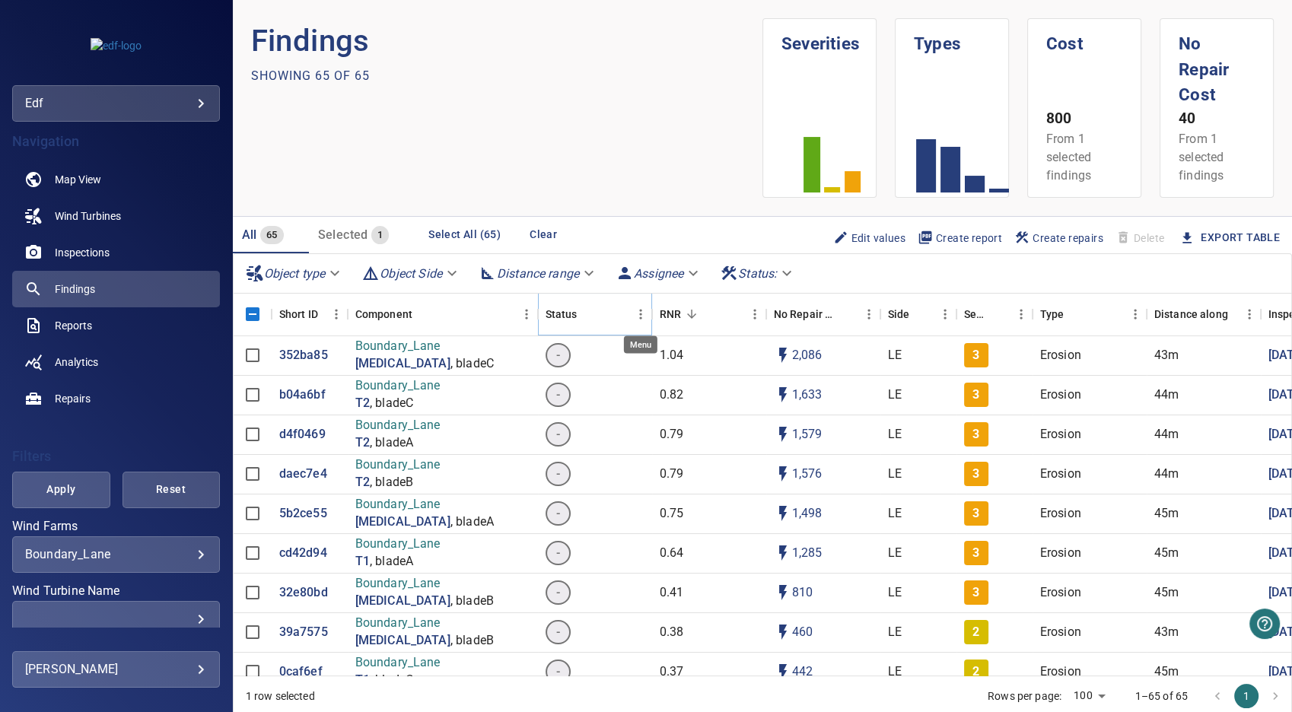
click at [639, 314] on icon "Menu" at bounding box center [640, 314] width 2 height 10
click at [640, 314] on icon "Menu" at bounding box center [640, 314] width 2 height 10
click at [555, 357] on span "-" at bounding box center [558, 356] width 22 height 18
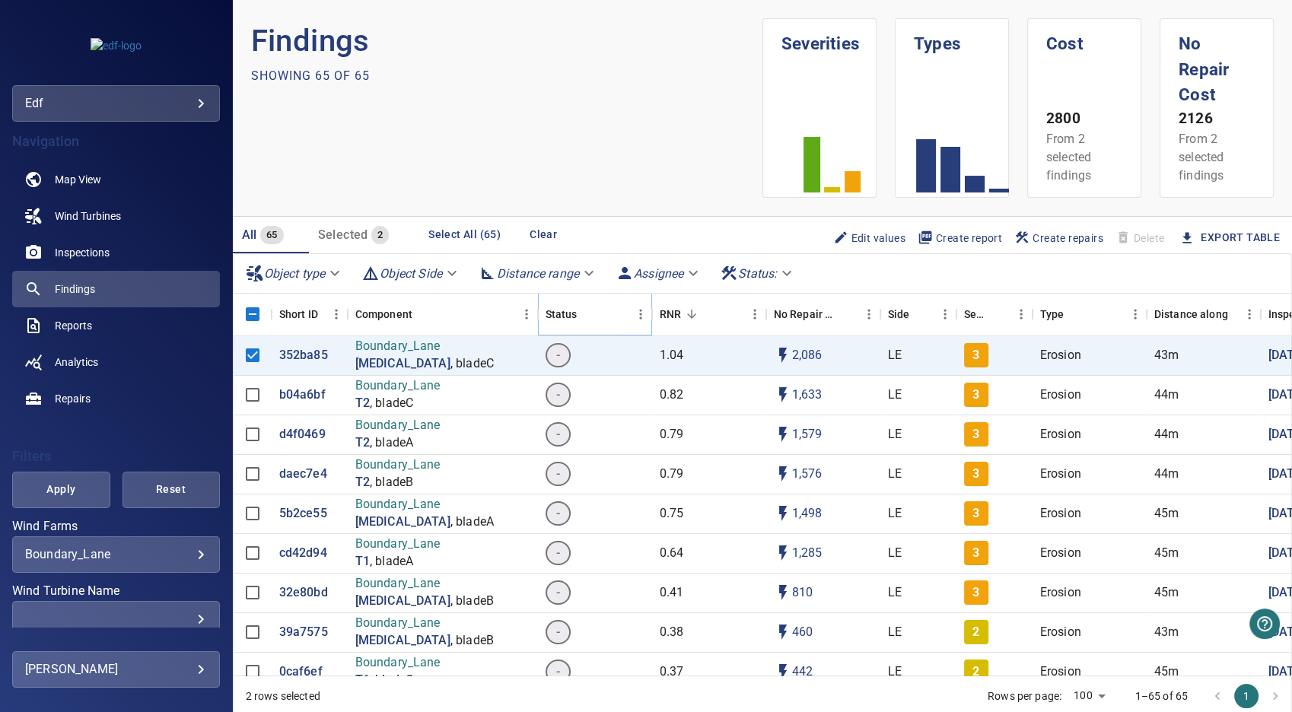
click at [641, 314] on icon "Menu" at bounding box center [640, 314] width 15 height 15
click at [576, 413] on span "Hide column" at bounding box center [570, 414] width 137 height 18
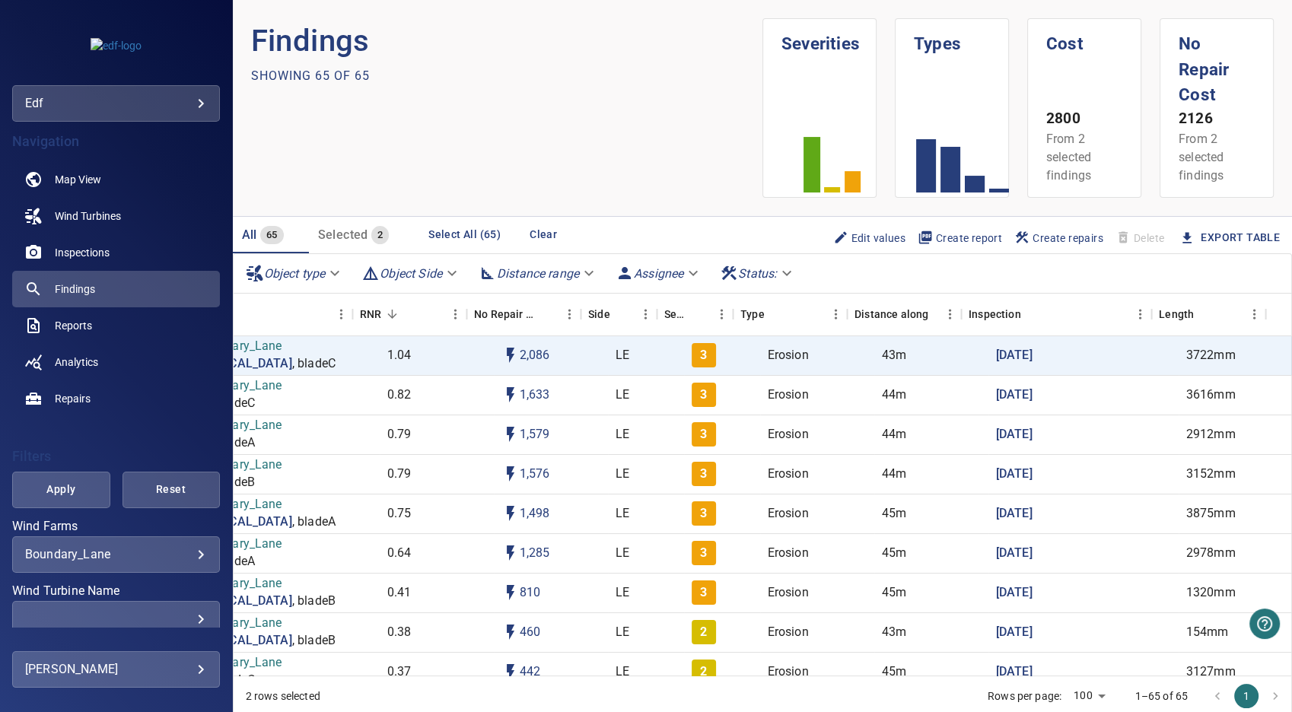
scroll to position [0, 185]
click at [572, 311] on icon "No Repair Cost" at bounding box center [581, 314] width 18 height 18
click at [572, 312] on icon "No Repair Cost" at bounding box center [581, 314] width 18 height 18
click at [569, 314] on icon "Menu" at bounding box center [569, 314] width 2 height 10
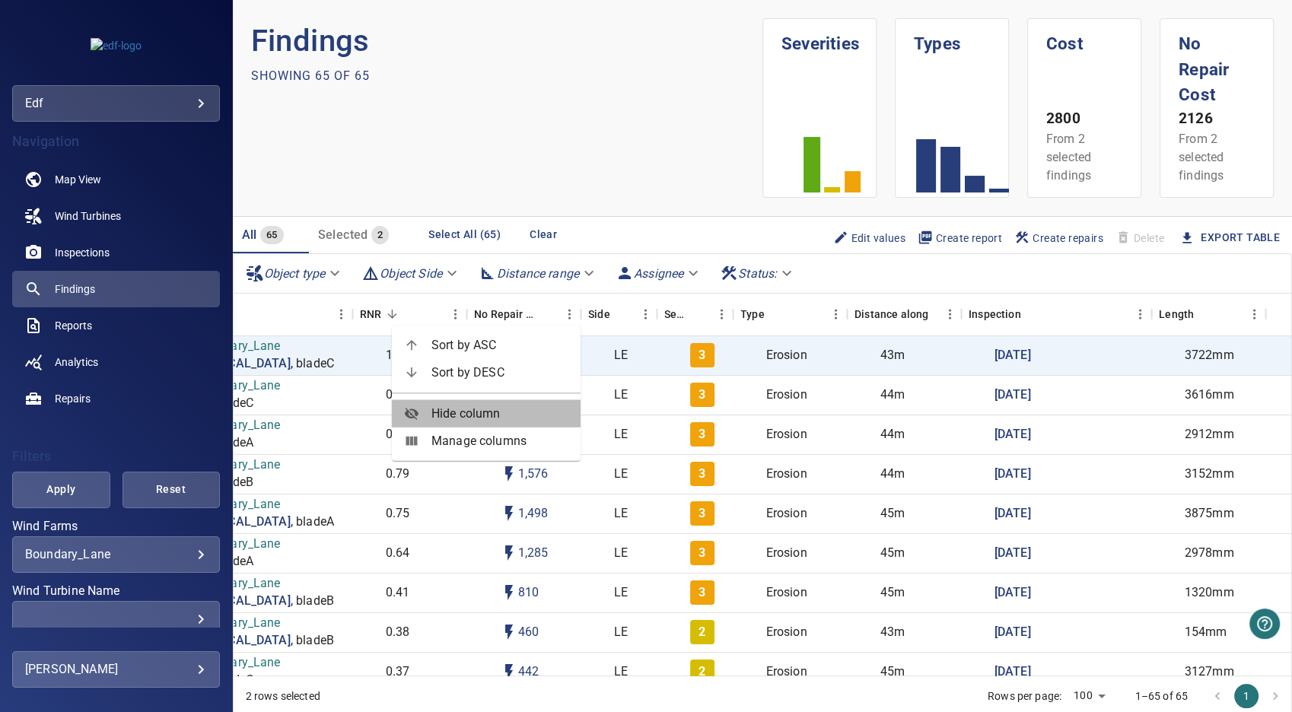
click at [511, 419] on span "Hide column" at bounding box center [500, 414] width 137 height 18
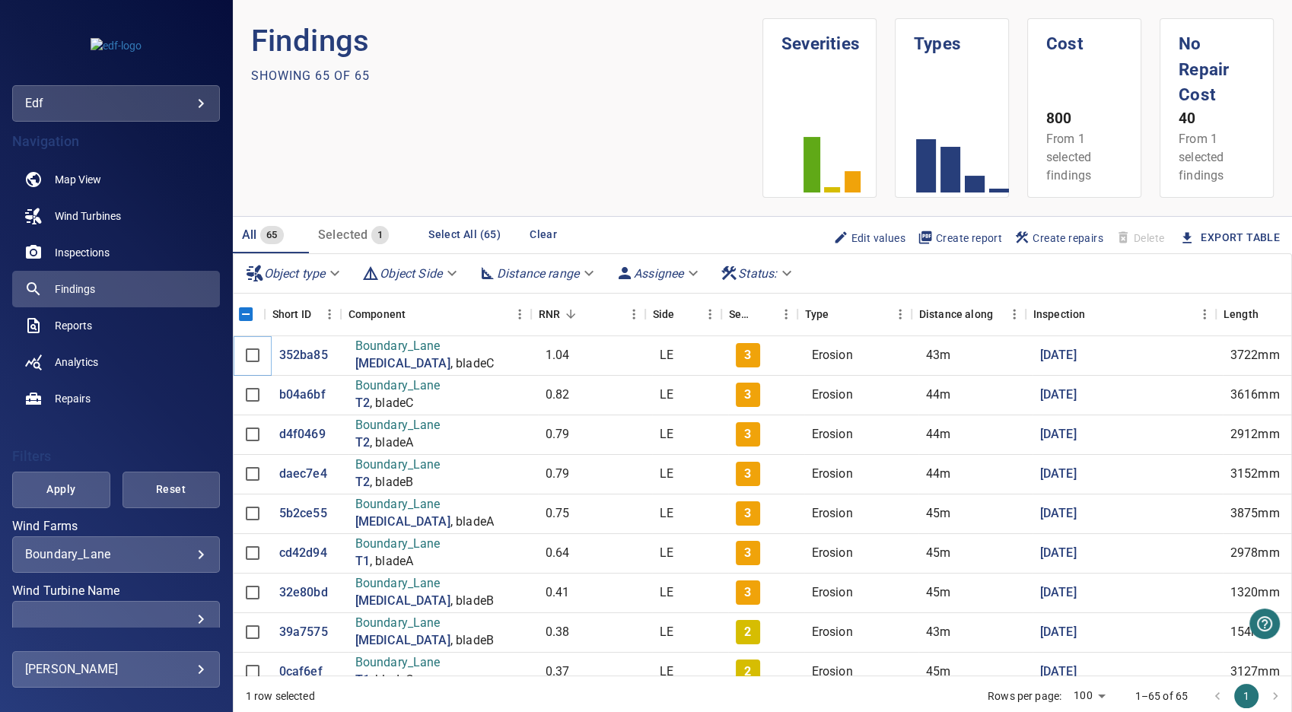
scroll to position [0, 71]
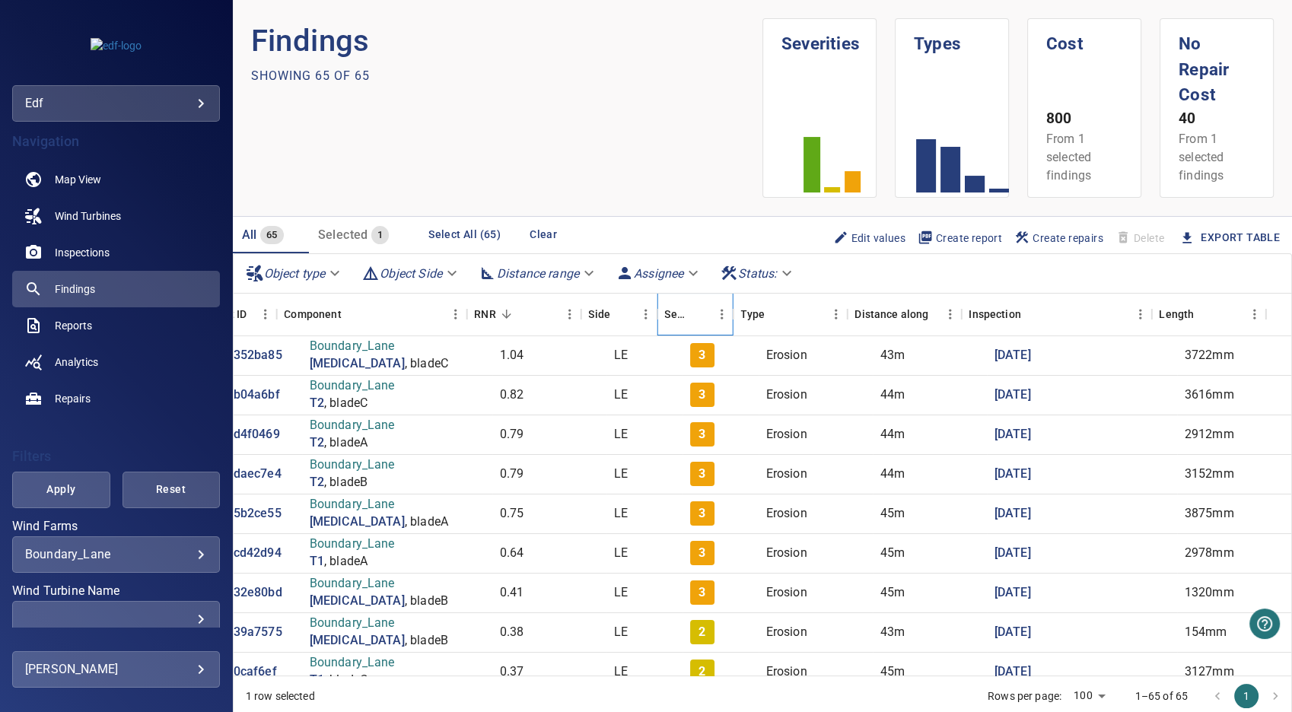
click at [725, 310] on icon "Severity" at bounding box center [733, 314] width 18 height 18
click at [724, 315] on icon "Severity" at bounding box center [733, 314] width 18 height 18
click at [720, 315] on icon "Menu" at bounding box center [721, 314] width 15 height 15
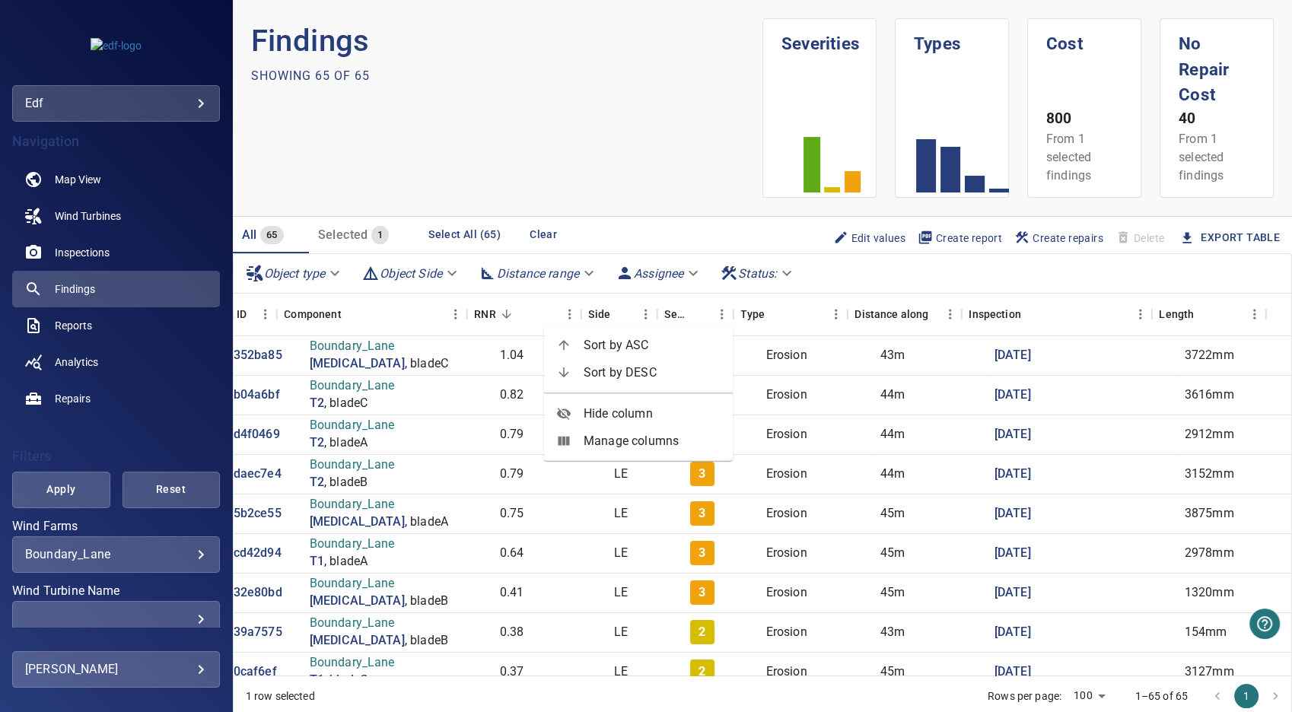
click at [652, 364] on span "Sort by DESC" at bounding box center [652, 373] width 137 height 18
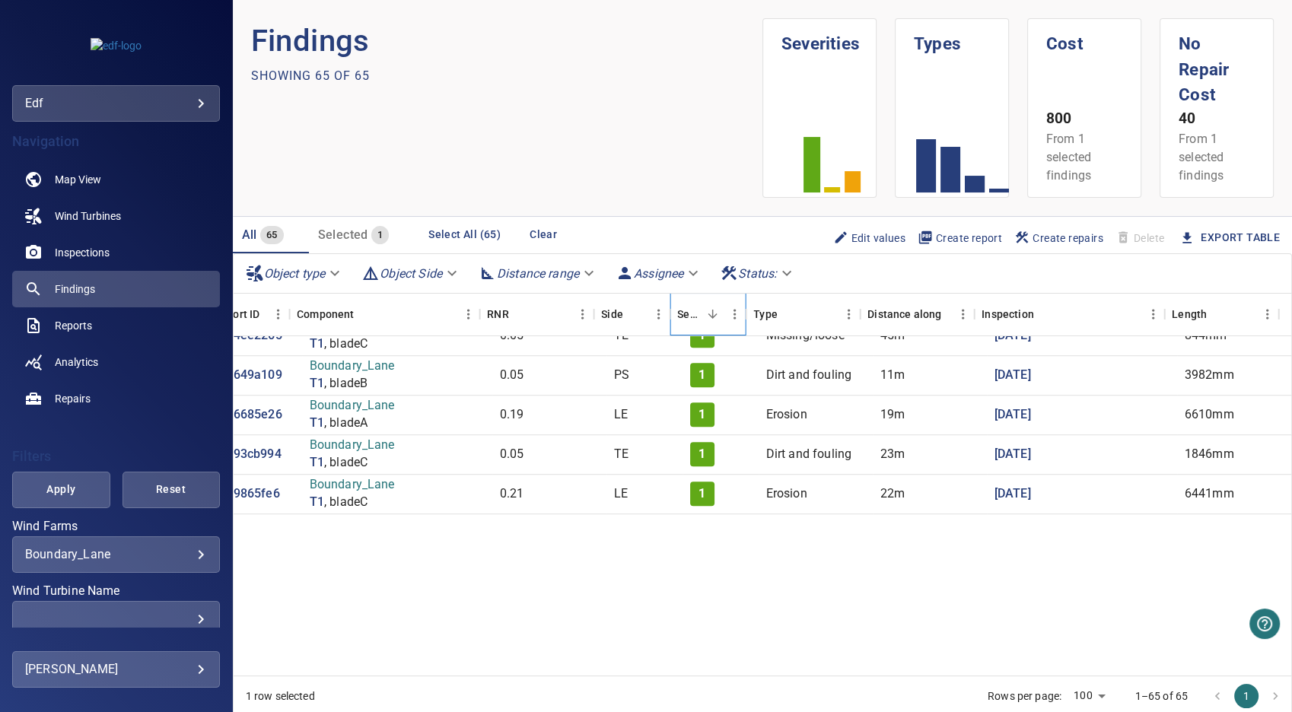
scroll to position [469, 58]
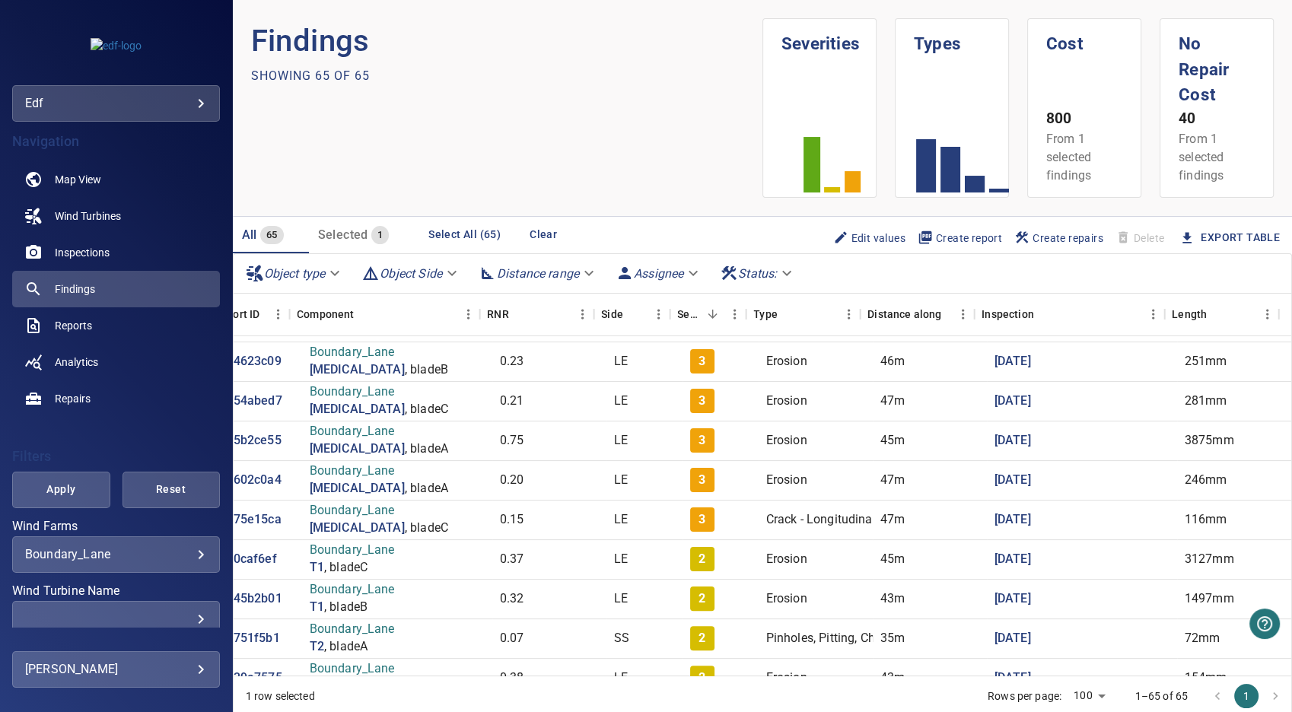
click at [1090, 700] on body "**********" at bounding box center [646, 356] width 1292 height 712
click at [1086, 685] on li "100" at bounding box center [1076, 680] width 45 height 27
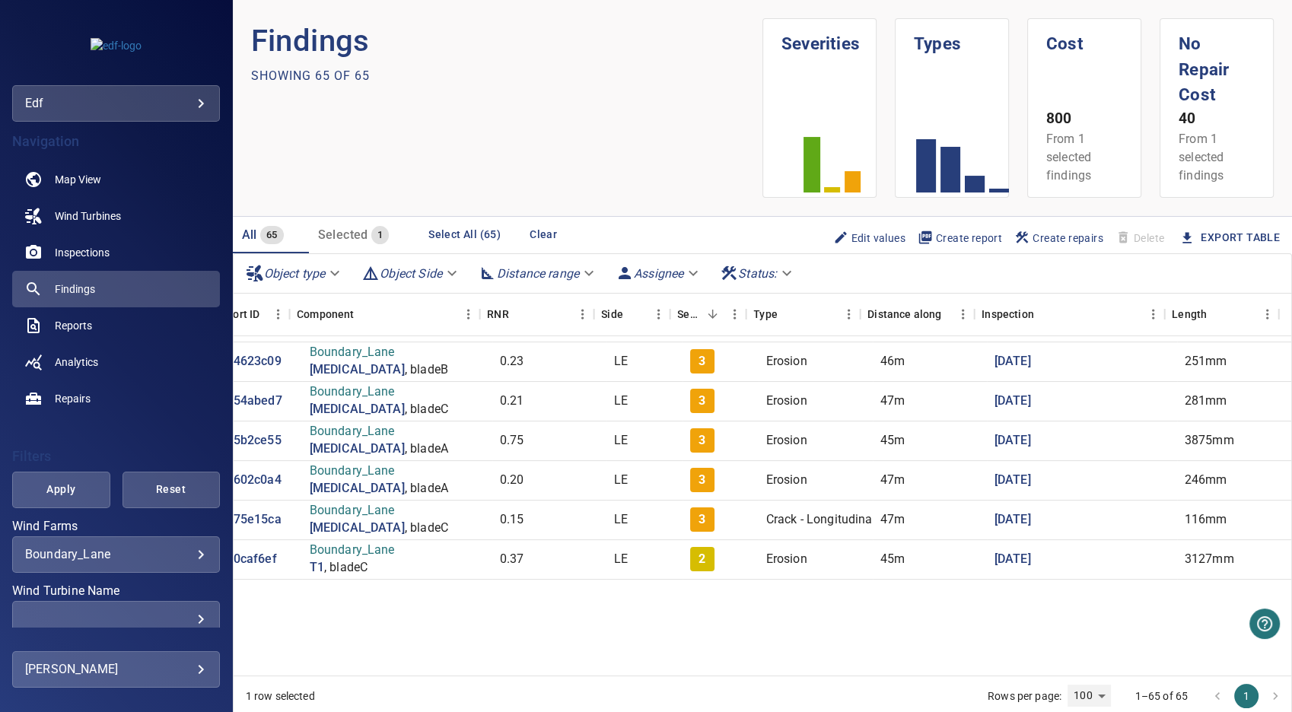
scroll to position [0, 58]
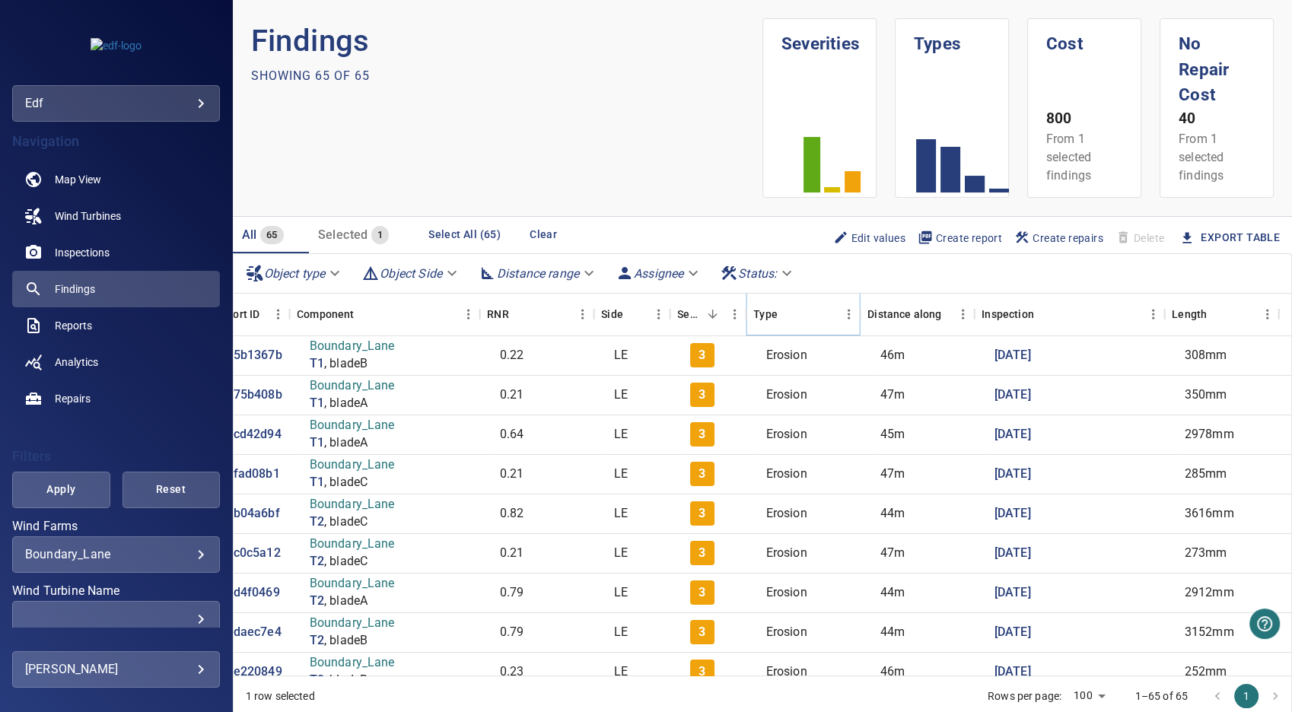
click at [846, 317] on icon "Menu" at bounding box center [848, 314] width 15 height 15
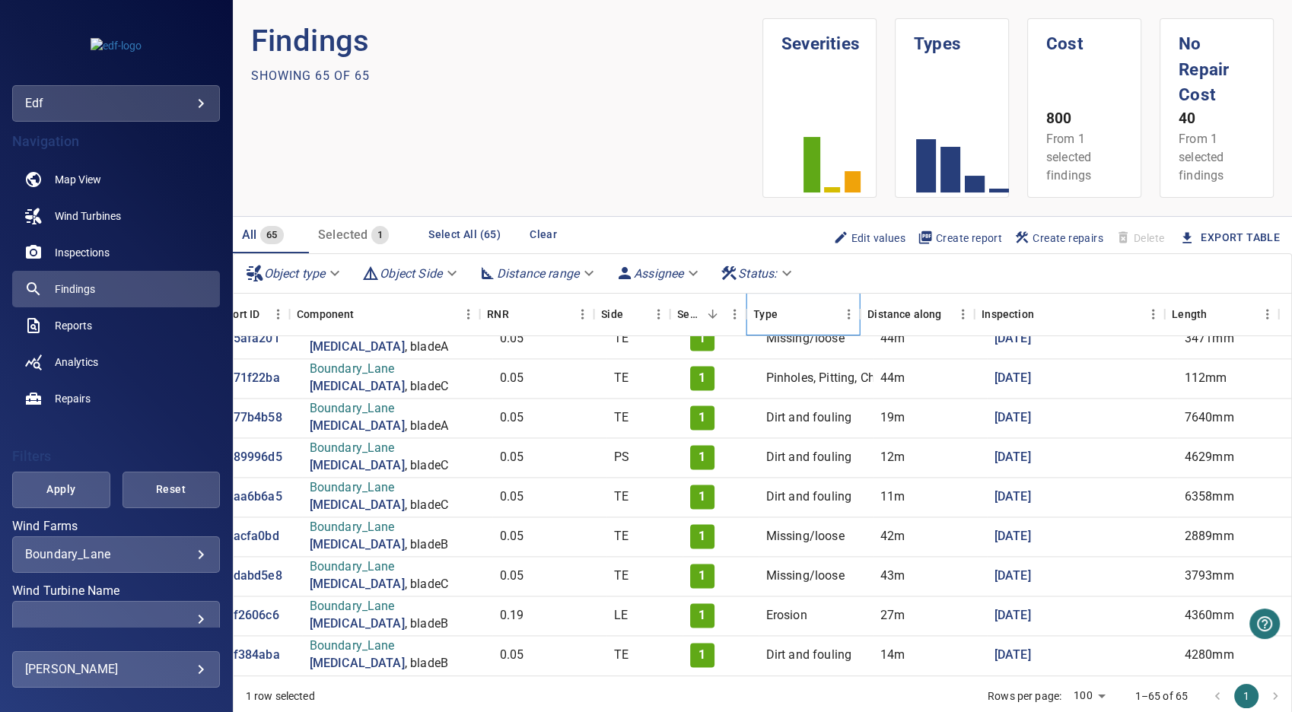
scroll to position [2245, 58]
